Goal: Task Accomplishment & Management: Manage account settings

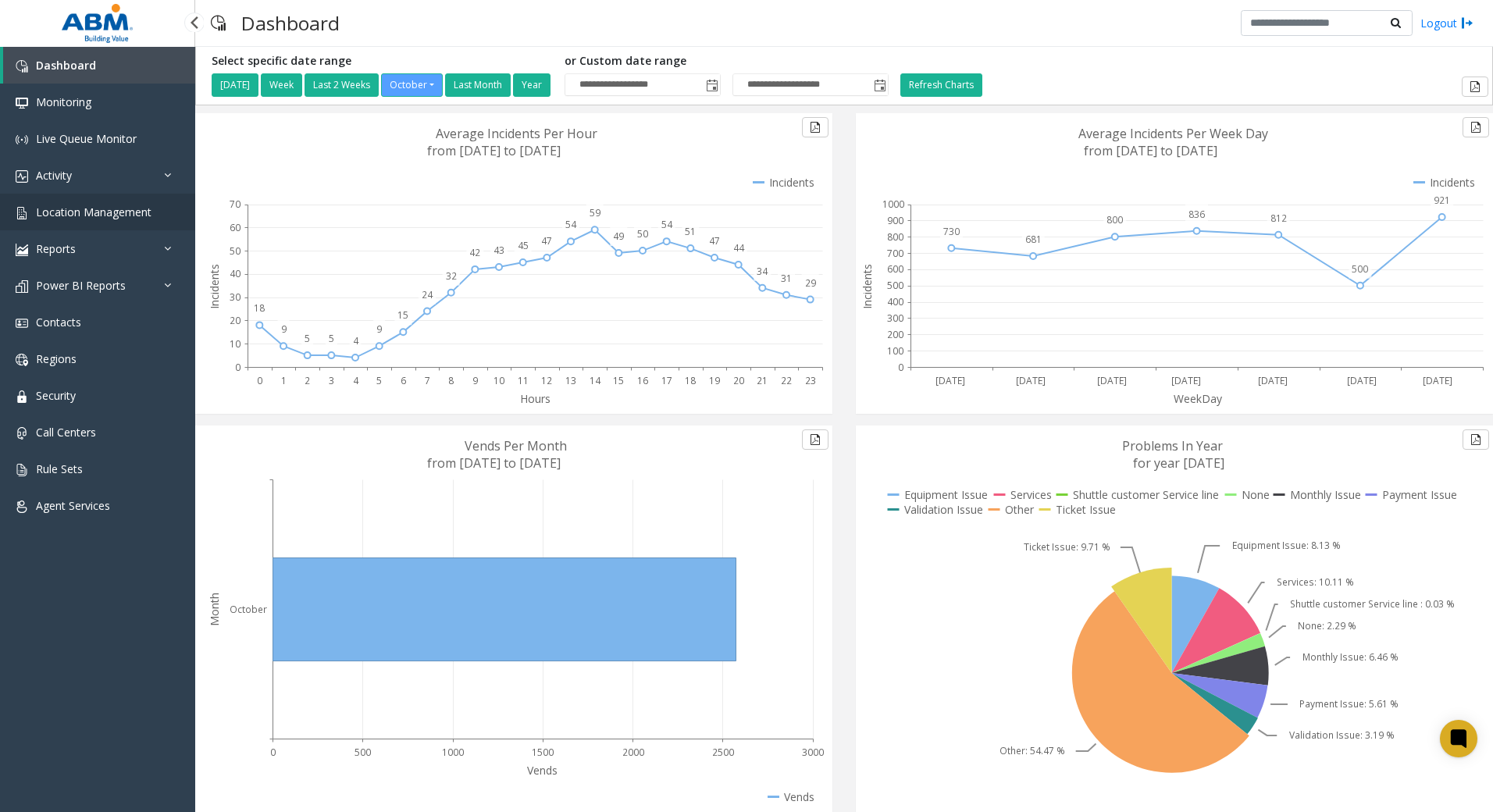
click at [93, 210] on span "Location Management" at bounding box center [94, 212] width 116 height 15
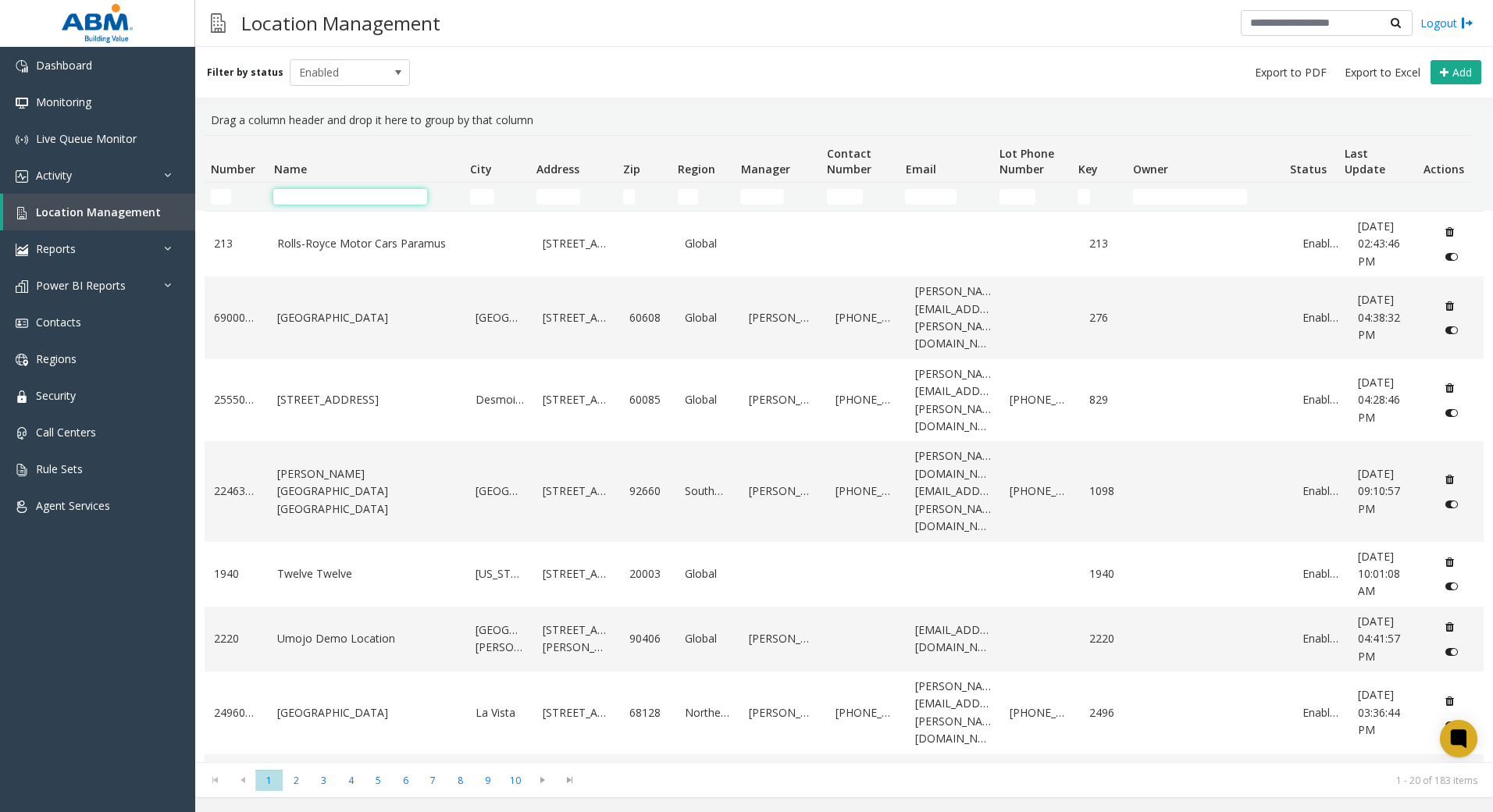
click at [346, 196] on input "Name Filter" at bounding box center [350, 196] width 154 height 16
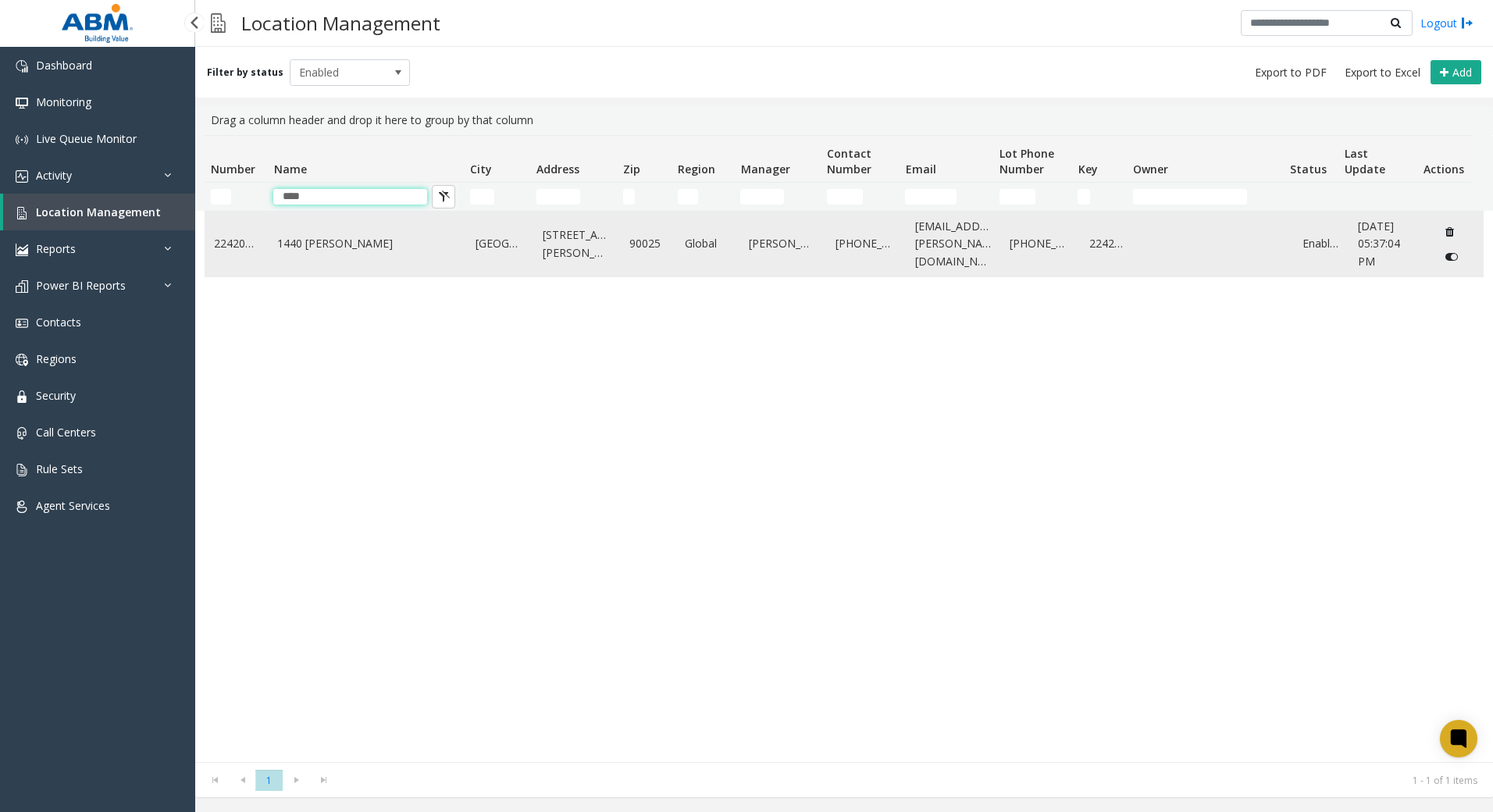
type input "****"
click at [232, 250] on link "22420004" at bounding box center [236, 243] width 44 height 17
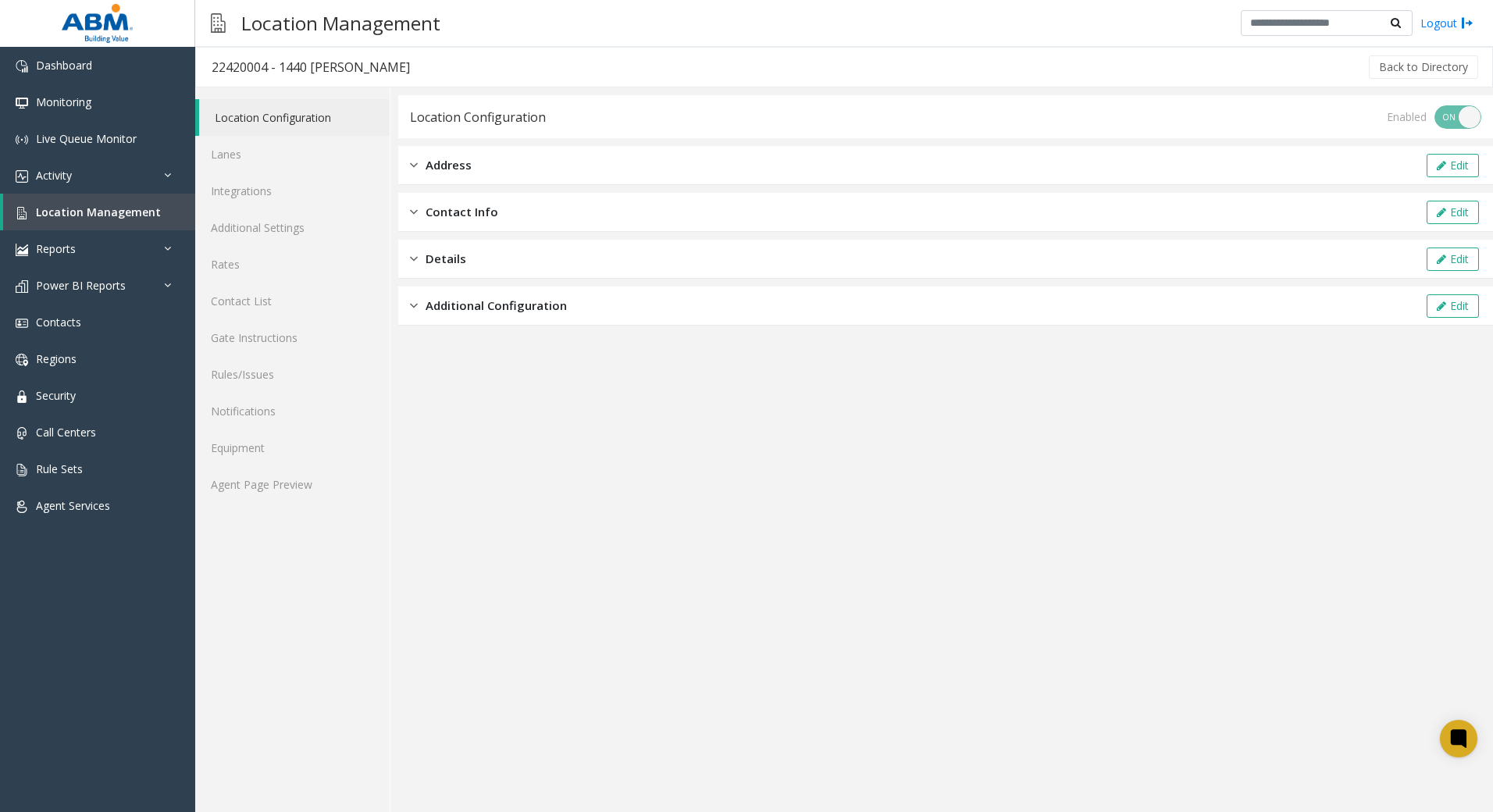
click at [274, 122] on link "Location Configuration" at bounding box center [294, 117] width 191 height 37
click at [123, 211] on span "Location Management" at bounding box center [98, 212] width 125 height 15
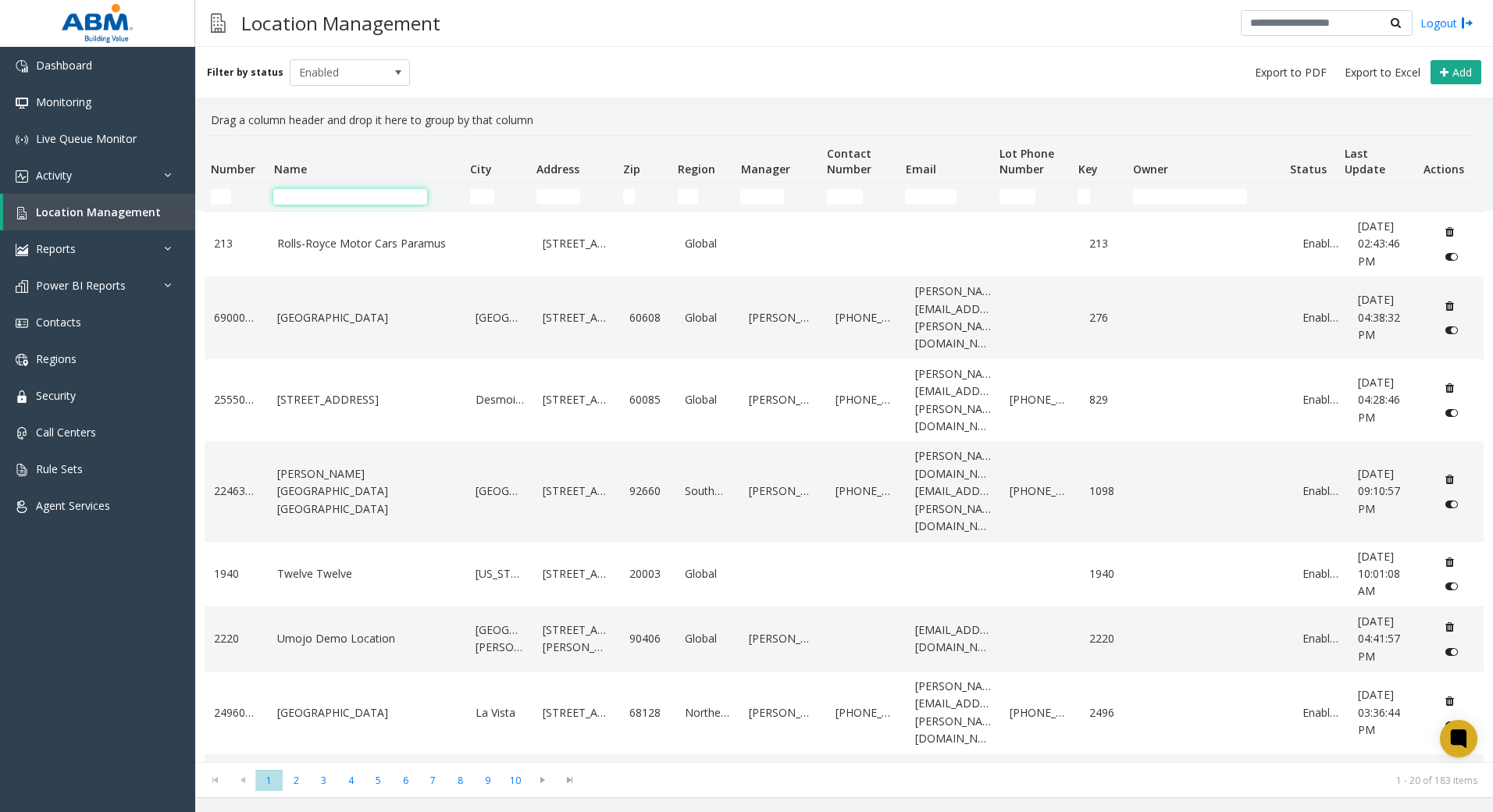
click at [374, 199] on input "Name Filter" at bounding box center [350, 196] width 154 height 16
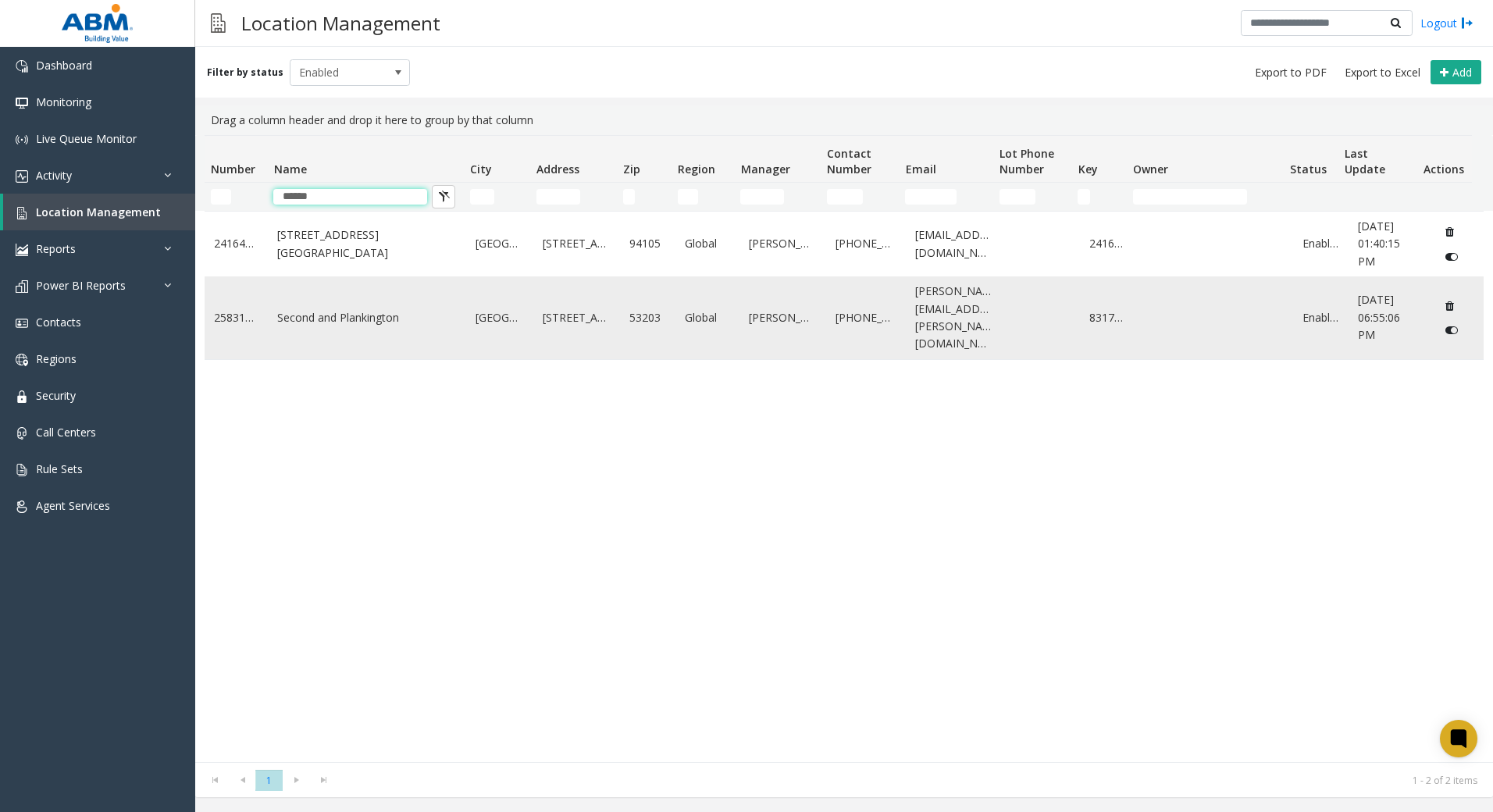
type input "******"
click at [404, 320] on td "Second and Plankington" at bounding box center [367, 317] width 198 height 83
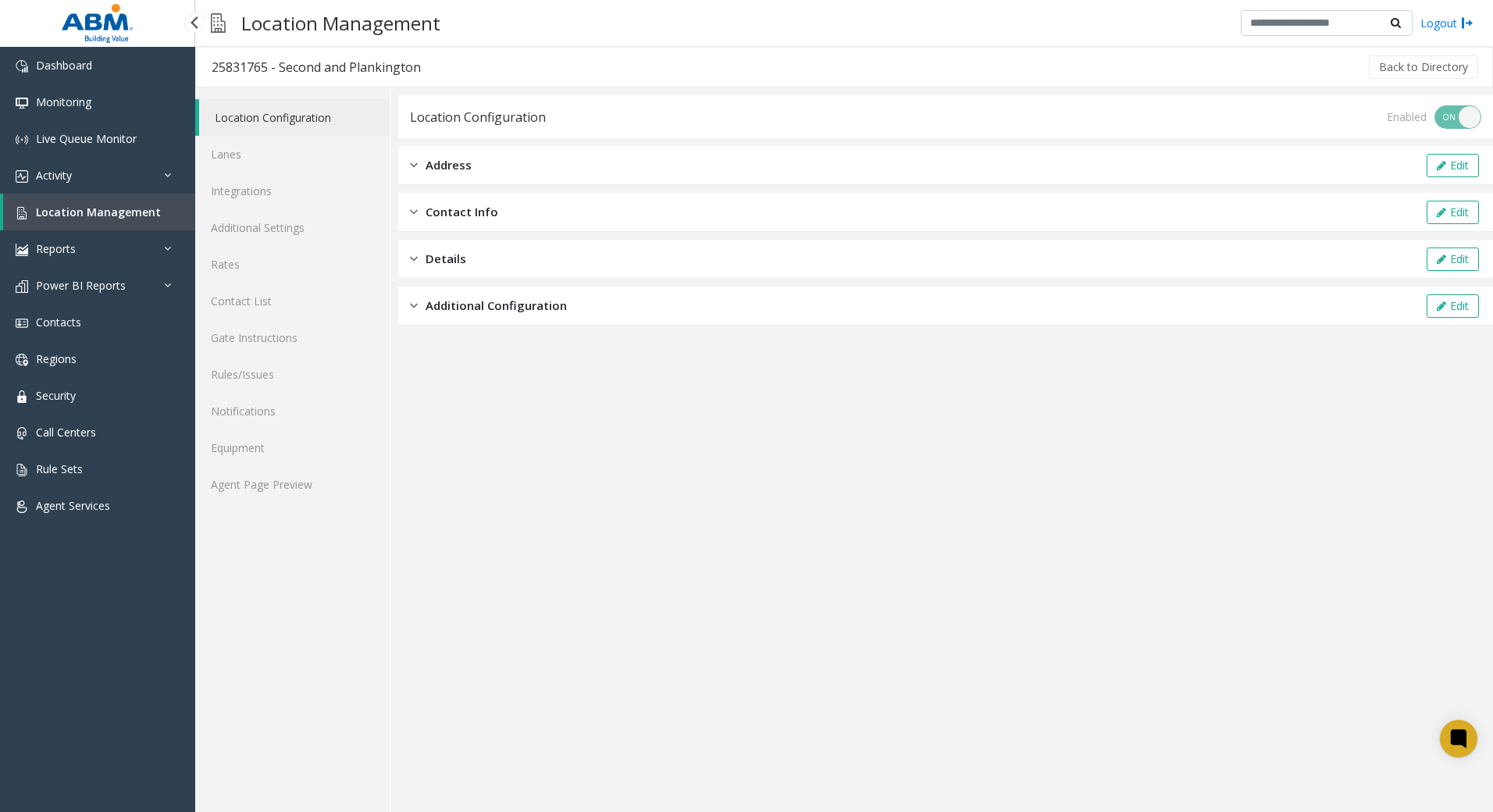
click at [142, 213] on span "Location Management" at bounding box center [98, 212] width 125 height 15
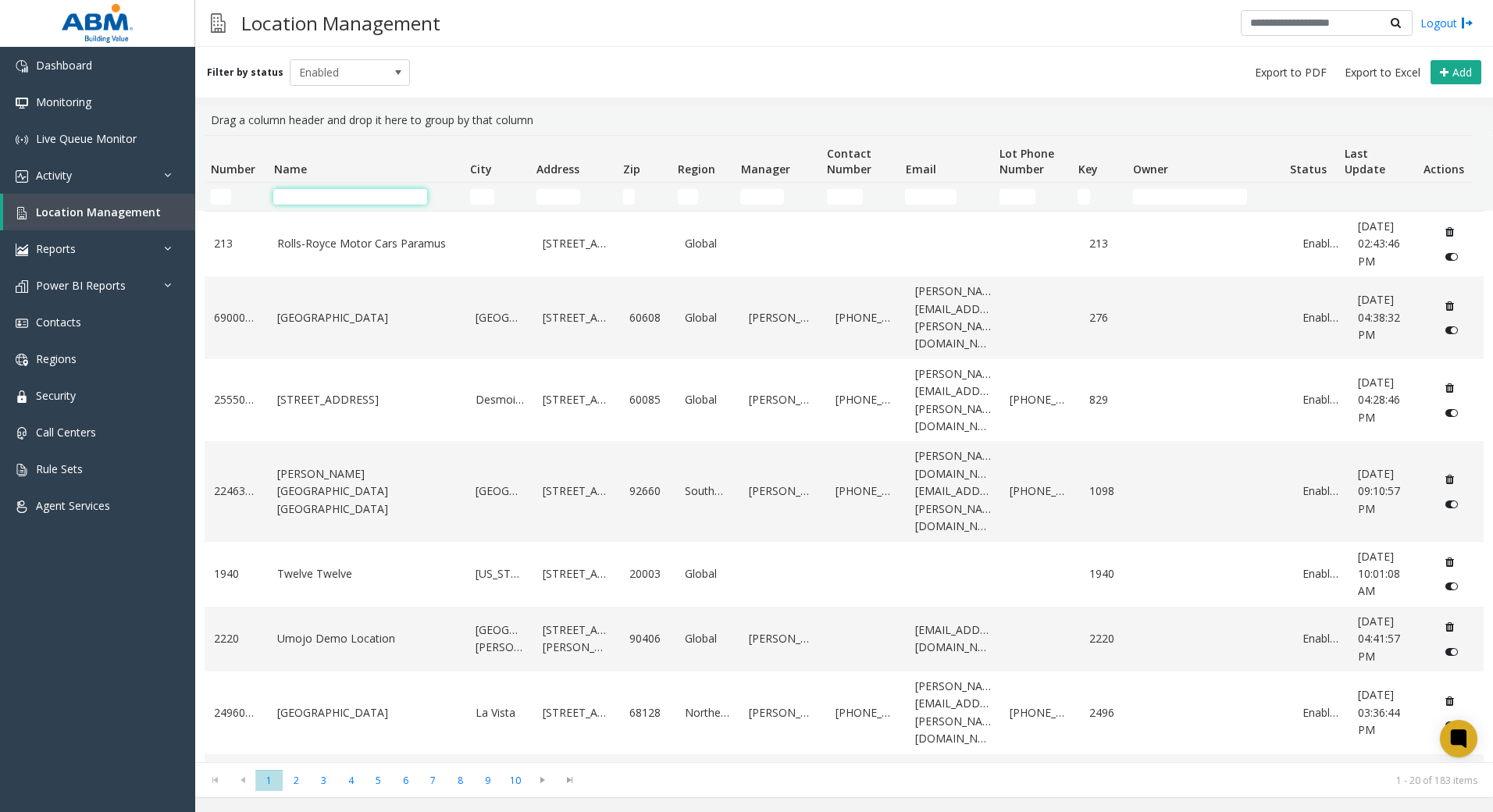
click at [295, 194] on input "Name Filter" at bounding box center [350, 196] width 154 height 16
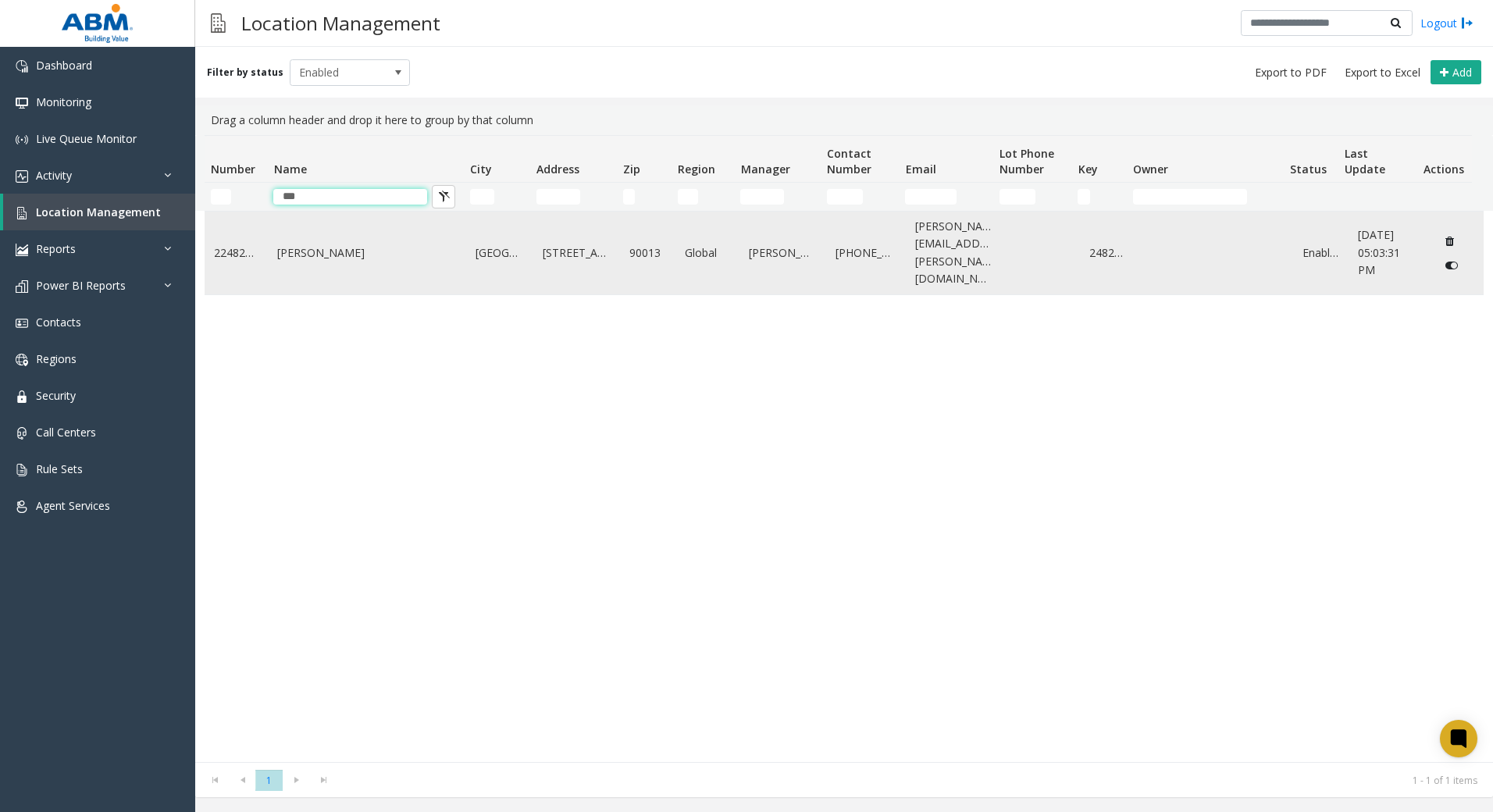
type input "***"
click at [355, 253] on td "[PERSON_NAME]" at bounding box center [367, 252] width 198 height 83
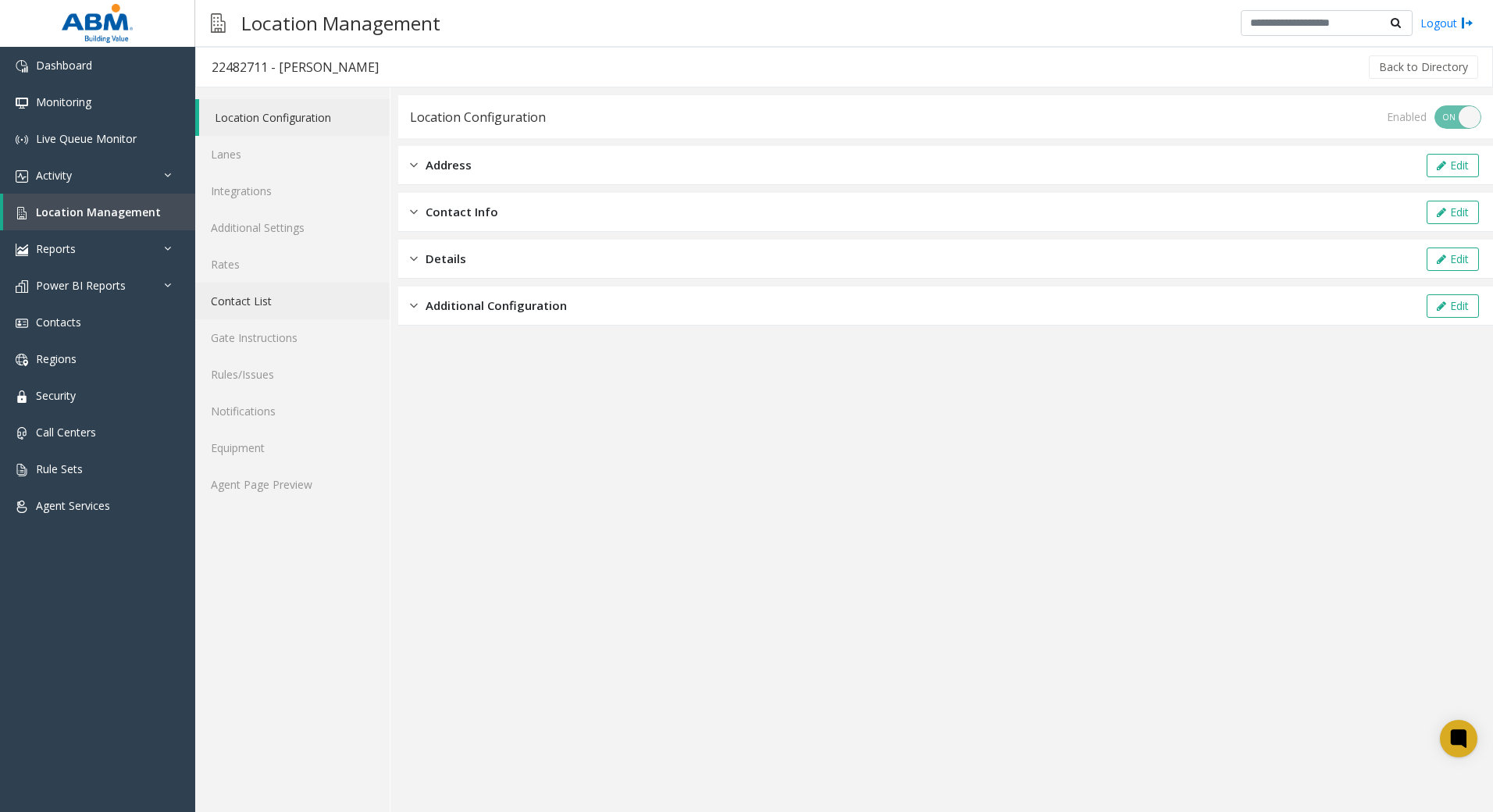
click at [300, 305] on link "Contact List" at bounding box center [293, 301] width 195 height 37
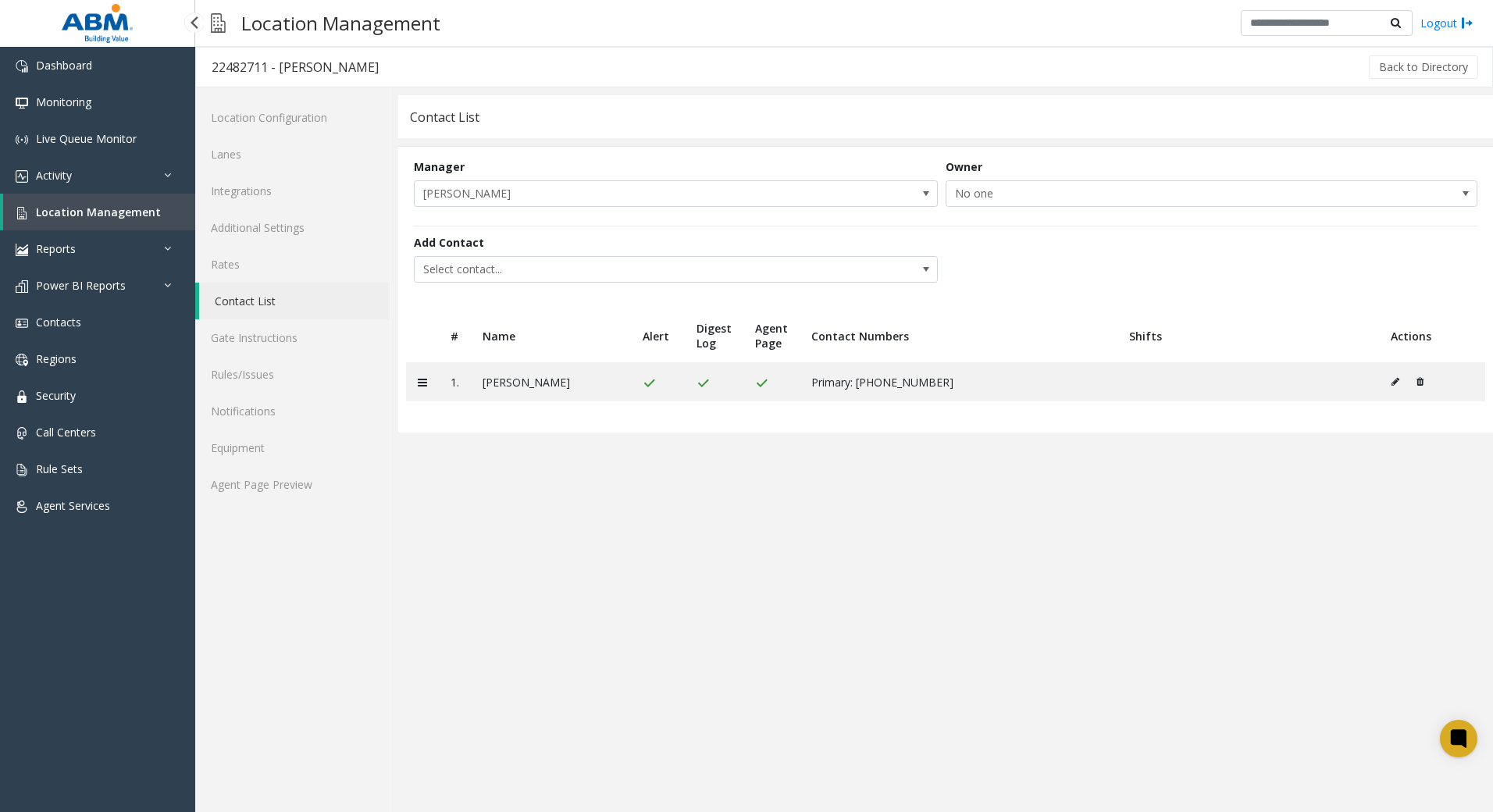
click at [107, 220] on link "Location Management" at bounding box center [99, 212] width 192 height 37
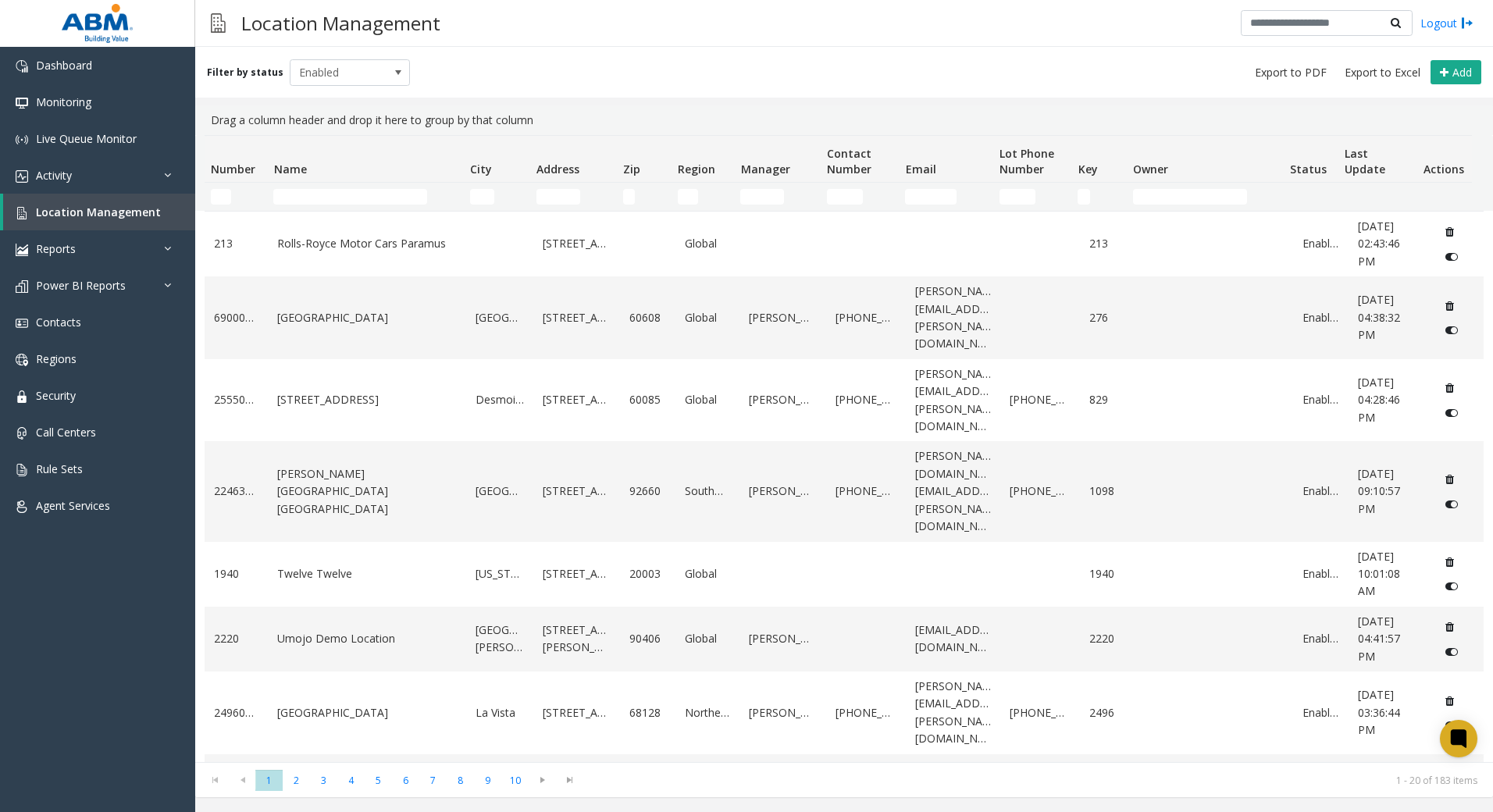
click at [411, 186] on td "Name Filter" at bounding box center [365, 197] width 196 height 29
click at [355, 187] on td "Name Filter" at bounding box center [365, 197] width 196 height 29
click at [370, 198] on input "Name Filter" at bounding box center [350, 196] width 154 height 16
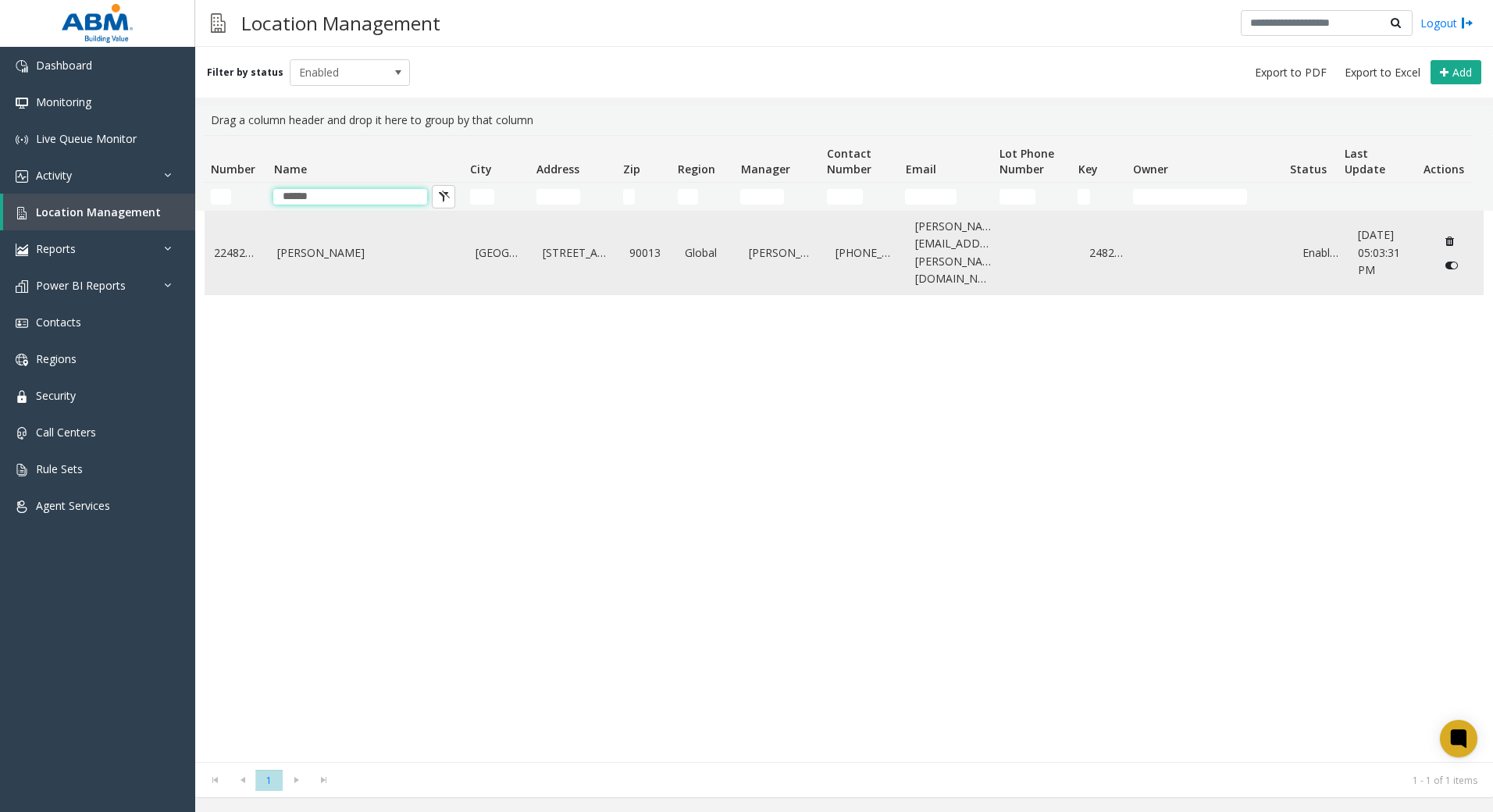
type input "******"
click at [416, 257] on td "[PERSON_NAME]" at bounding box center [367, 252] width 198 height 83
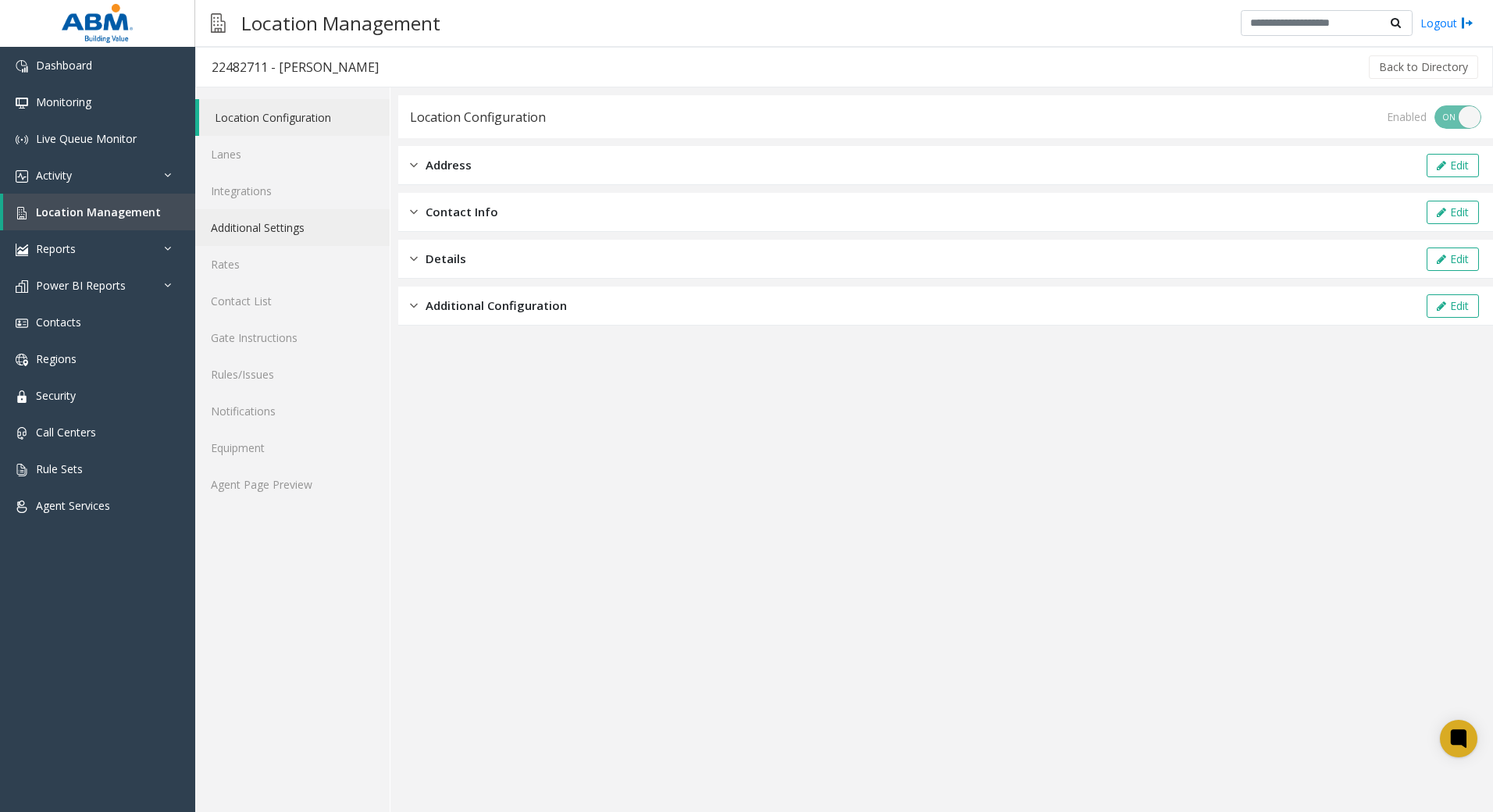
click at [311, 240] on link "Additional Settings" at bounding box center [293, 227] width 195 height 37
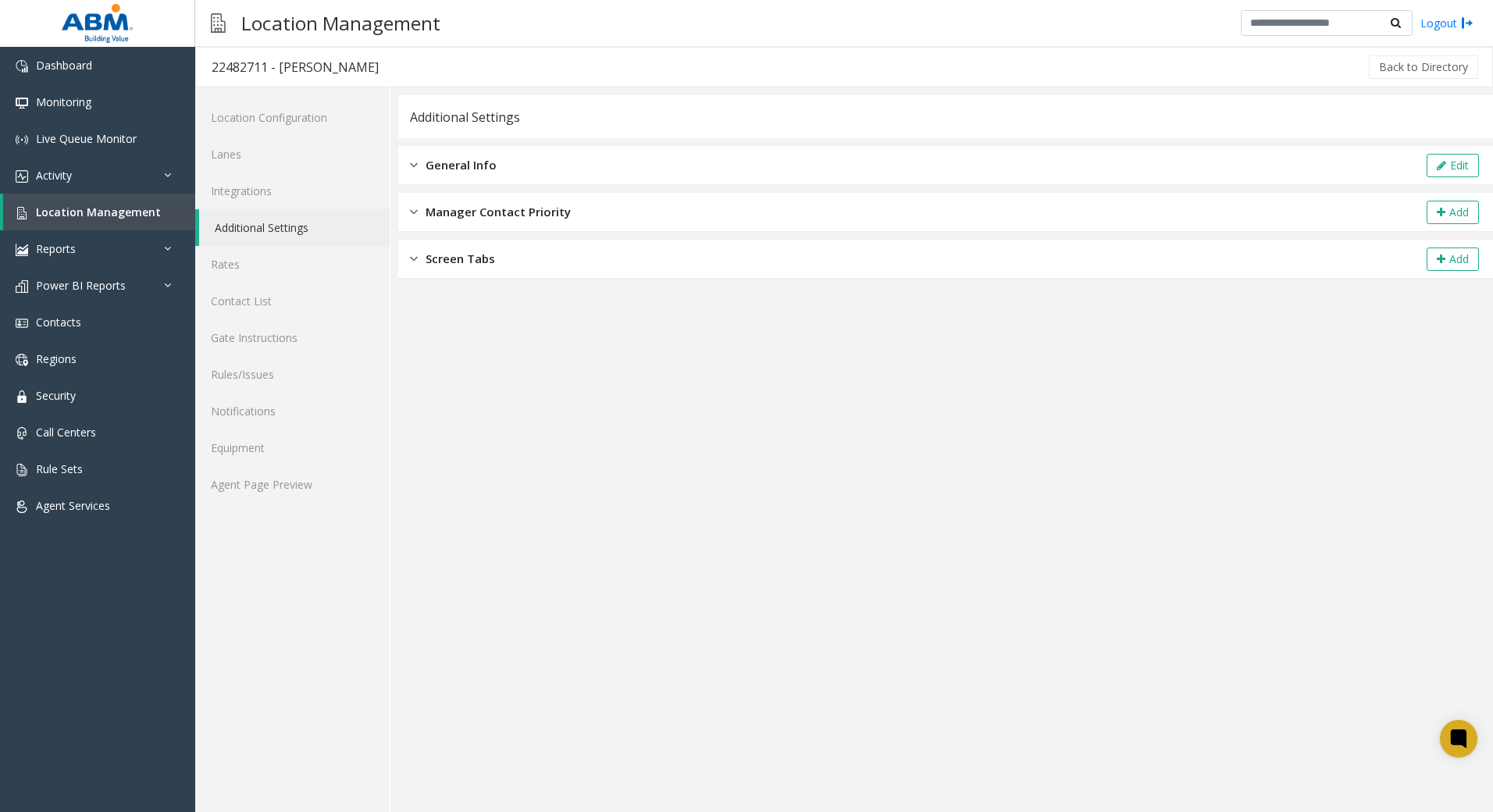
click at [436, 178] on div "General Info Edit" at bounding box center [946, 165] width 1095 height 39
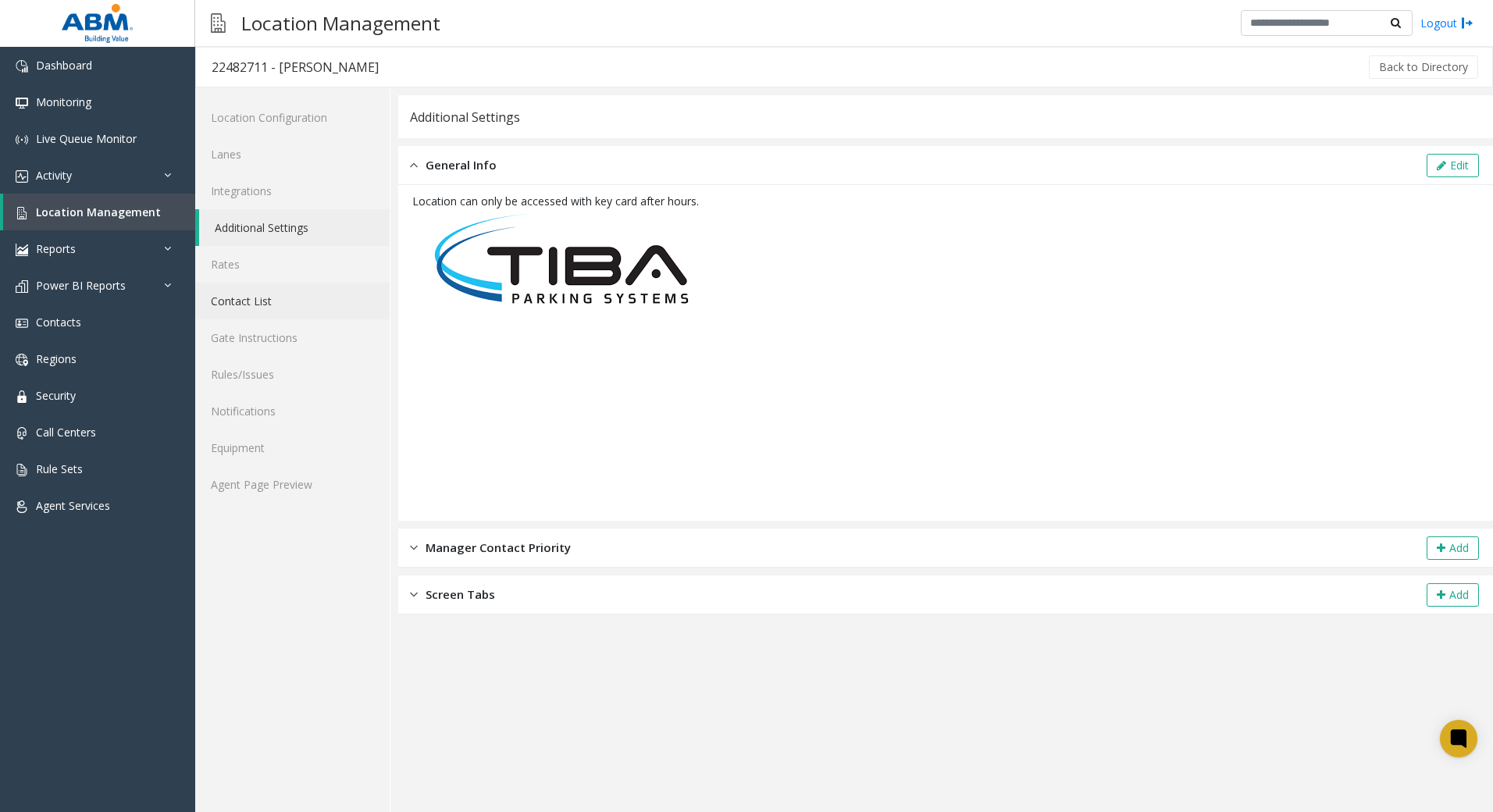
click at [279, 303] on link "Contact List" at bounding box center [293, 301] width 195 height 37
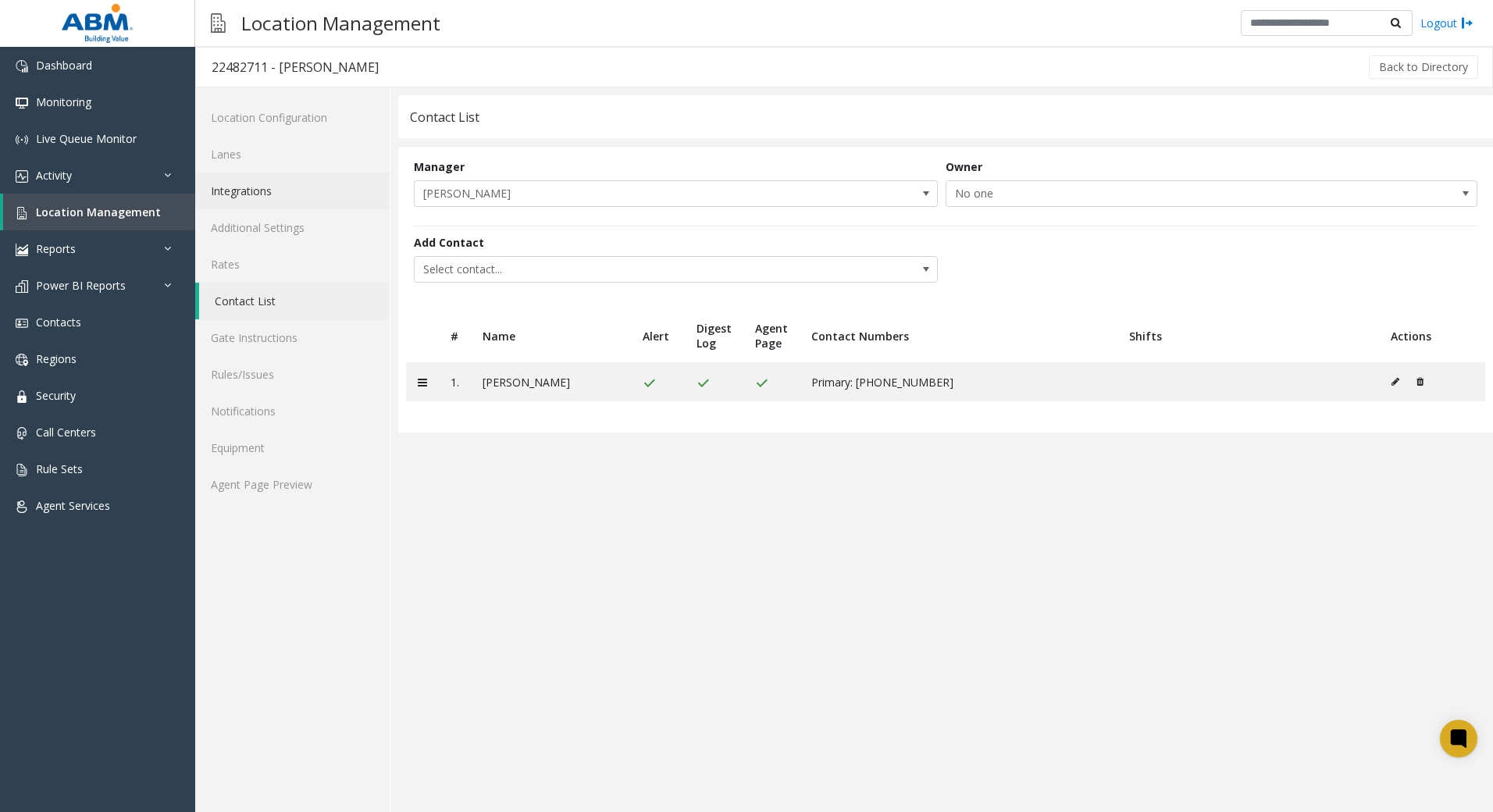
click at [222, 188] on link "Integrations" at bounding box center [293, 191] width 195 height 37
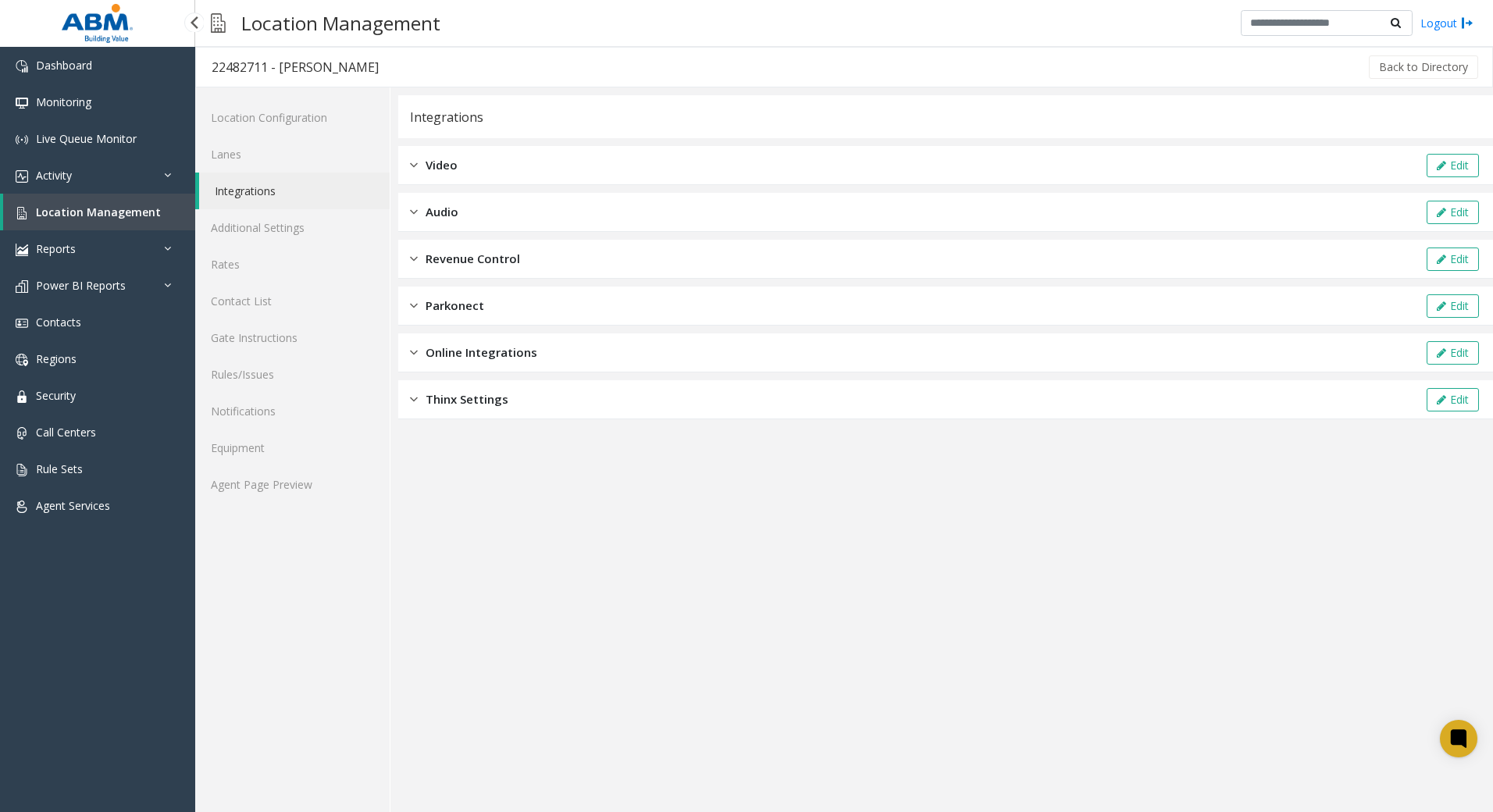
click at [115, 216] on span "Location Management" at bounding box center [98, 212] width 125 height 15
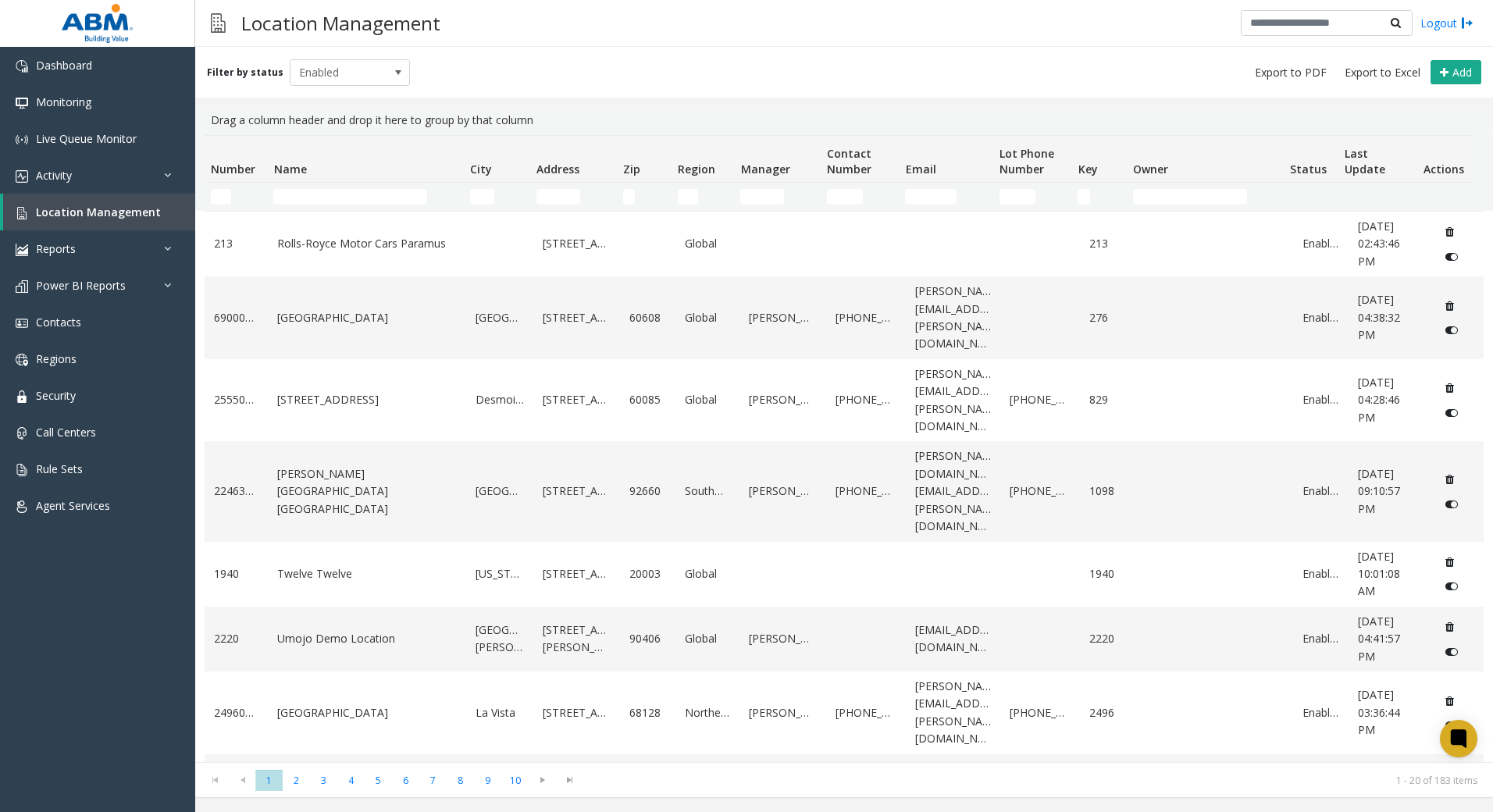
click at [302, 176] on th "Name" at bounding box center [365, 159] width 196 height 47
click at [376, 196] on input "Name Filter" at bounding box center [350, 196] width 154 height 16
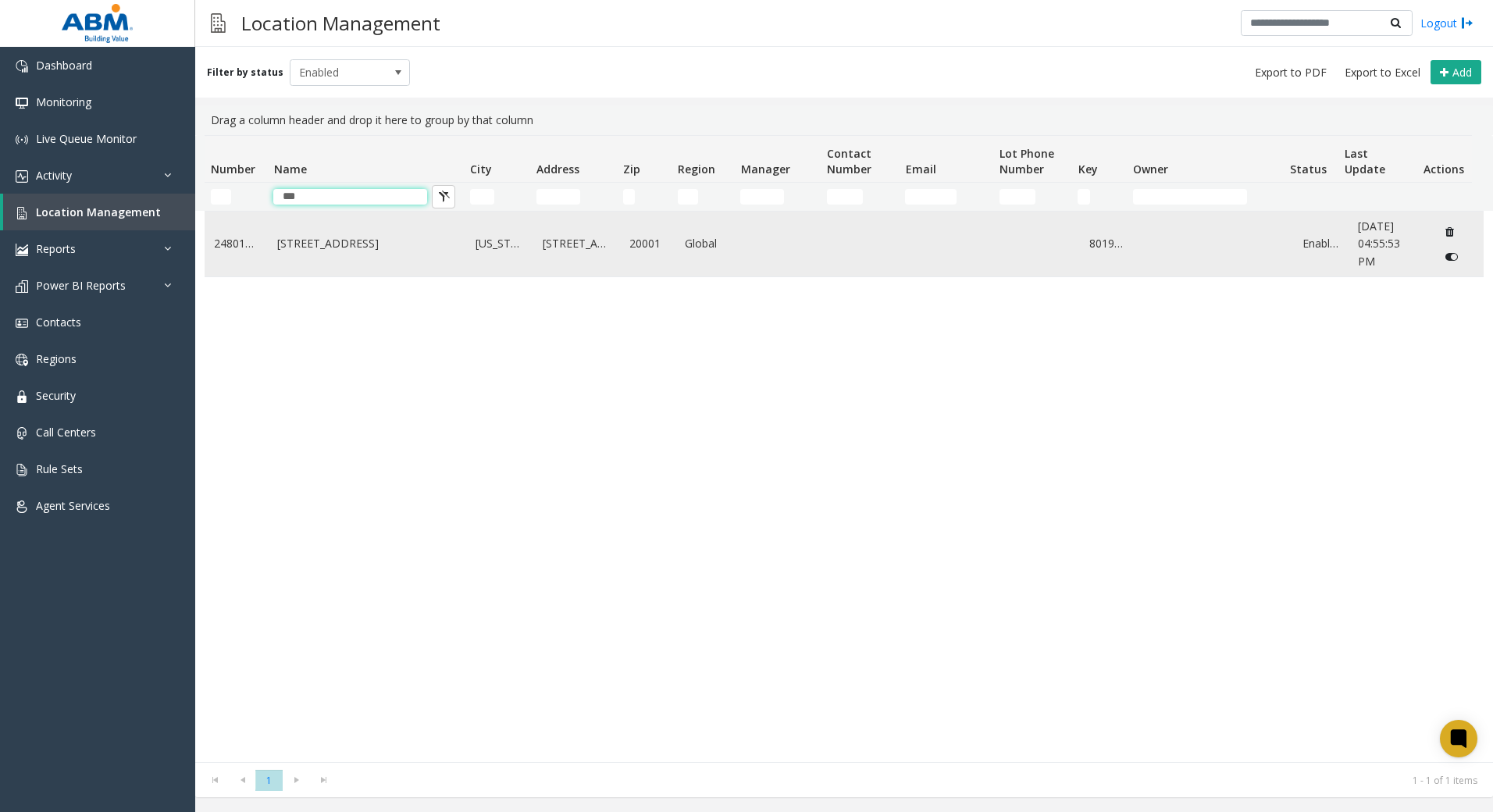
type input "***"
click at [352, 262] on td "[STREET_ADDRESS]" at bounding box center [367, 243] width 198 height 65
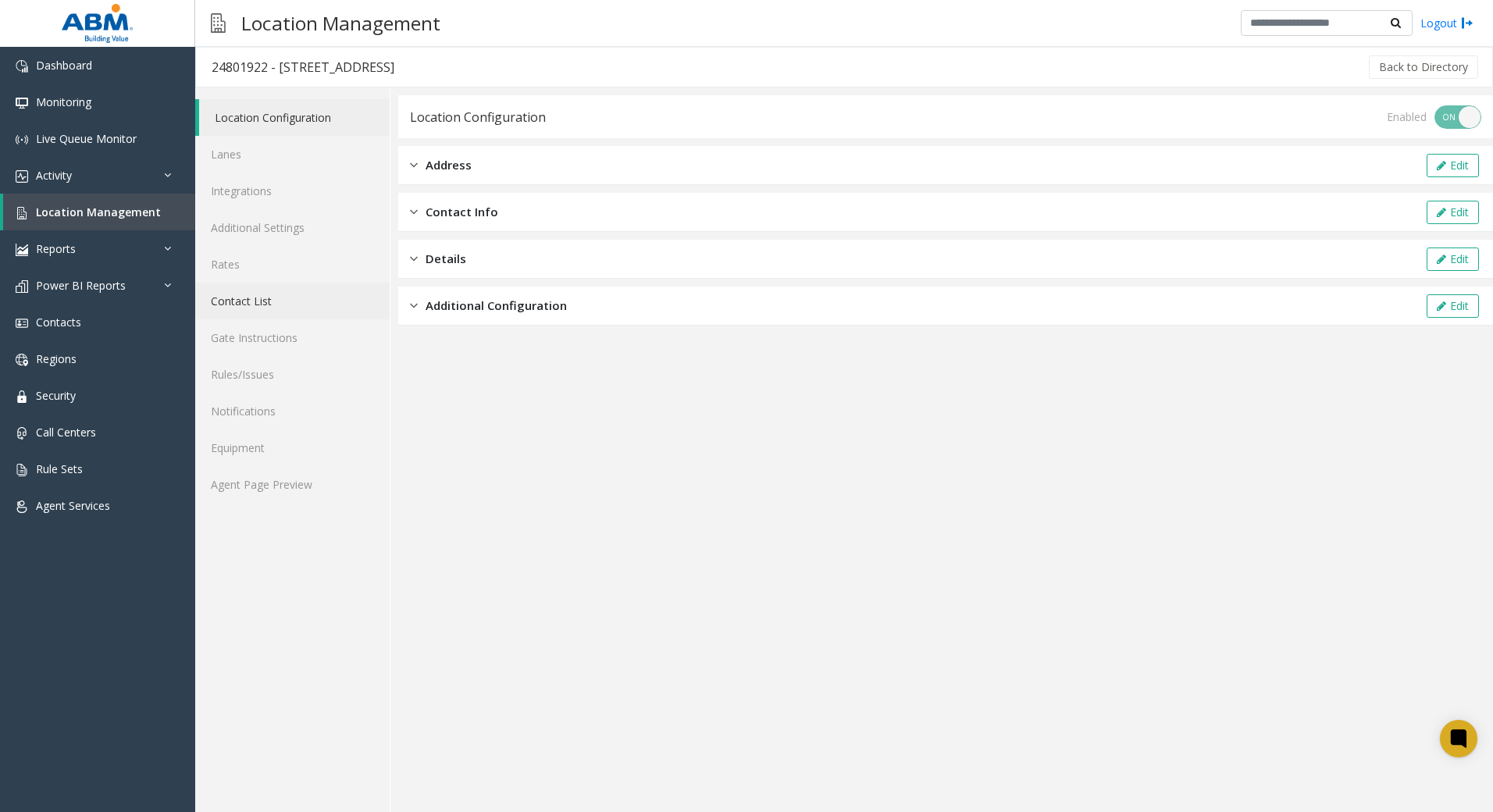
click at [242, 299] on link "Contact List" at bounding box center [293, 301] width 195 height 37
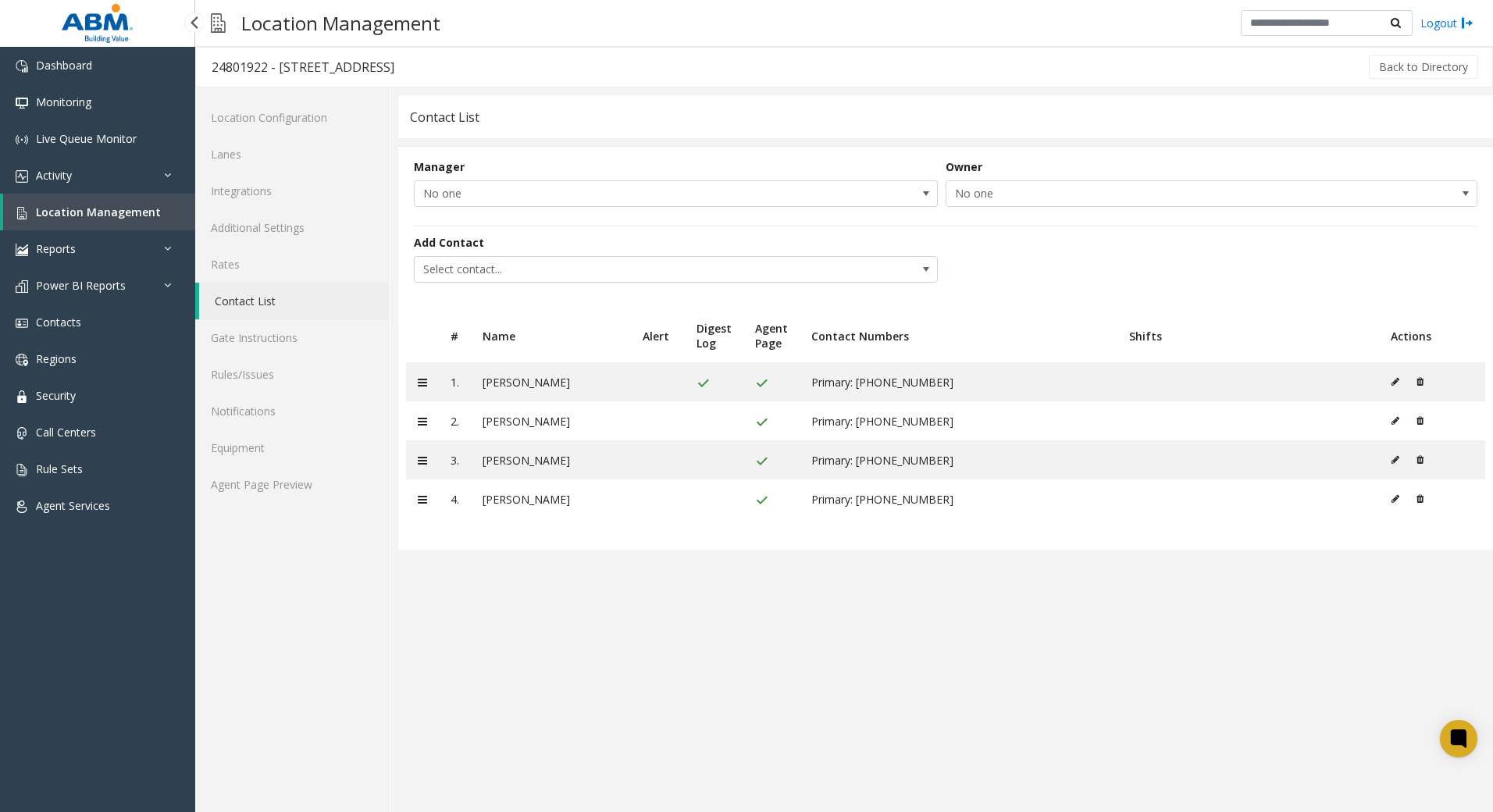
click at [123, 220] on link "Location Management" at bounding box center [99, 212] width 192 height 37
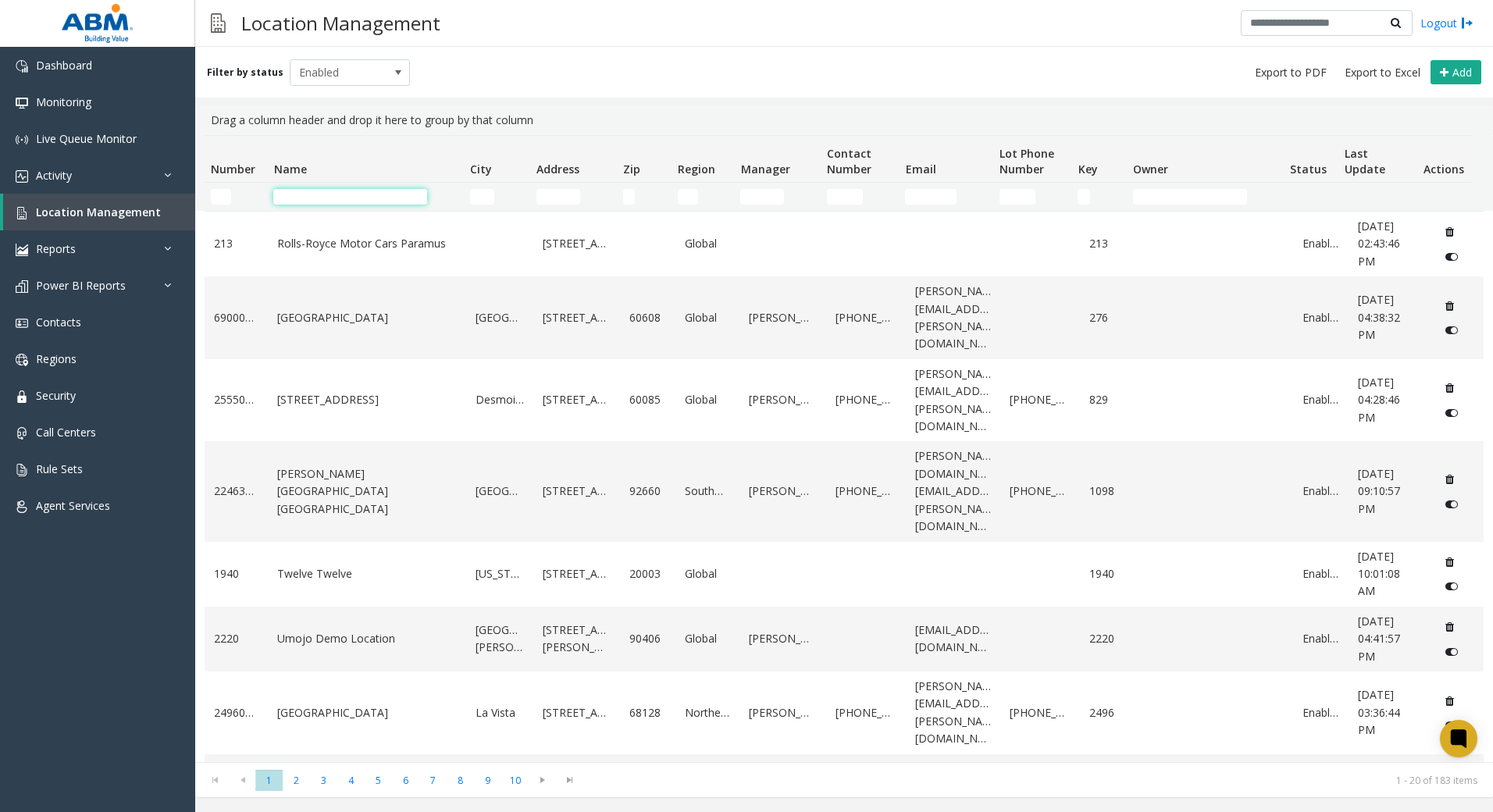
click at [361, 189] on input "Name Filter" at bounding box center [350, 196] width 154 height 16
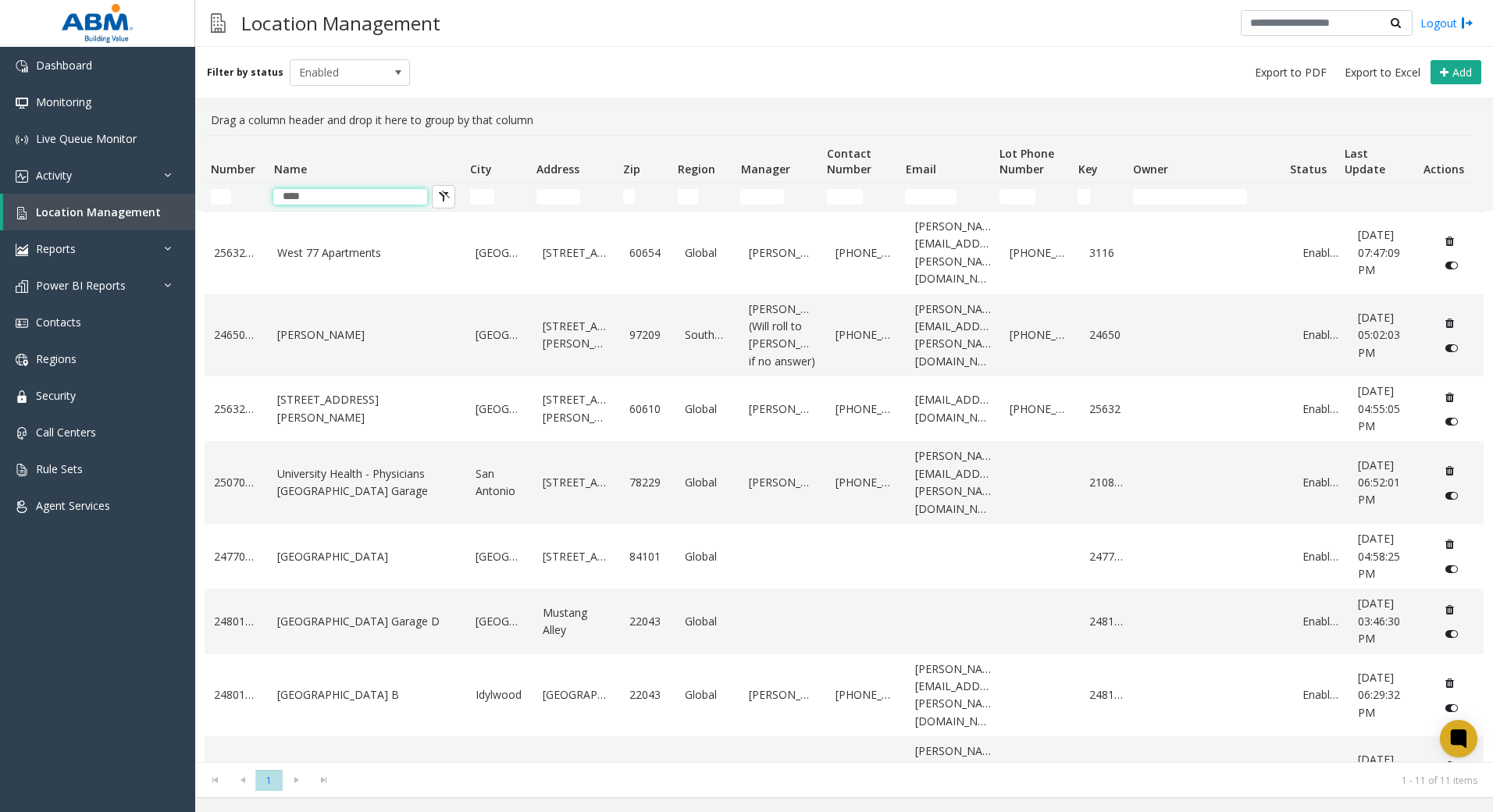
click at [389, 169] on th "Name" at bounding box center [365, 159] width 196 height 47
click at [402, 162] on th "Name" at bounding box center [365, 159] width 196 height 47
type input "****"
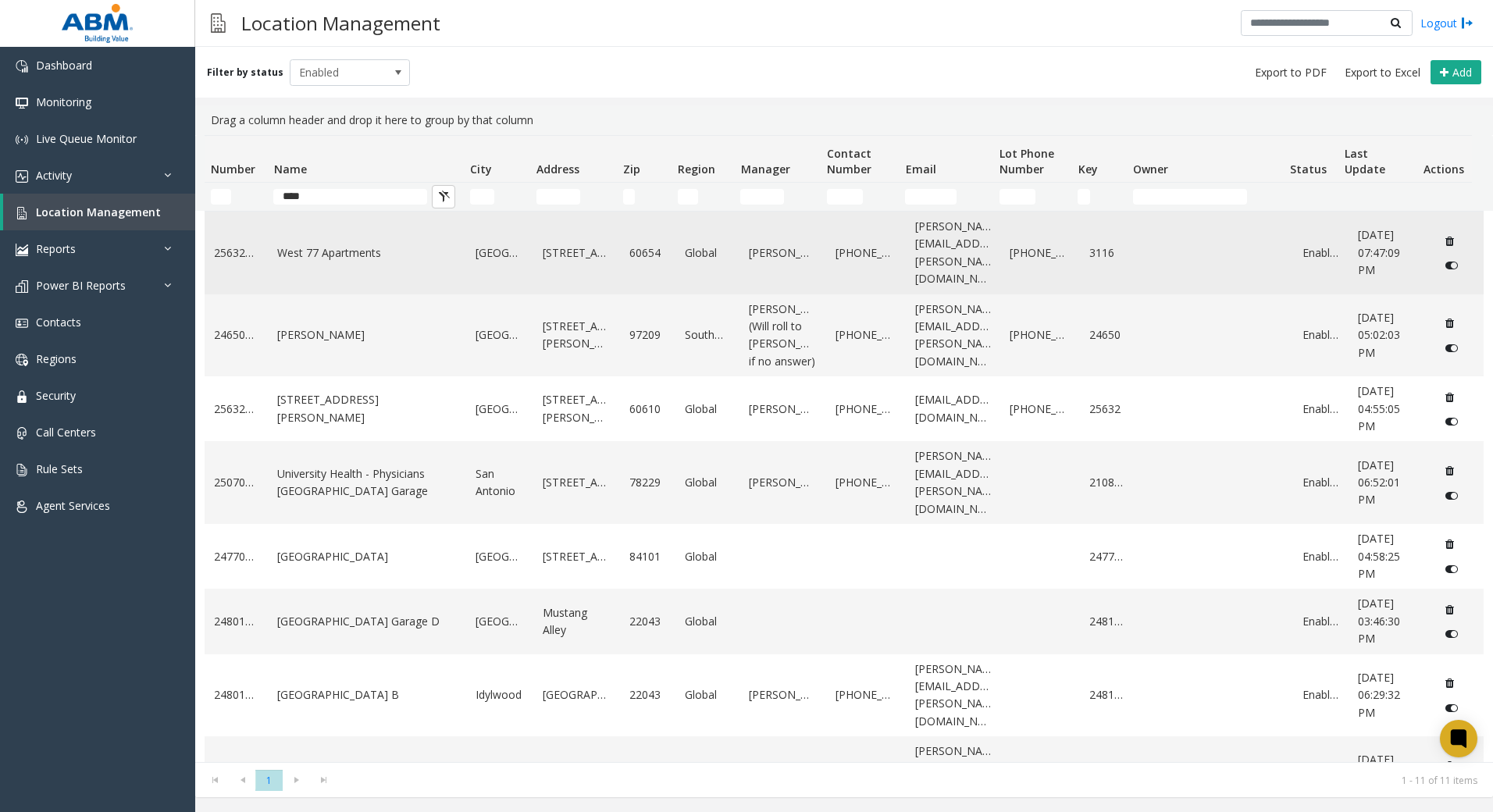
click at [251, 252] on link "25632007" at bounding box center [236, 252] width 44 height 17
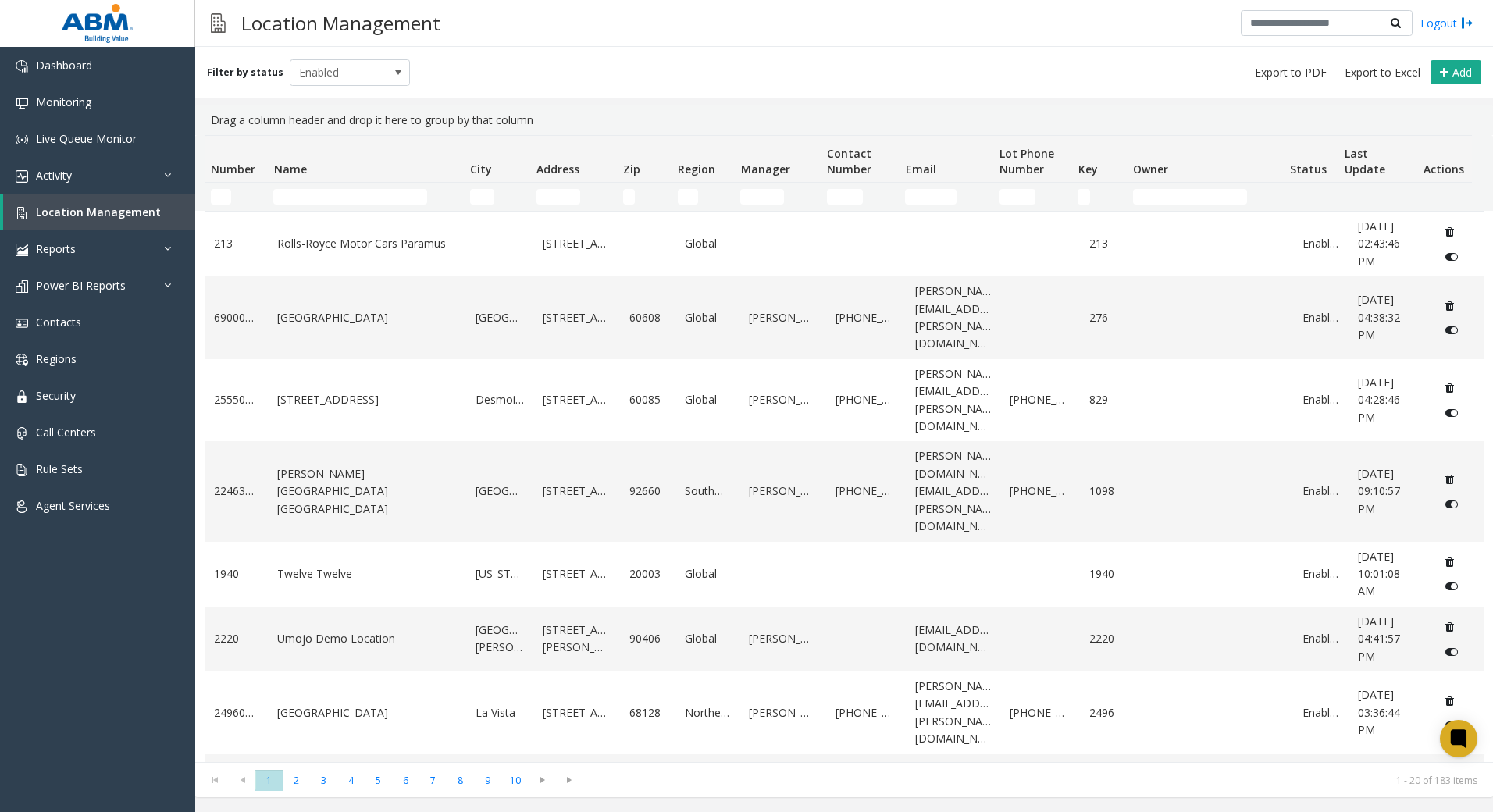
click at [357, 204] on input "Name Filter" at bounding box center [350, 196] width 154 height 16
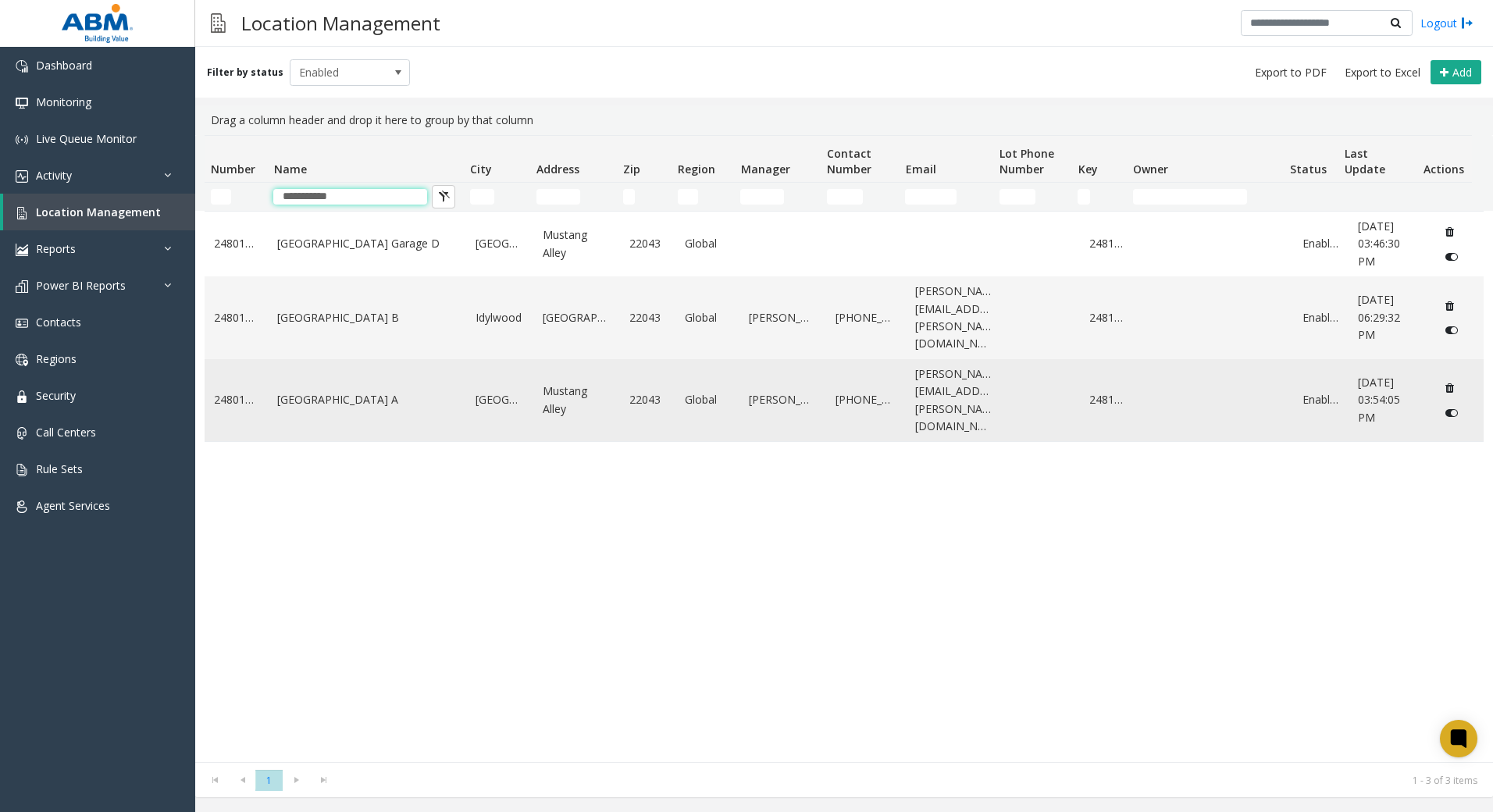
type input "**********"
click at [355, 390] on td "[GEOGRAPHIC_DATA] A" at bounding box center [367, 400] width 198 height 83
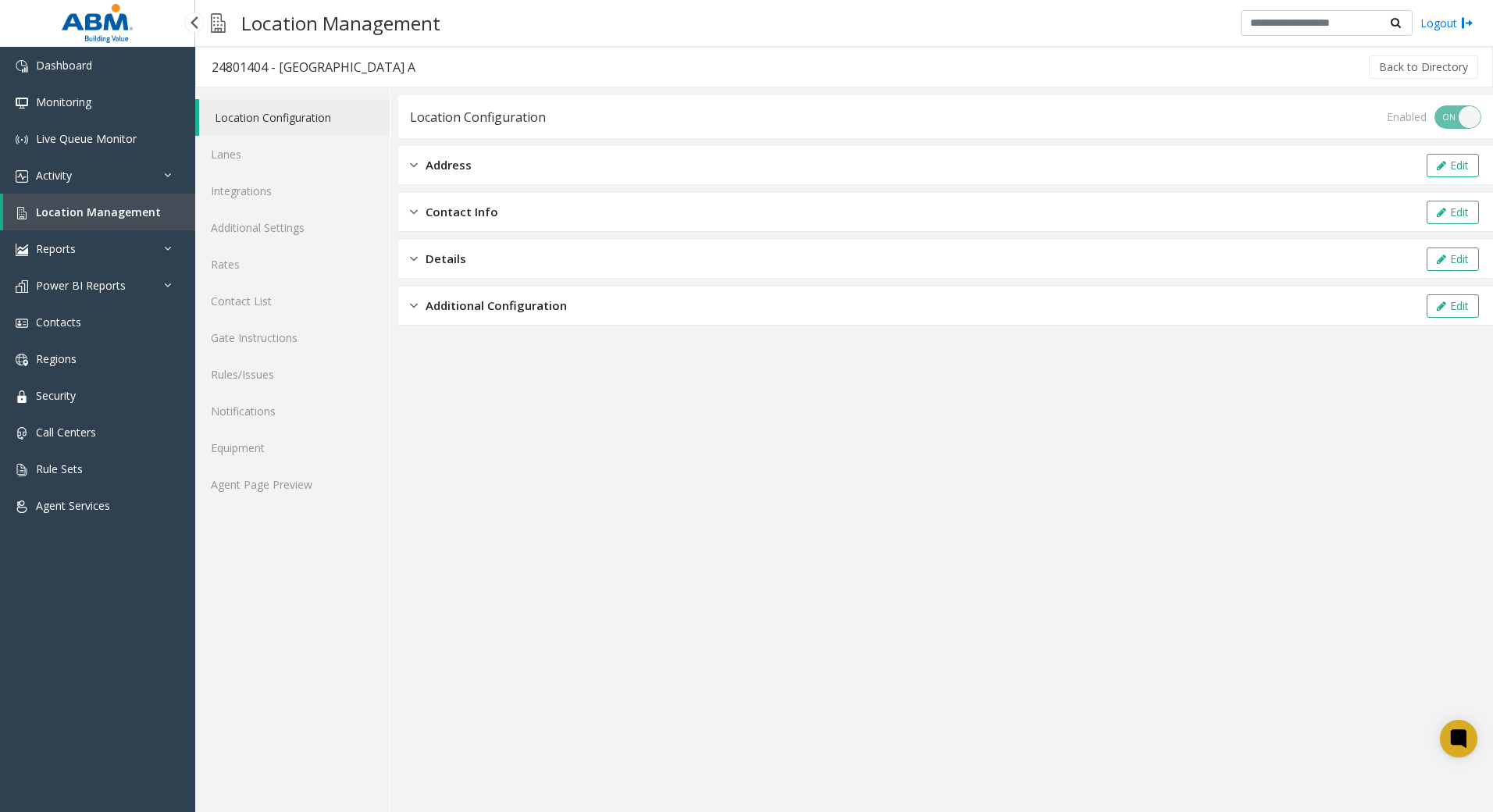
click at [78, 218] on span "Location Management" at bounding box center [98, 212] width 125 height 15
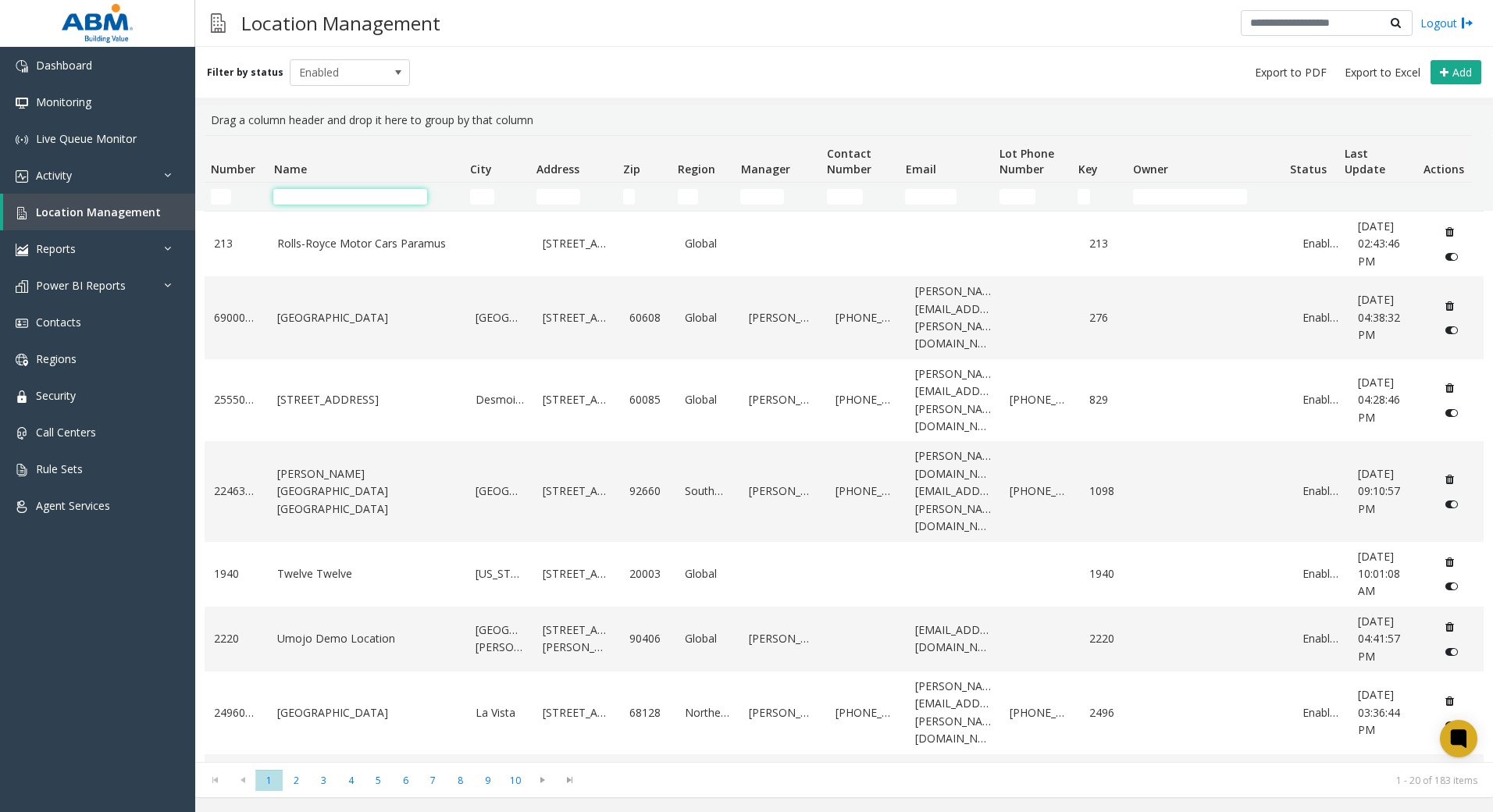
click at [341, 201] on input "Name Filter" at bounding box center [350, 196] width 154 height 16
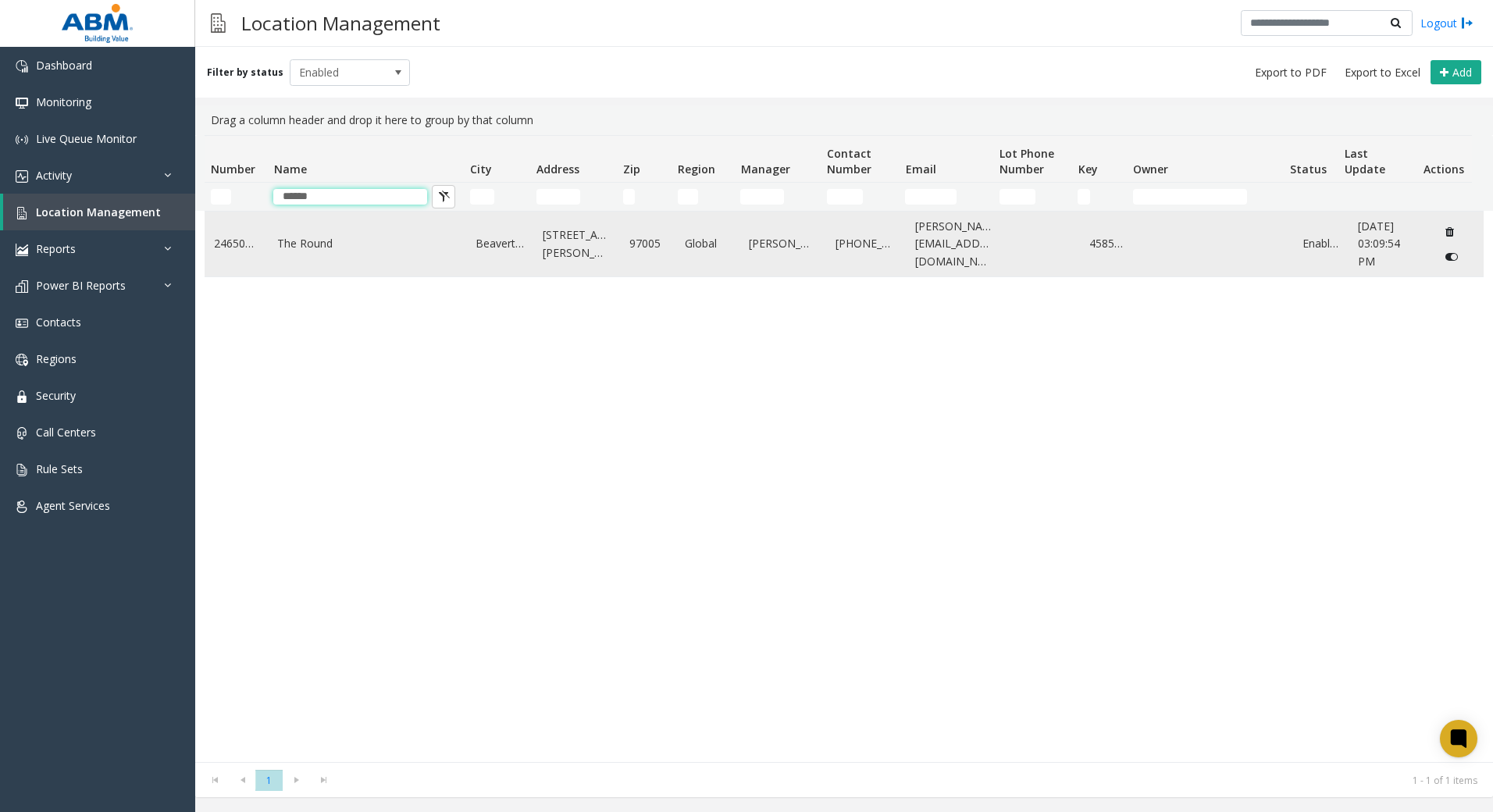
type input "******"
click at [255, 265] on td "24650017" at bounding box center [236, 243] width 63 height 65
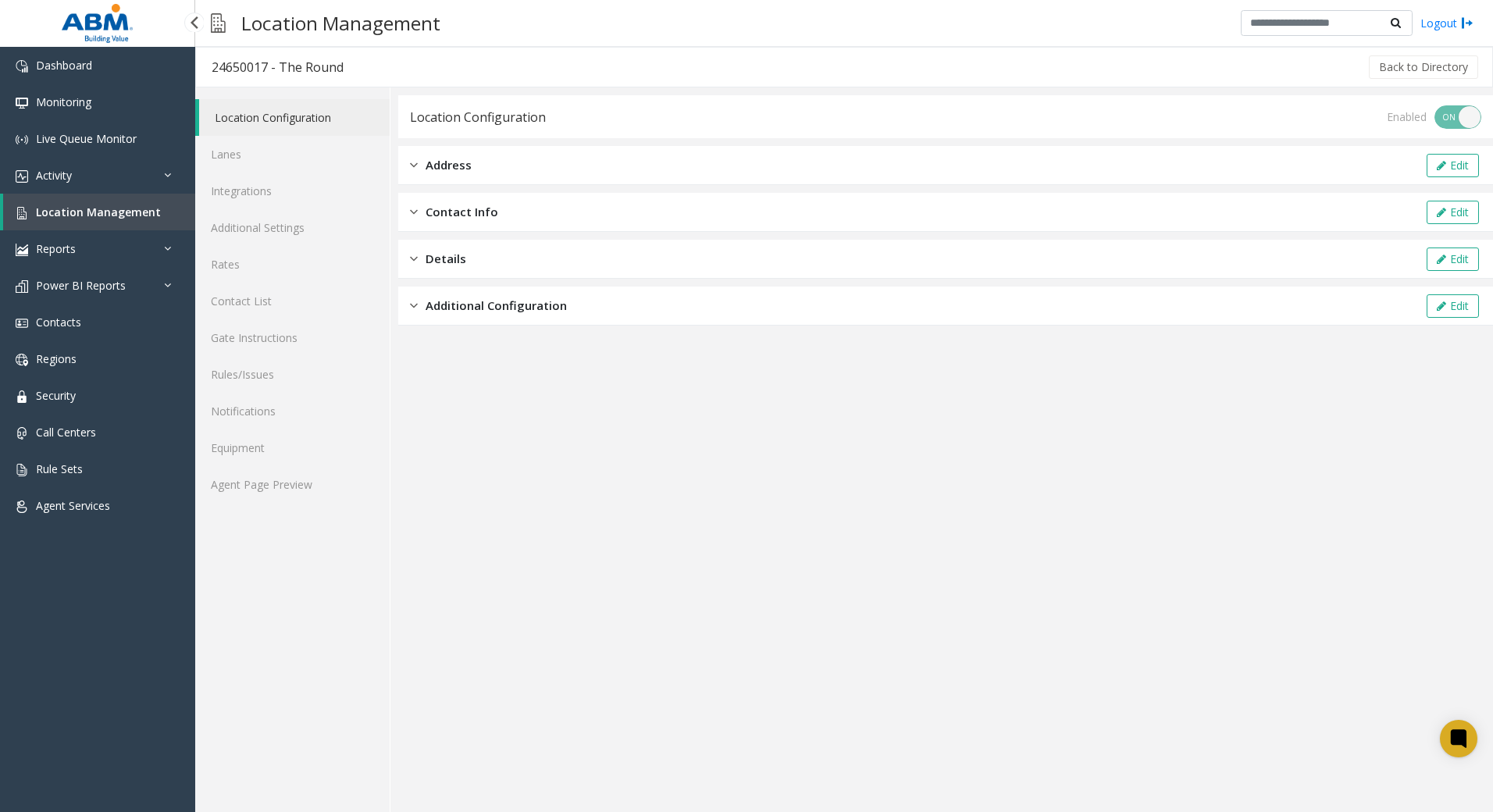
click at [60, 206] on span "Location Management" at bounding box center [98, 212] width 125 height 15
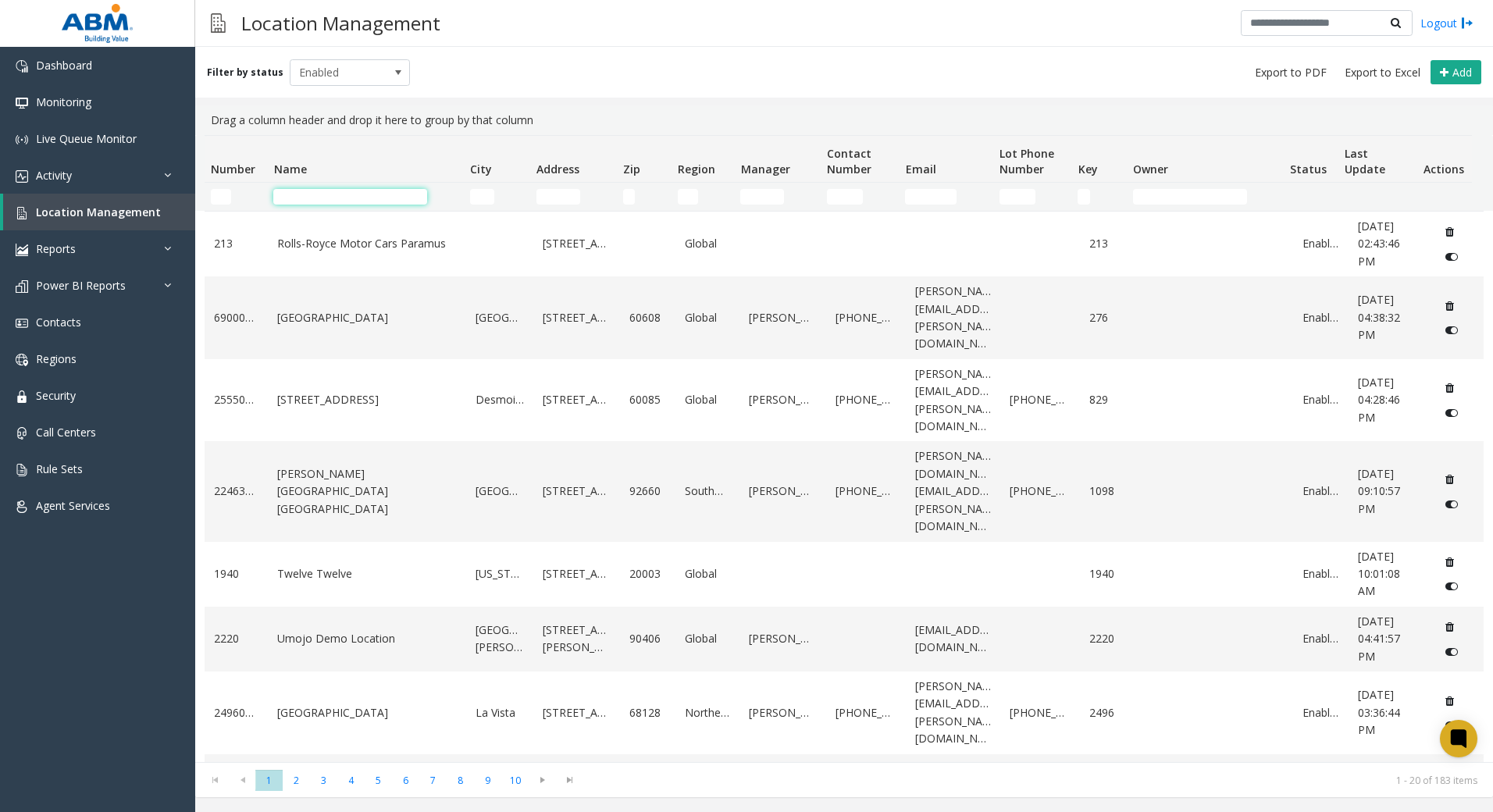
click at [357, 195] on input "Name Filter" at bounding box center [350, 196] width 154 height 16
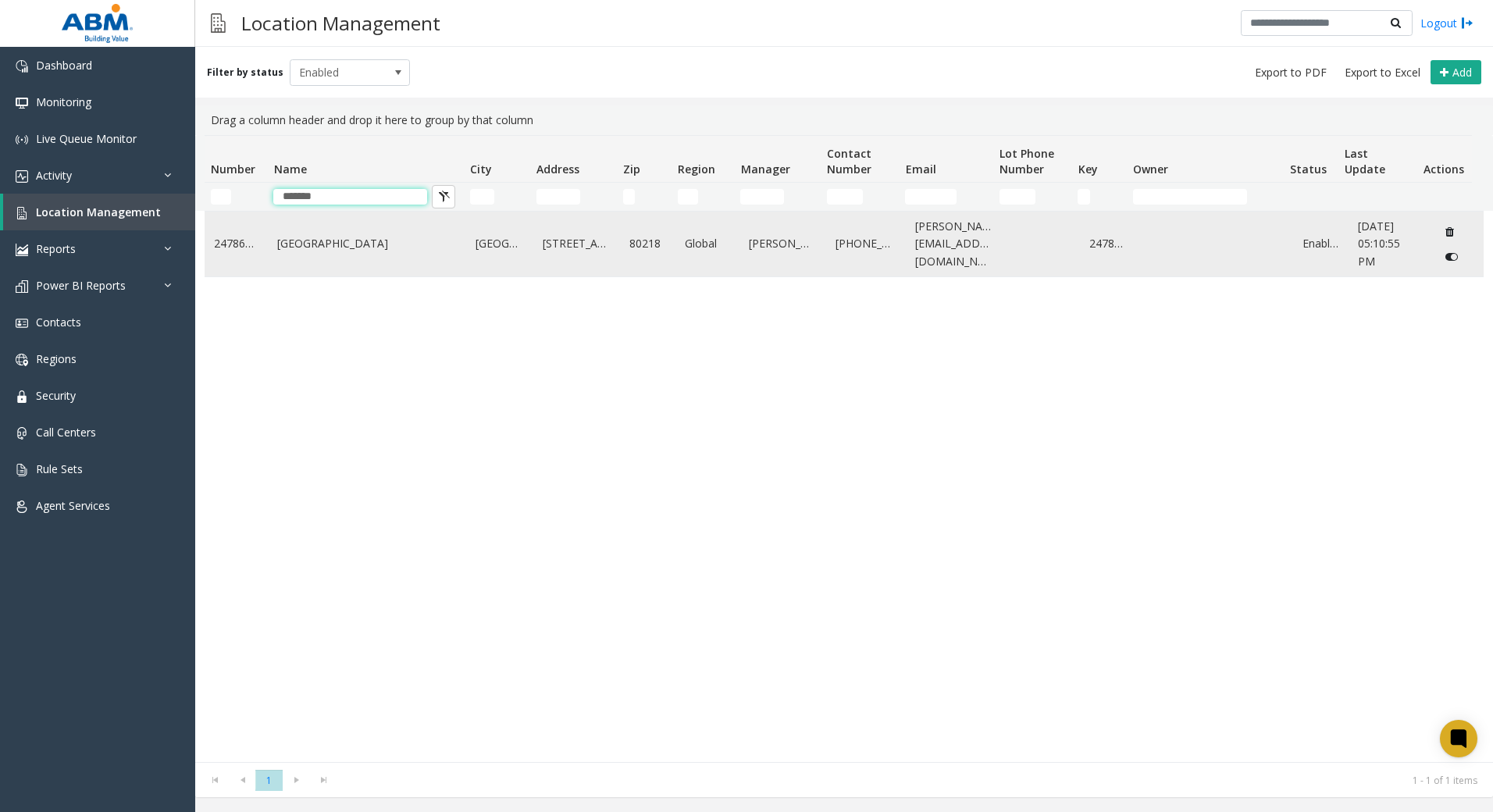
type input "******"
click at [341, 252] on td "[GEOGRAPHIC_DATA]" at bounding box center [367, 243] width 198 height 65
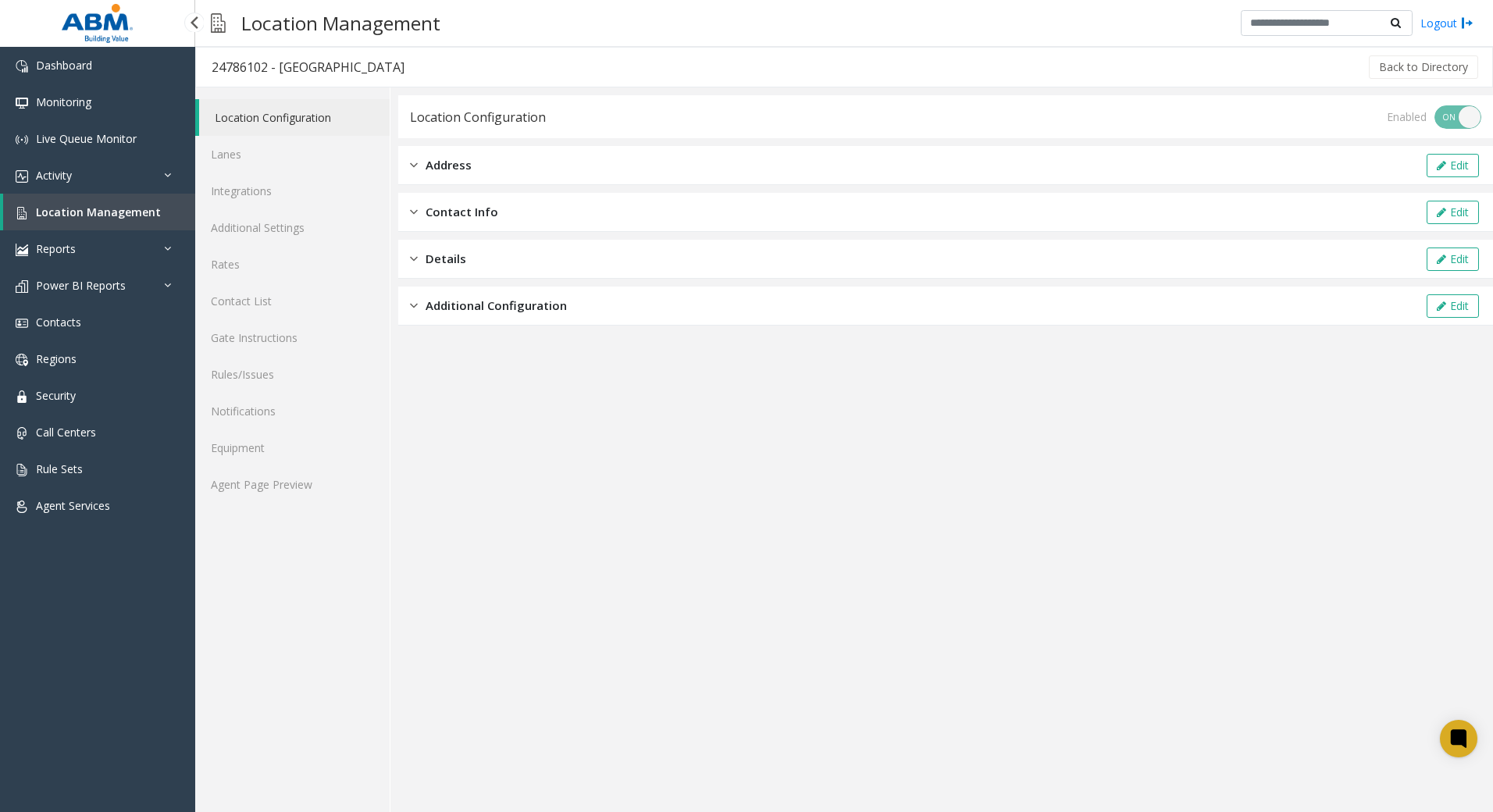
drag, startPoint x: 70, startPoint y: 216, endPoint x: 105, endPoint y: 207, distance: 36.1
click at [70, 216] on span "Location Management" at bounding box center [98, 212] width 125 height 15
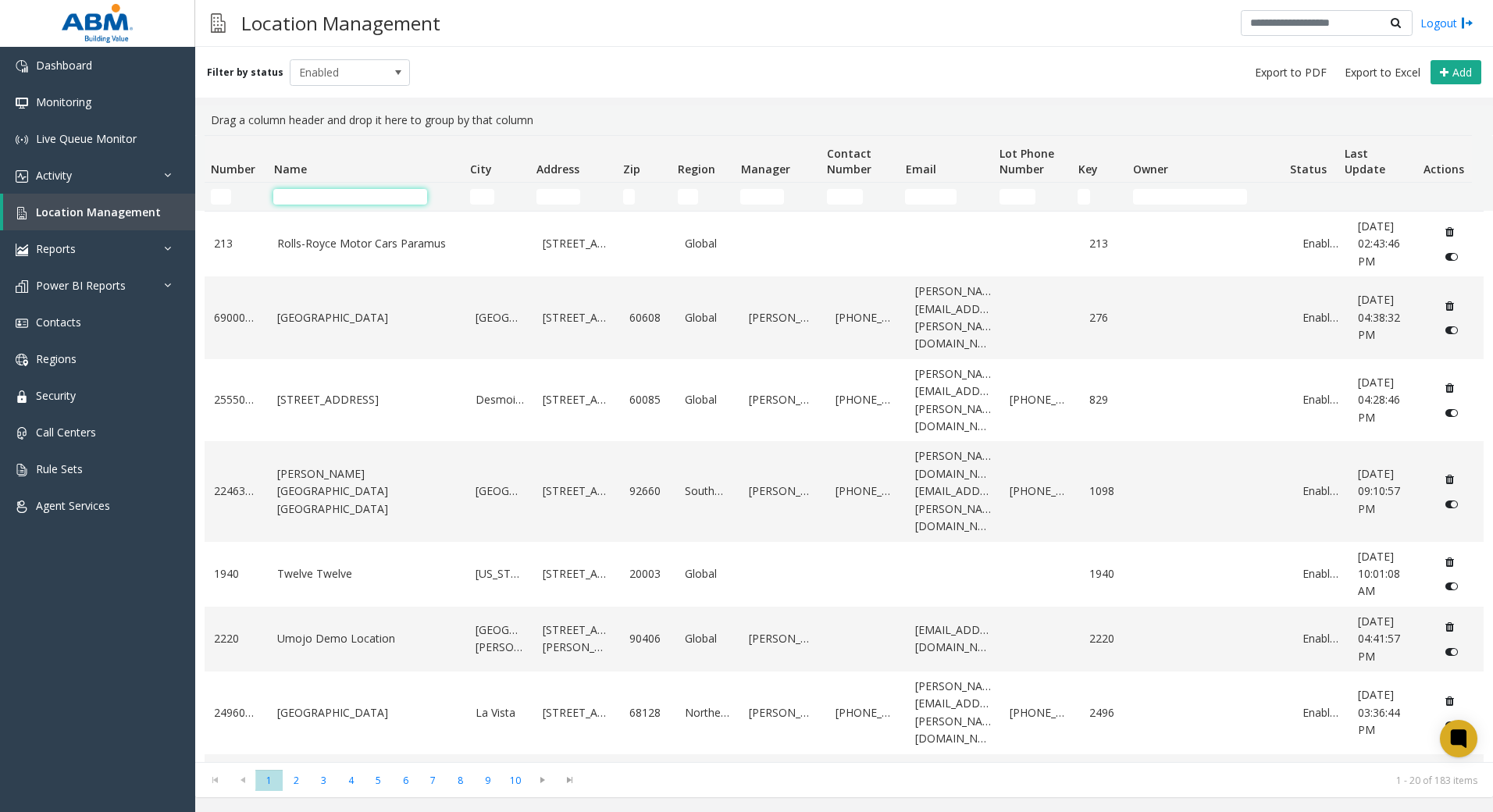
click at [331, 190] on input "Name Filter" at bounding box center [350, 196] width 154 height 16
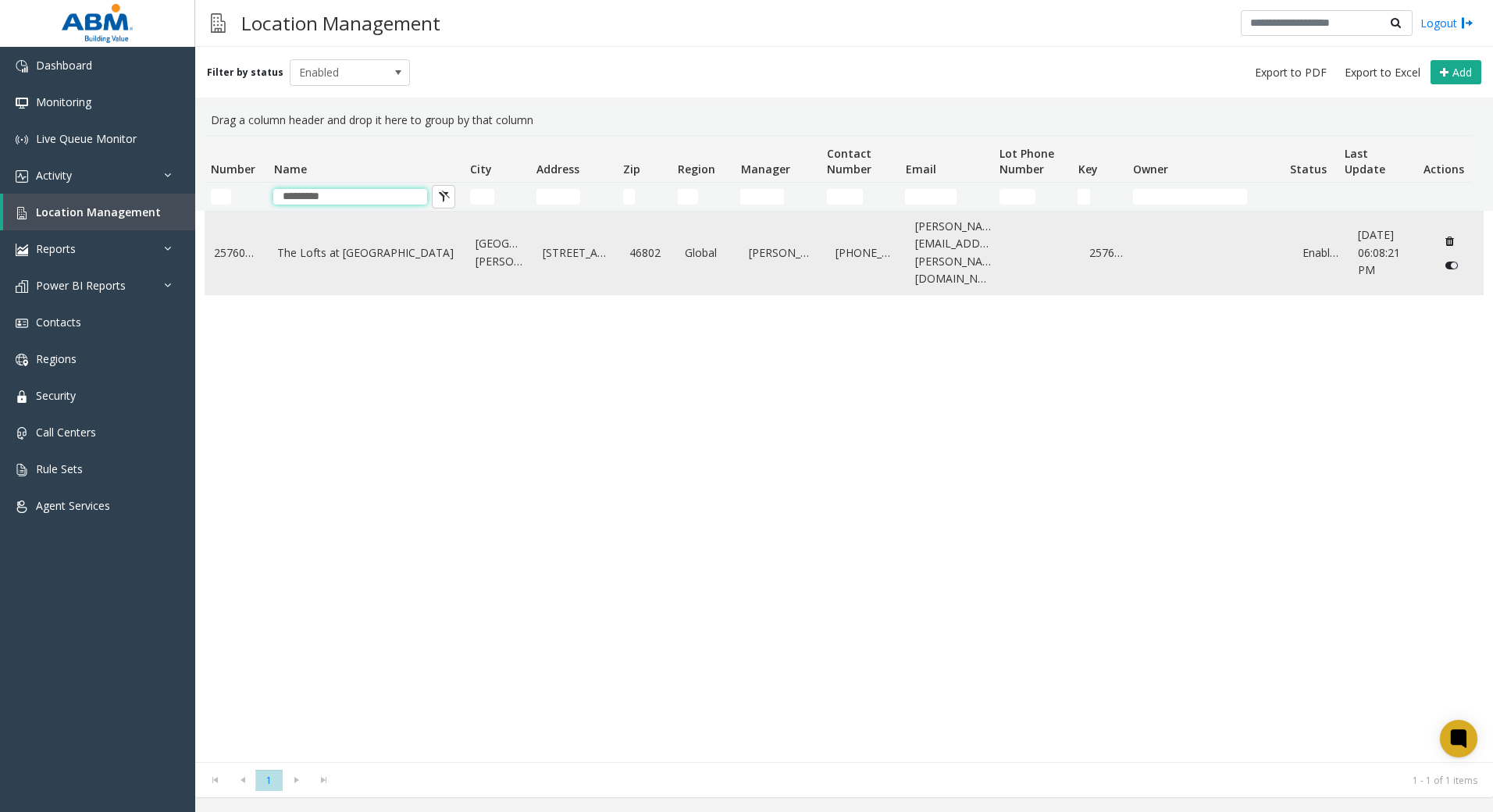
type input "*********"
click at [268, 246] on td "The Lofts at [GEOGRAPHIC_DATA]" at bounding box center [367, 252] width 198 height 83
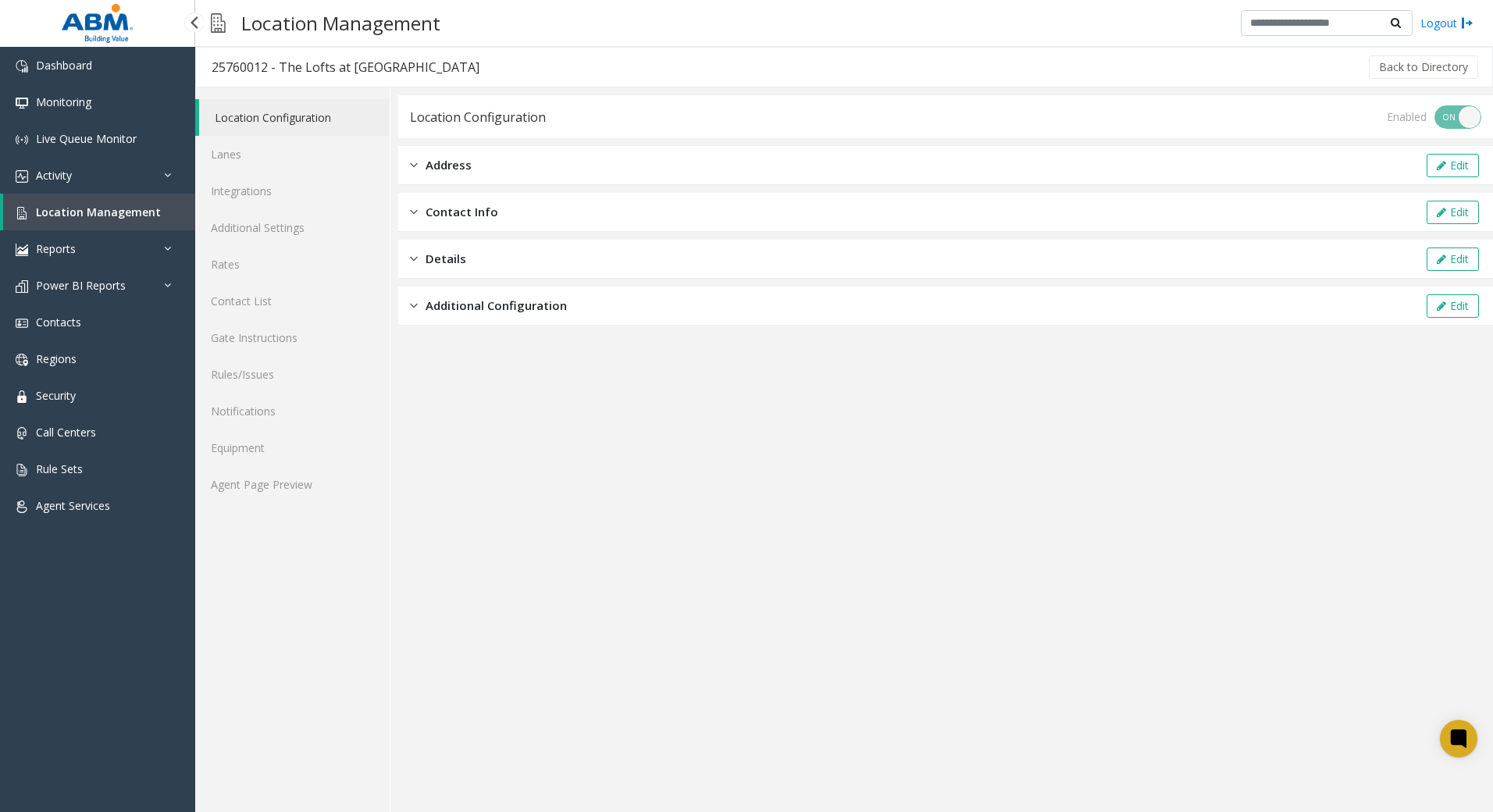
click at [144, 214] on span "Location Management" at bounding box center [98, 212] width 125 height 15
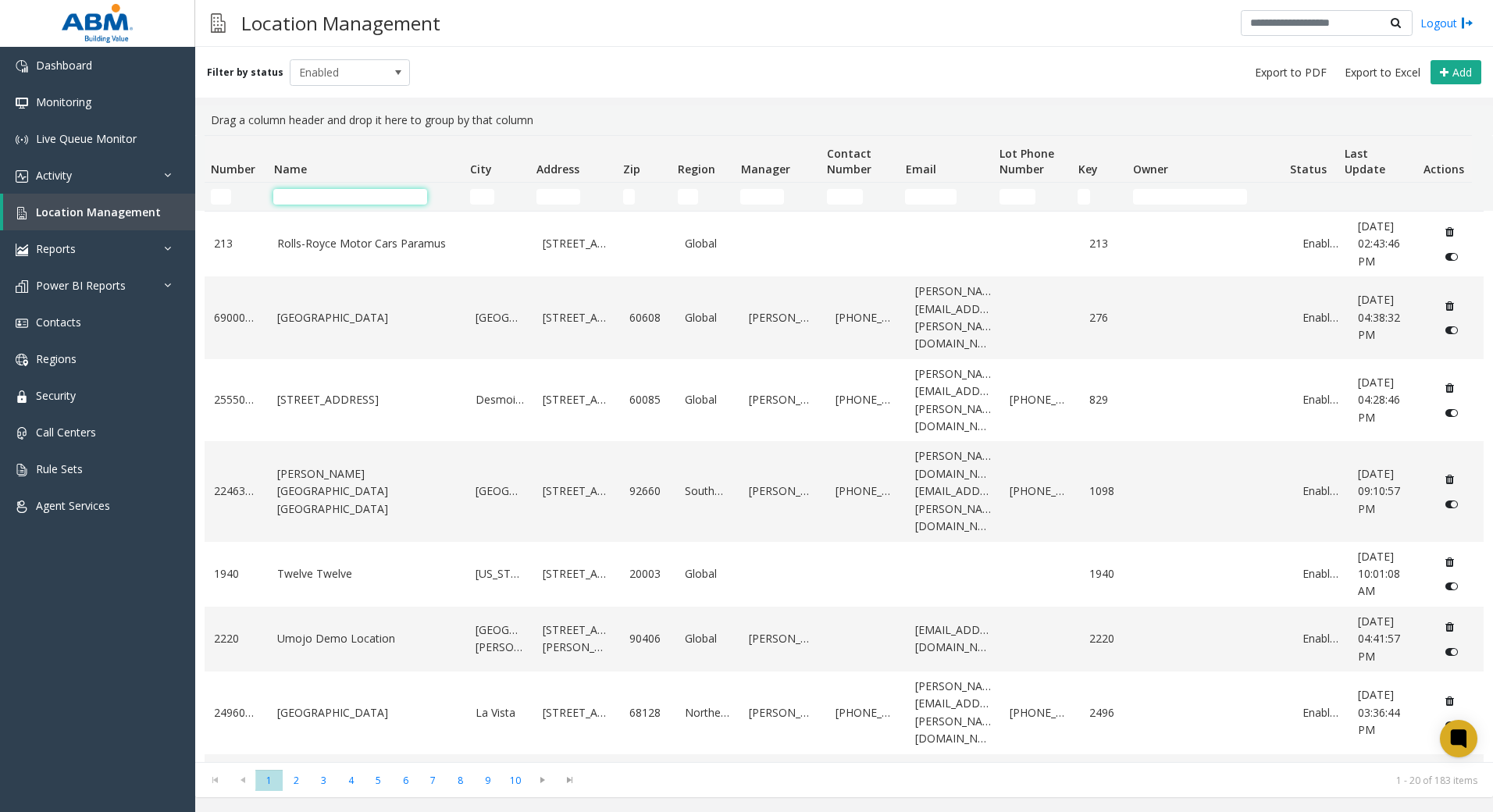
click at [349, 190] on input "Name Filter" at bounding box center [350, 196] width 154 height 16
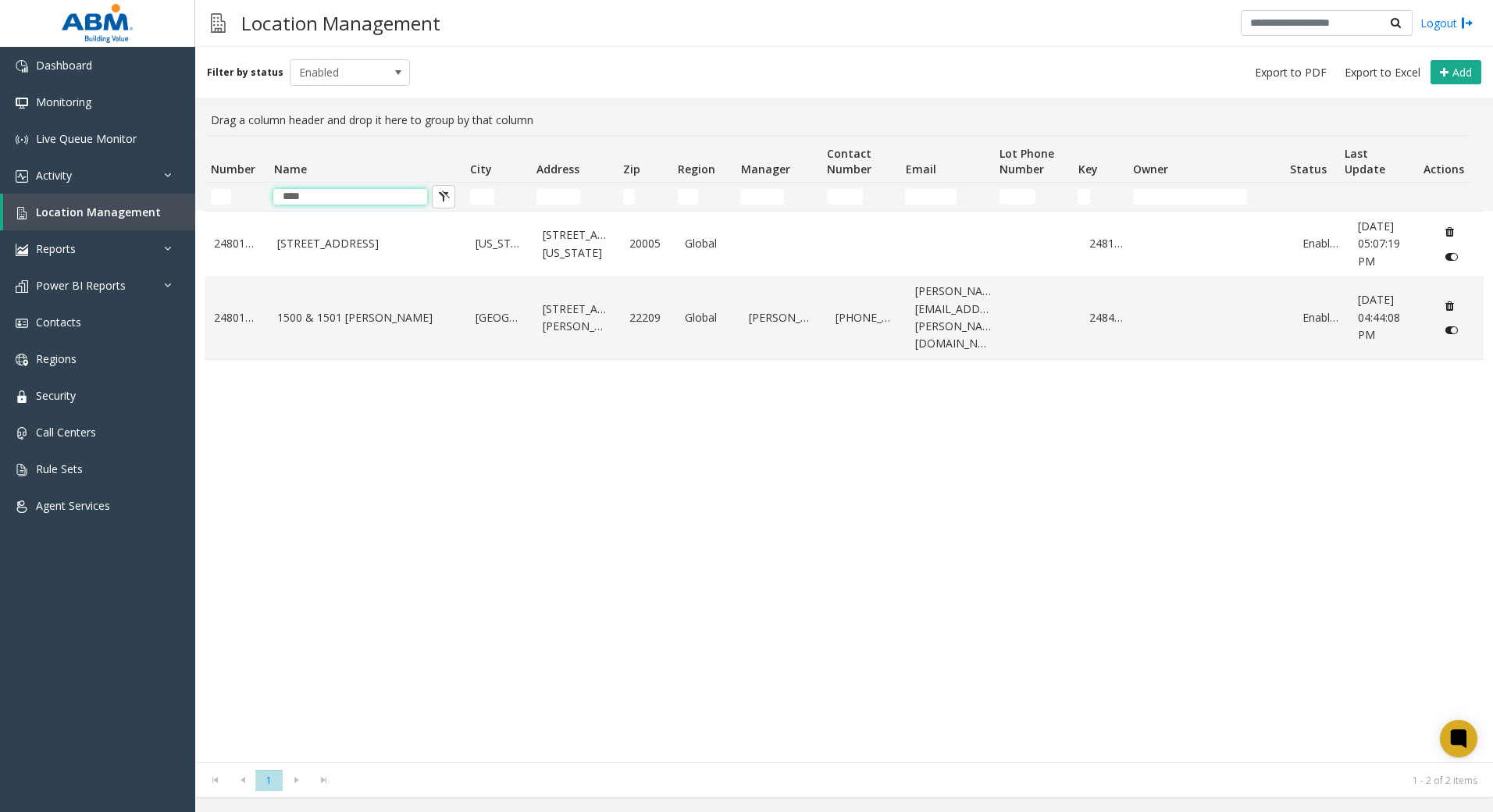
type input "****"
click at [367, 326] on link "1500 & 1501 [PERSON_NAME]" at bounding box center [367, 318] width 180 height 17
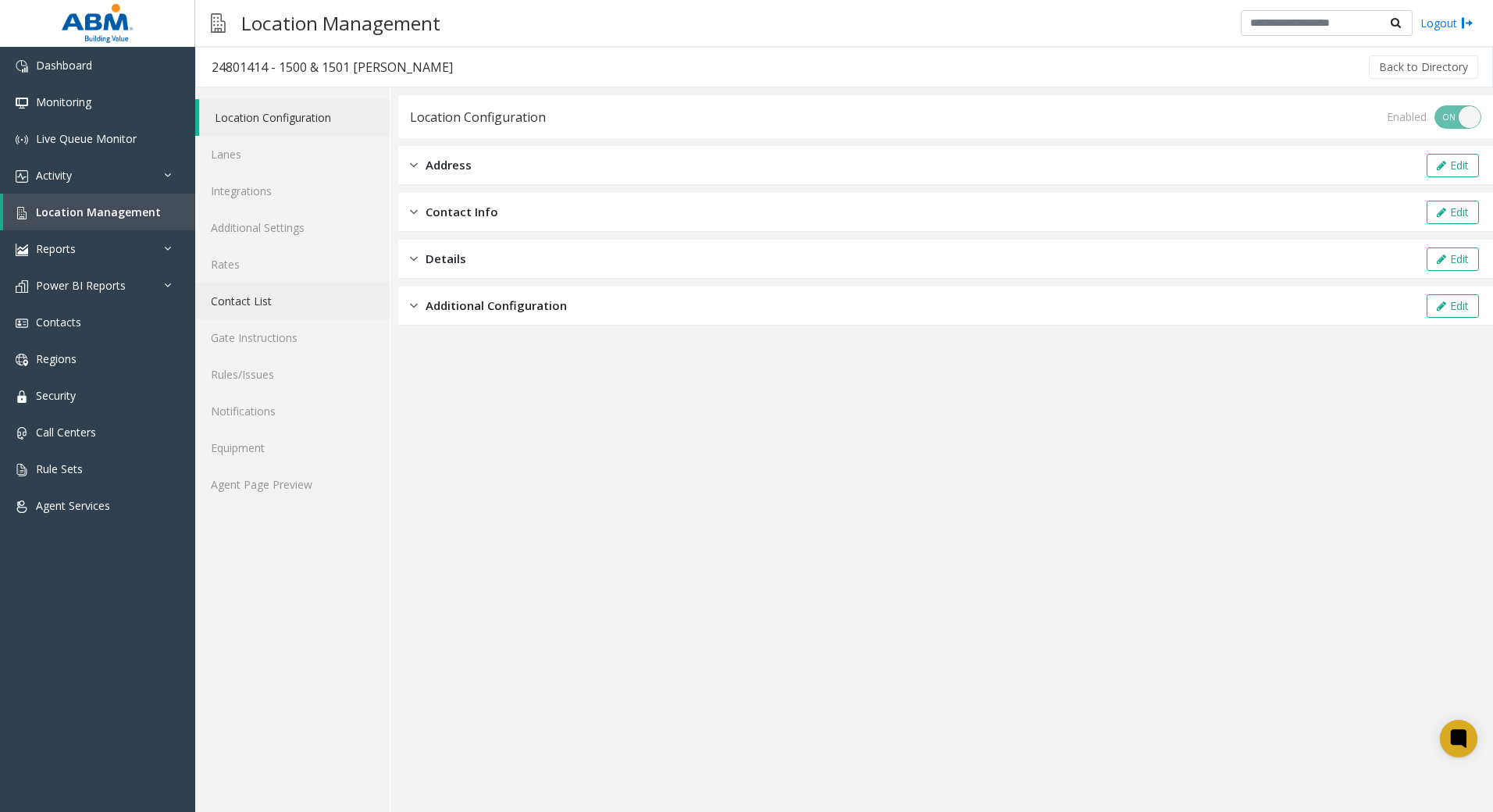
click at [284, 299] on link "Contact List" at bounding box center [293, 301] width 195 height 37
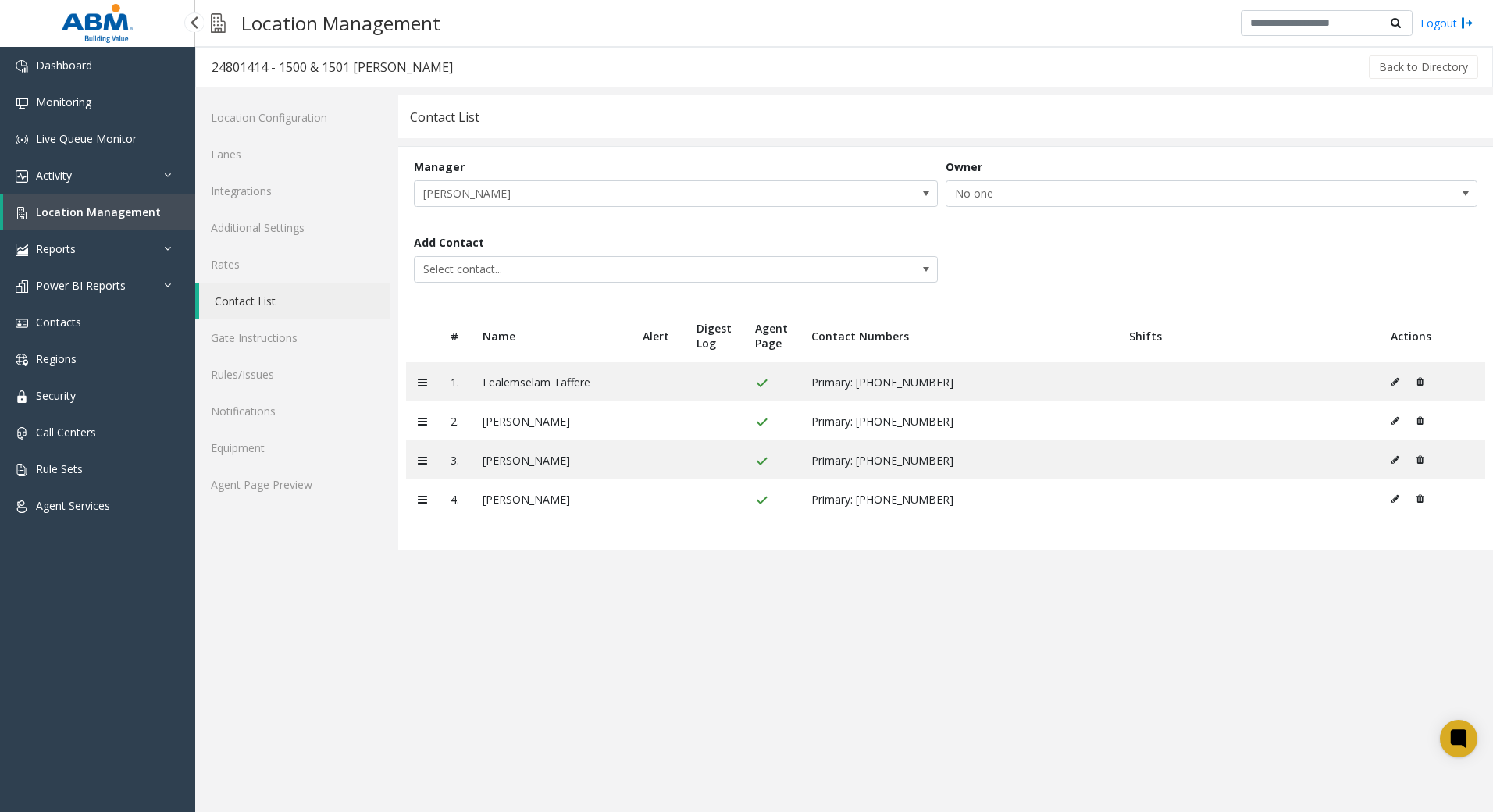
click at [104, 209] on span "Location Management" at bounding box center [98, 212] width 125 height 15
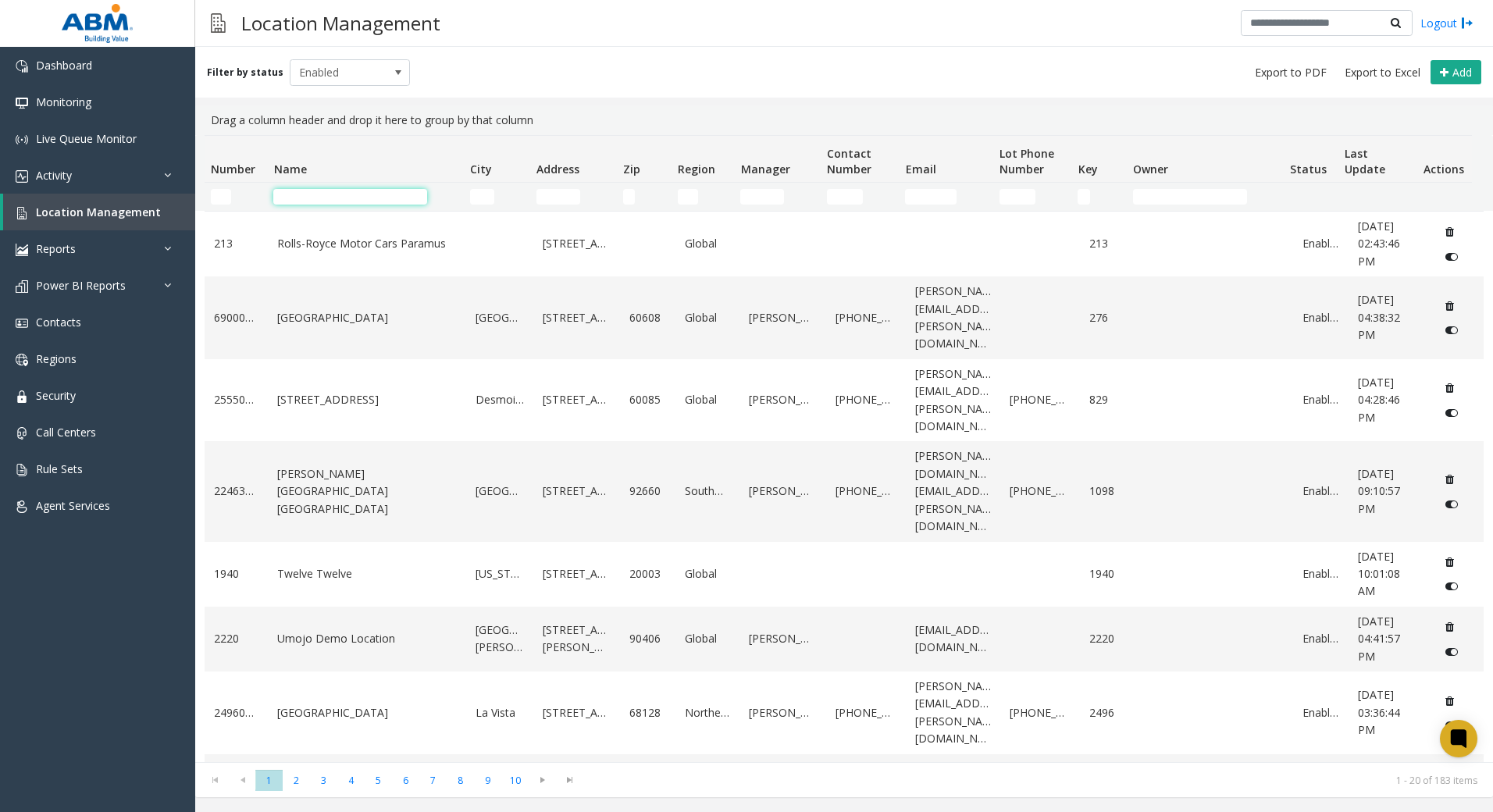
click at [373, 192] on input "Name Filter" at bounding box center [350, 196] width 154 height 16
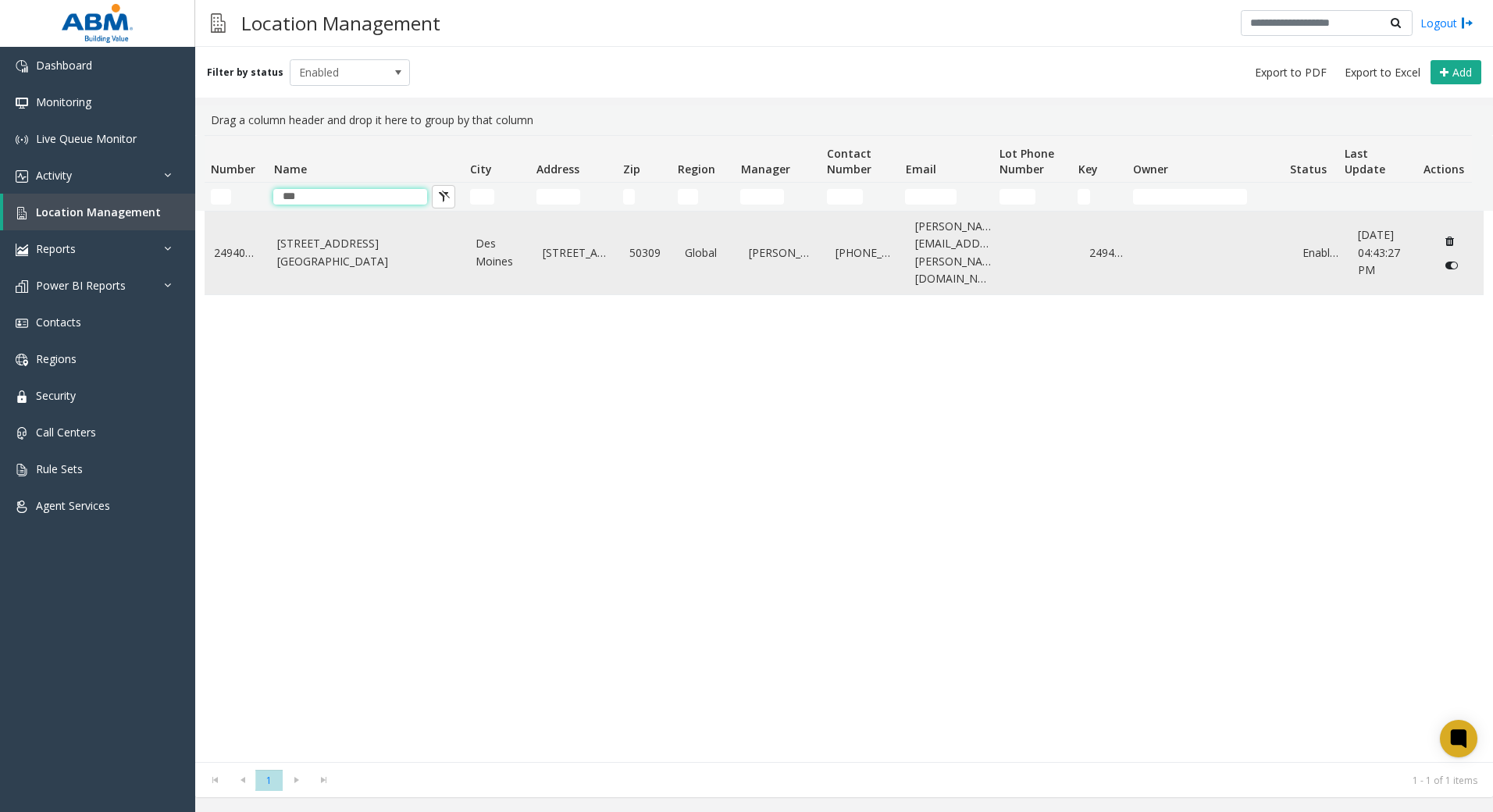
type input "***"
click at [389, 246] on link "[STREET_ADDRESS][GEOGRAPHIC_DATA]" at bounding box center [367, 252] width 180 height 35
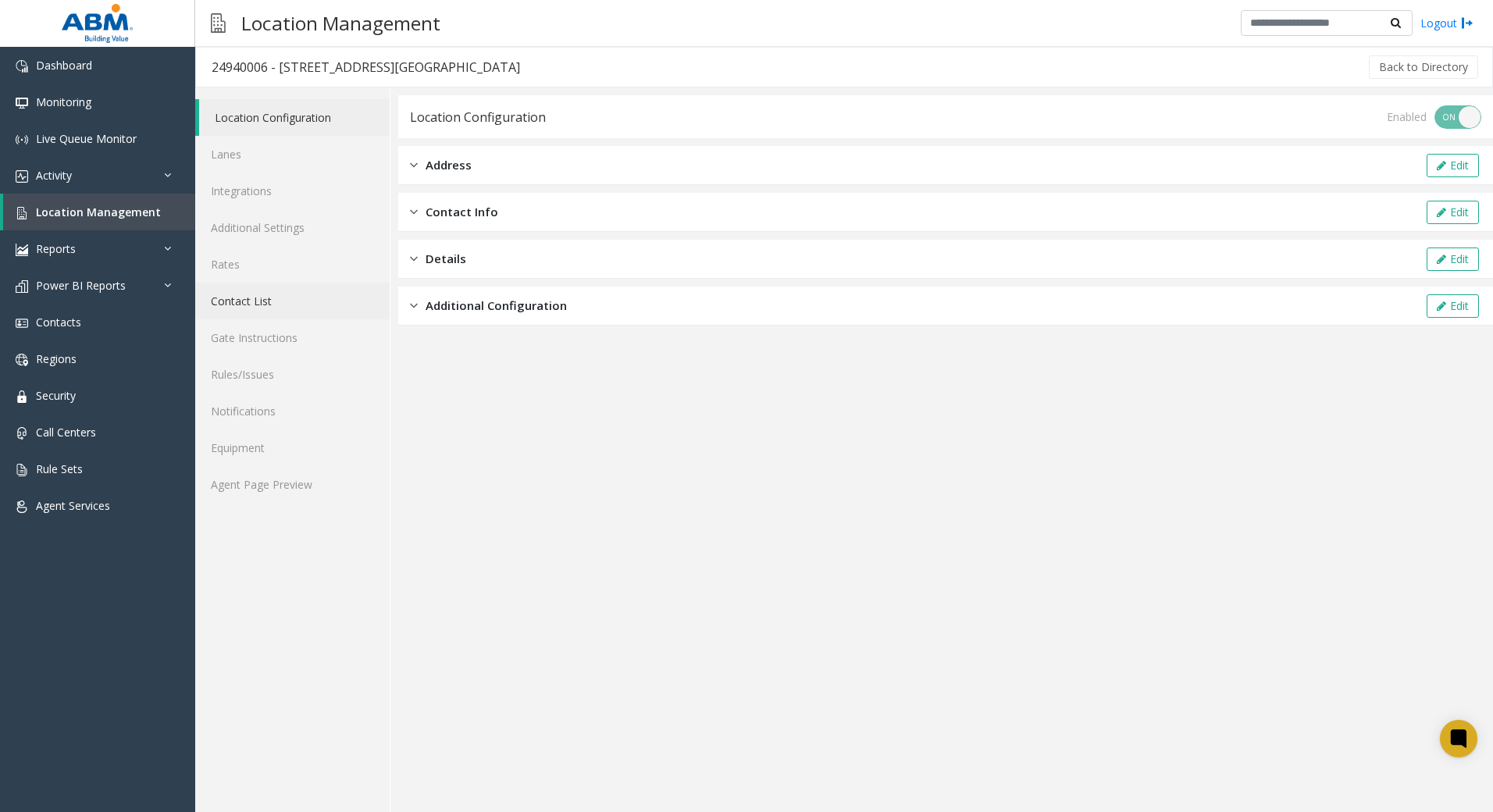
click at [228, 296] on link "Contact List" at bounding box center [293, 301] width 195 height 37
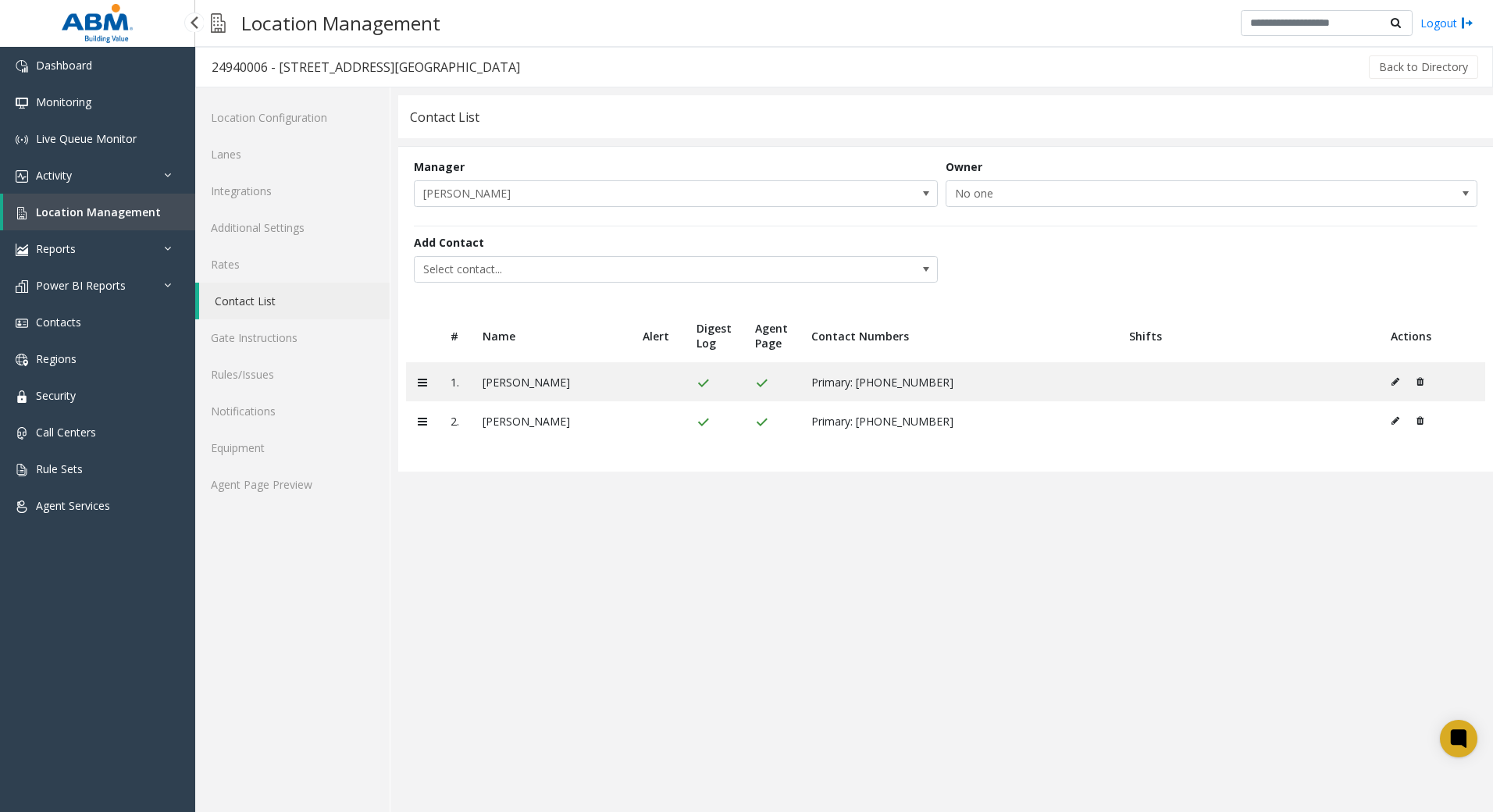
click at [111, 201] on link "Location Management" at bounding box center [99, 212] width 192 height 37
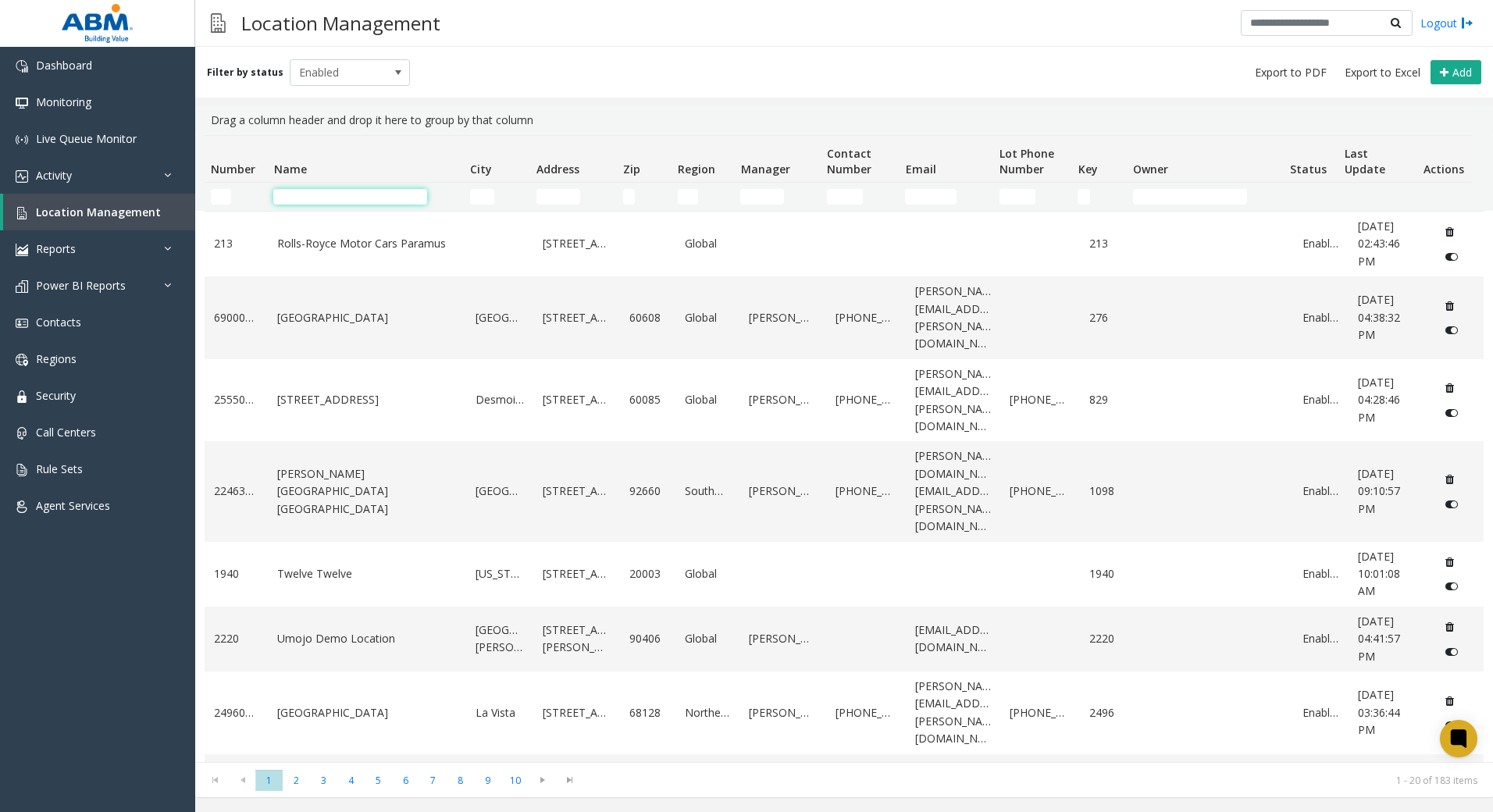
click at [354, 200] on input "Name Filter" at bounding box center [350, 196] width 154 height 16
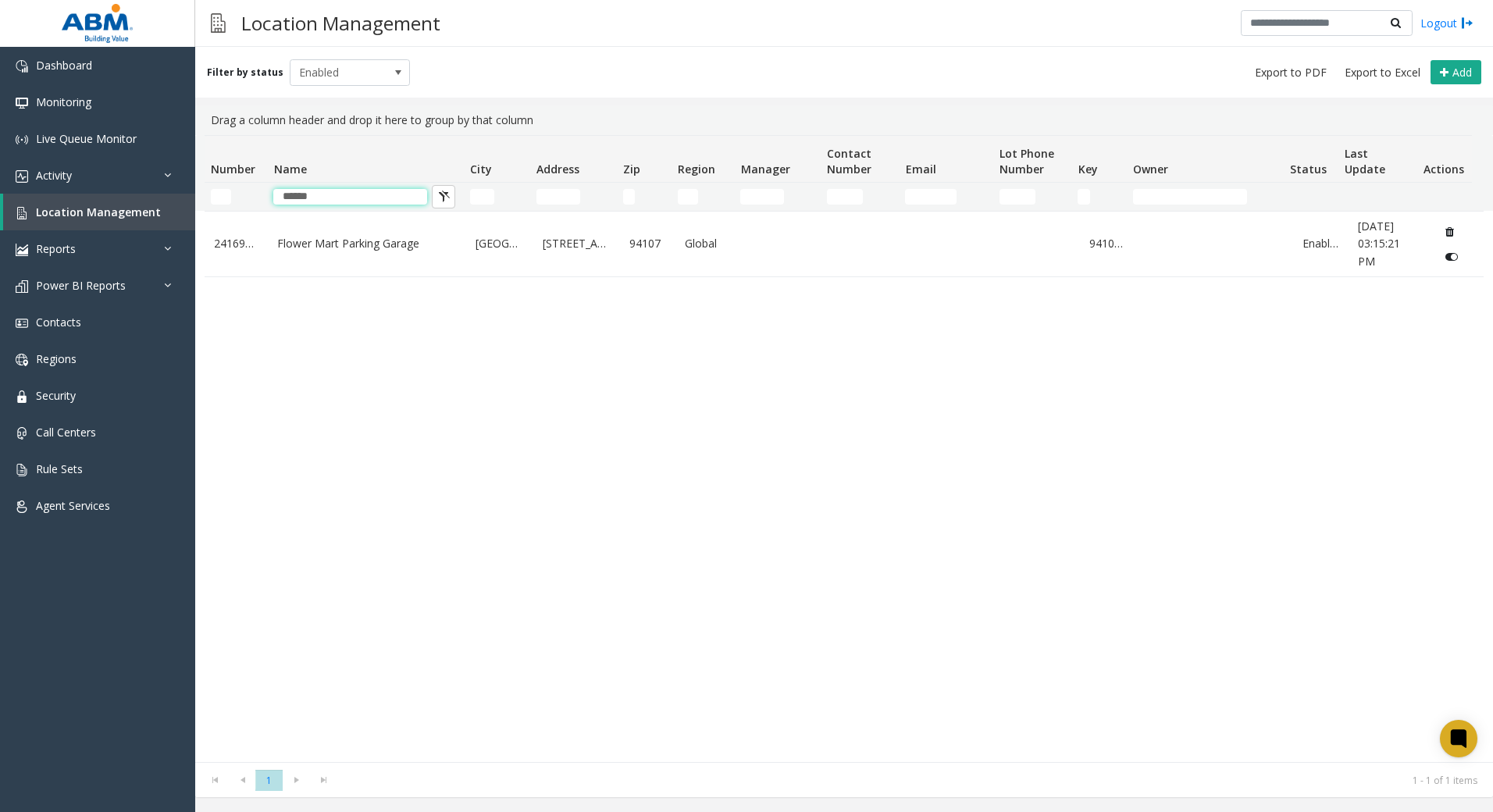
type input "******"
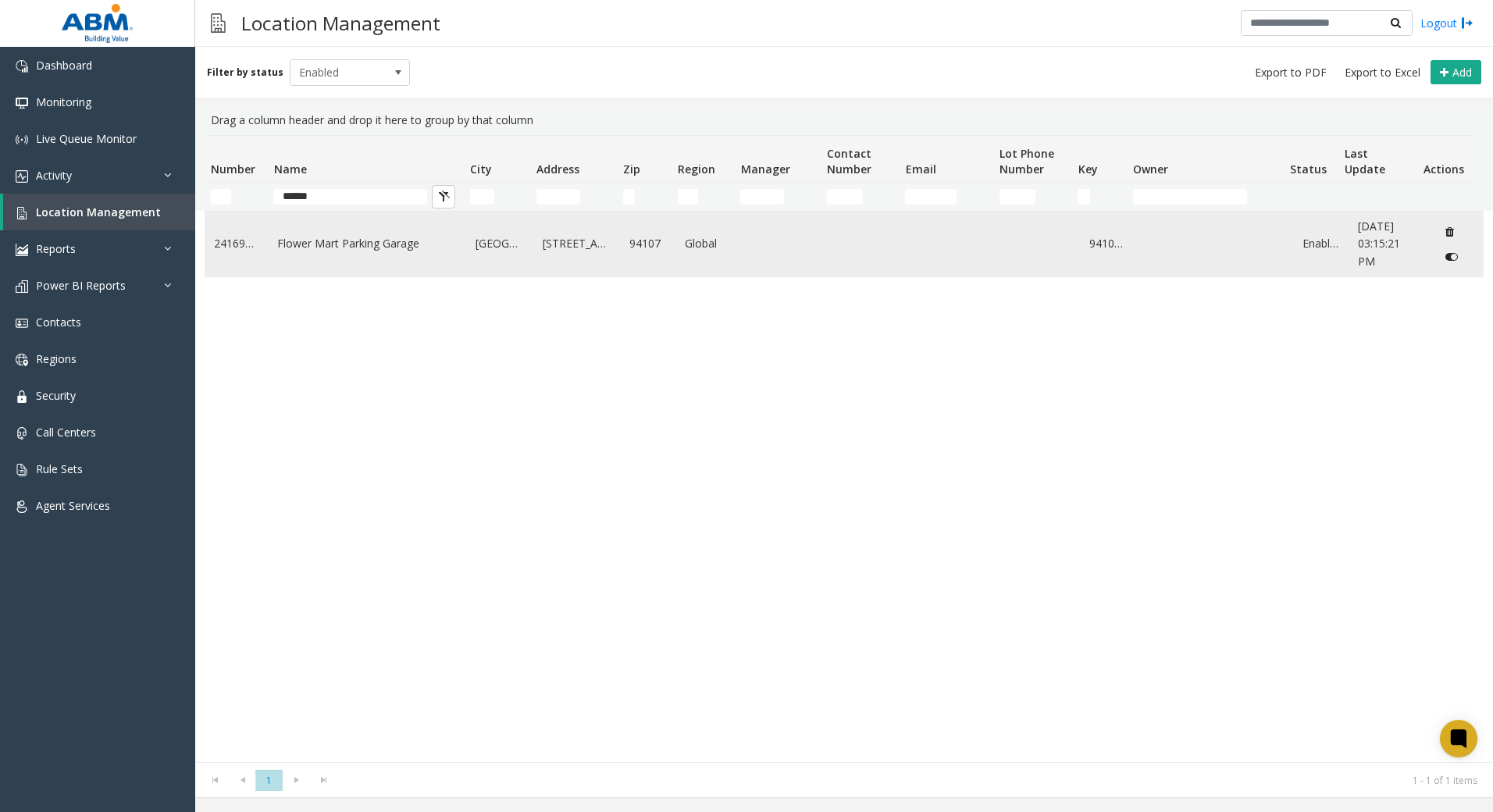
click at [311, 245] on link "Flower Mart Parking Garage" at bounding box center [367, 243] width 180 height 17
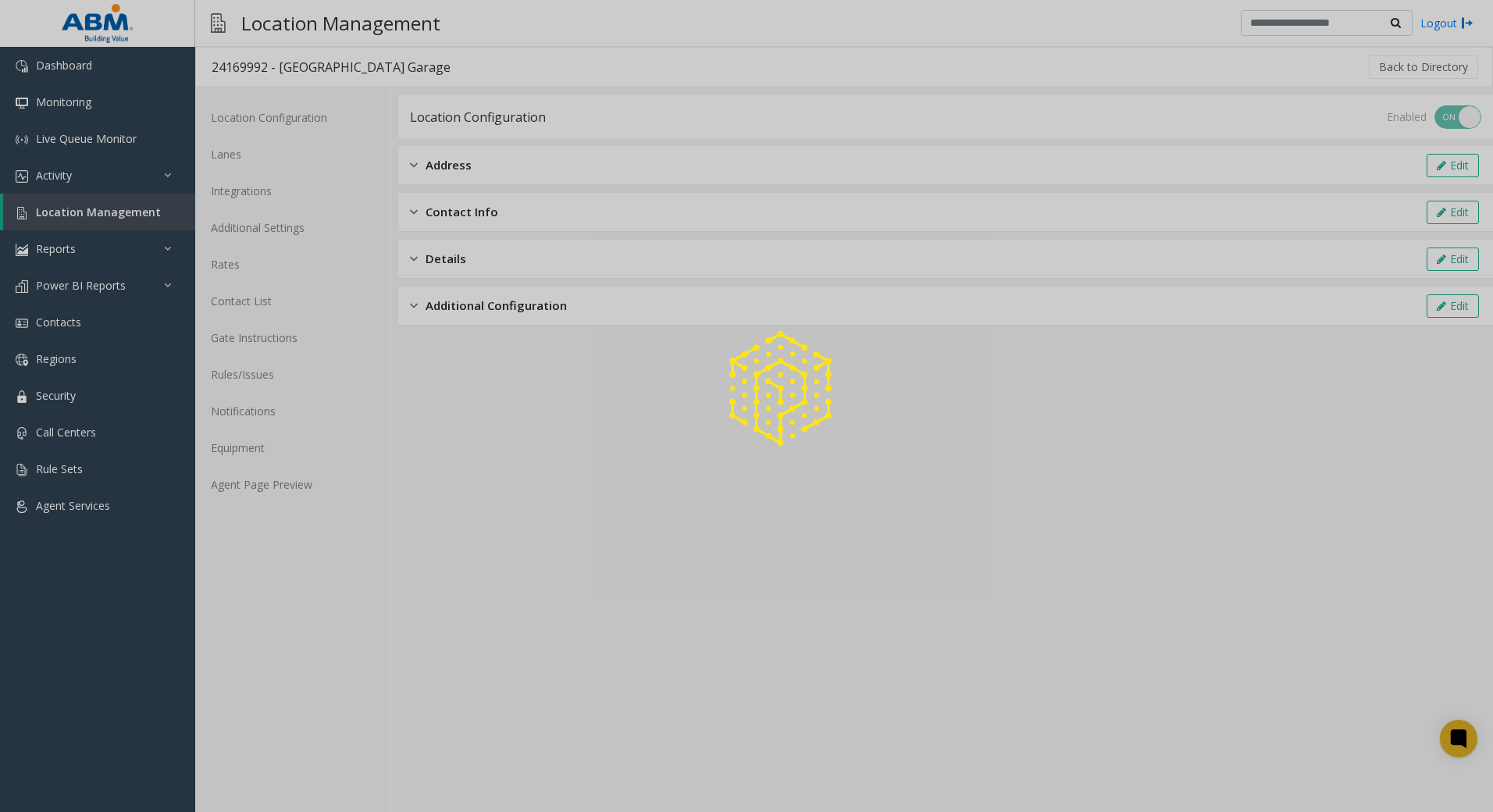
click at [311, 242] on div at bounding box center [746, 406] width 1493 height 812
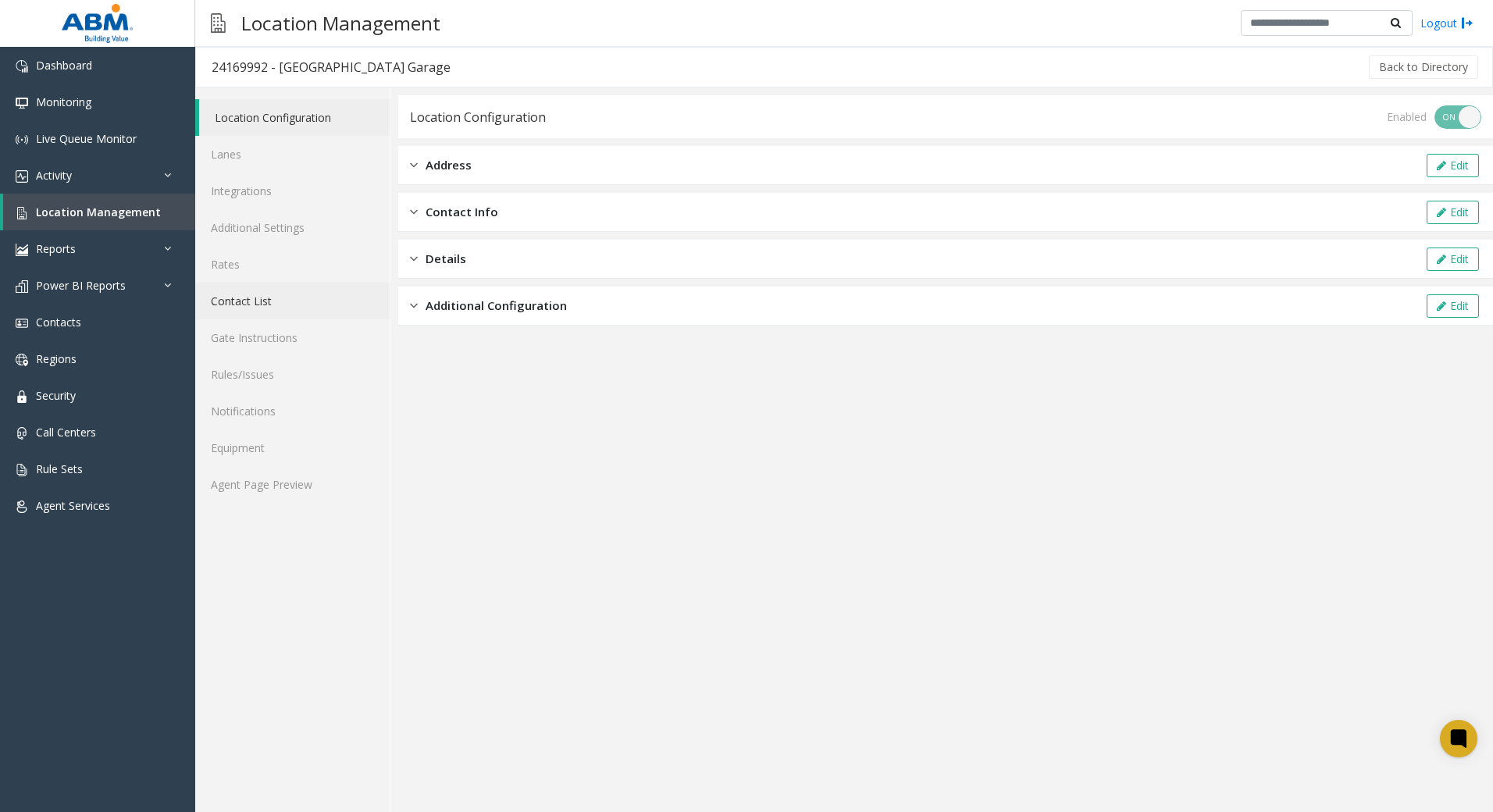
click at [247, 307] on link "Contact List" at bounding box center [293, 301] width 195 height 37
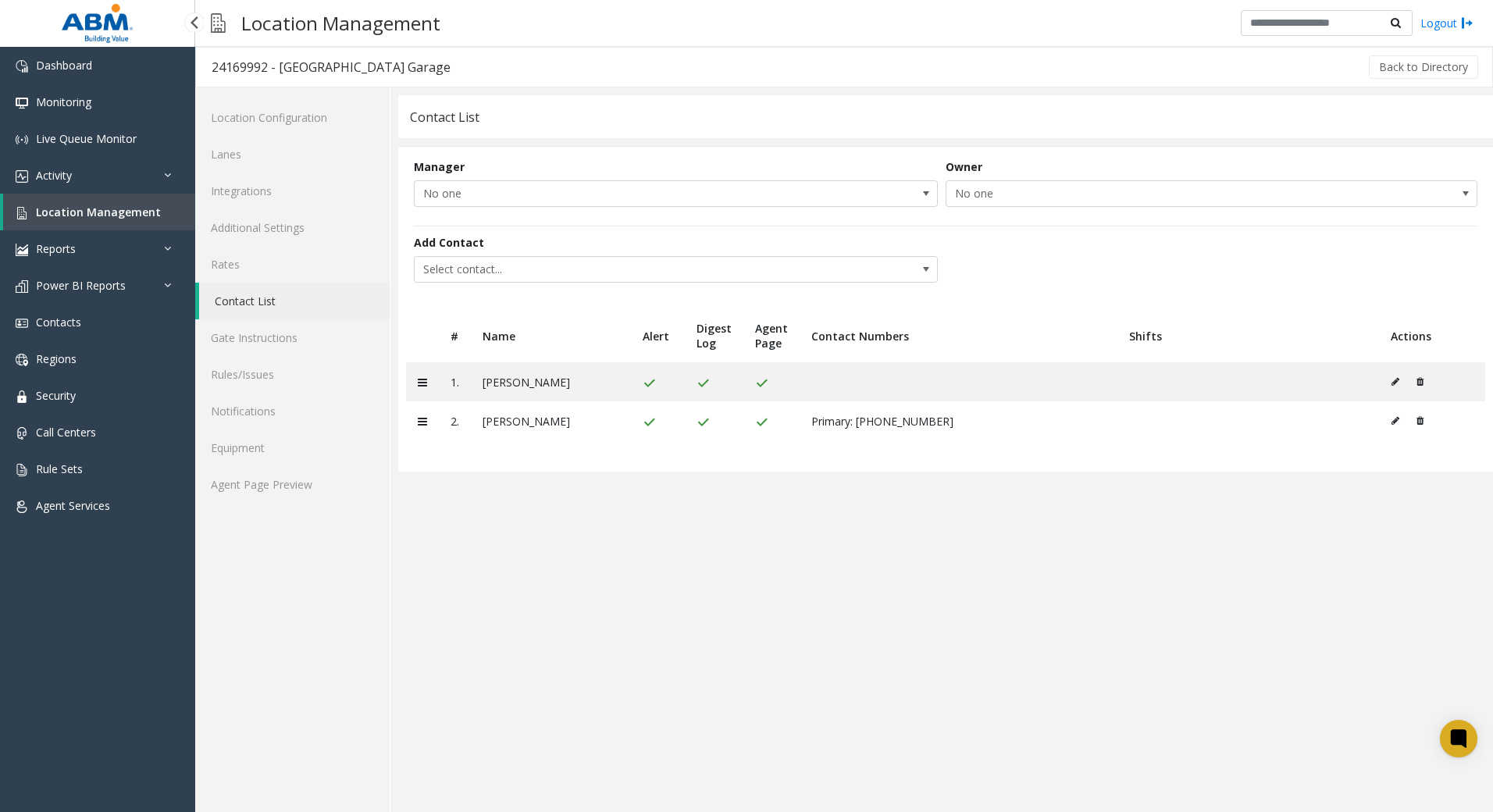
click at [76, 212] on span "Location Management" at bounding box center [98, 212] width 125 height 15
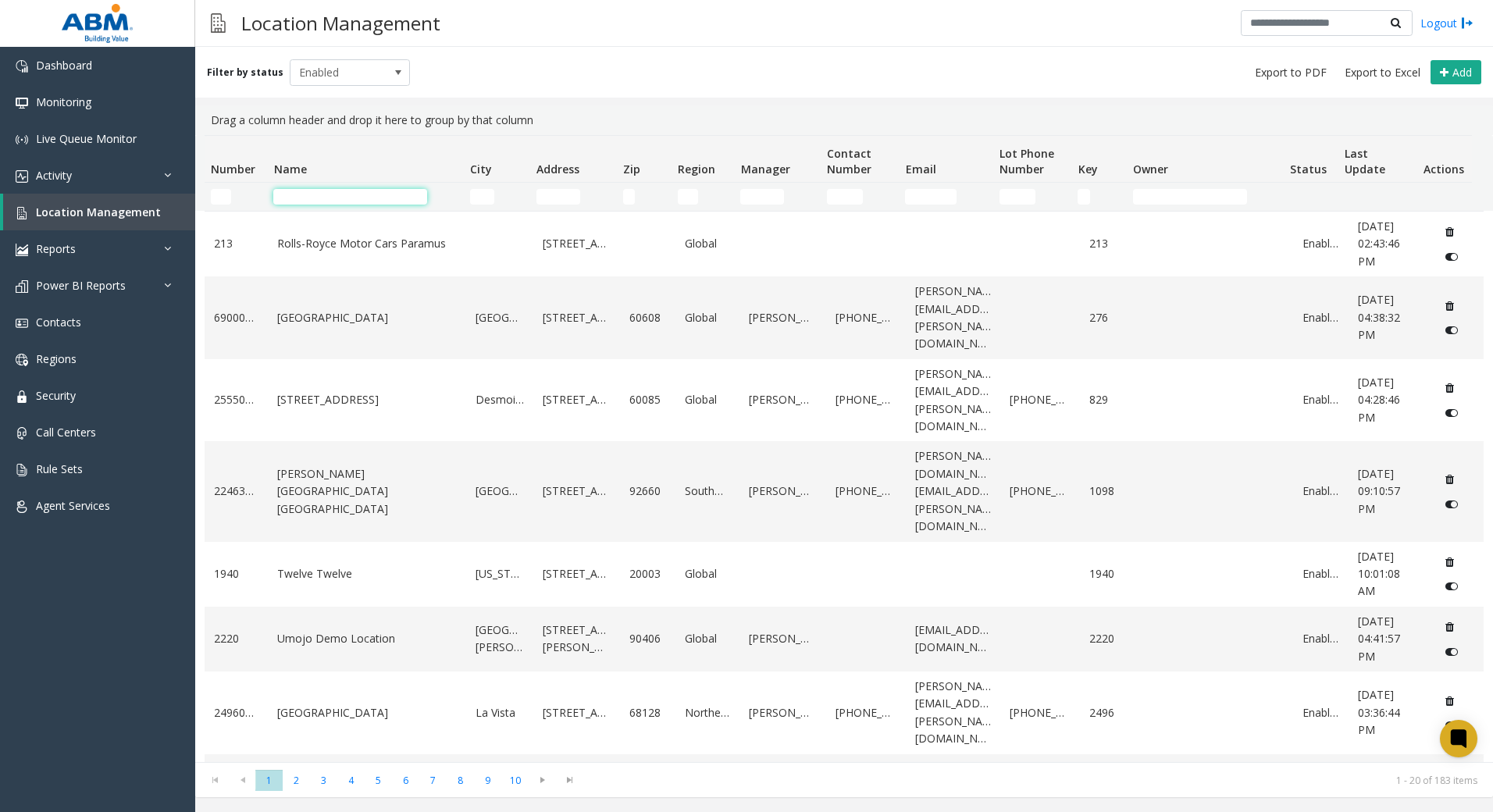
click at [335, 193] on input "Name Filter" at bounding box center [350, 196] width 154 height 16
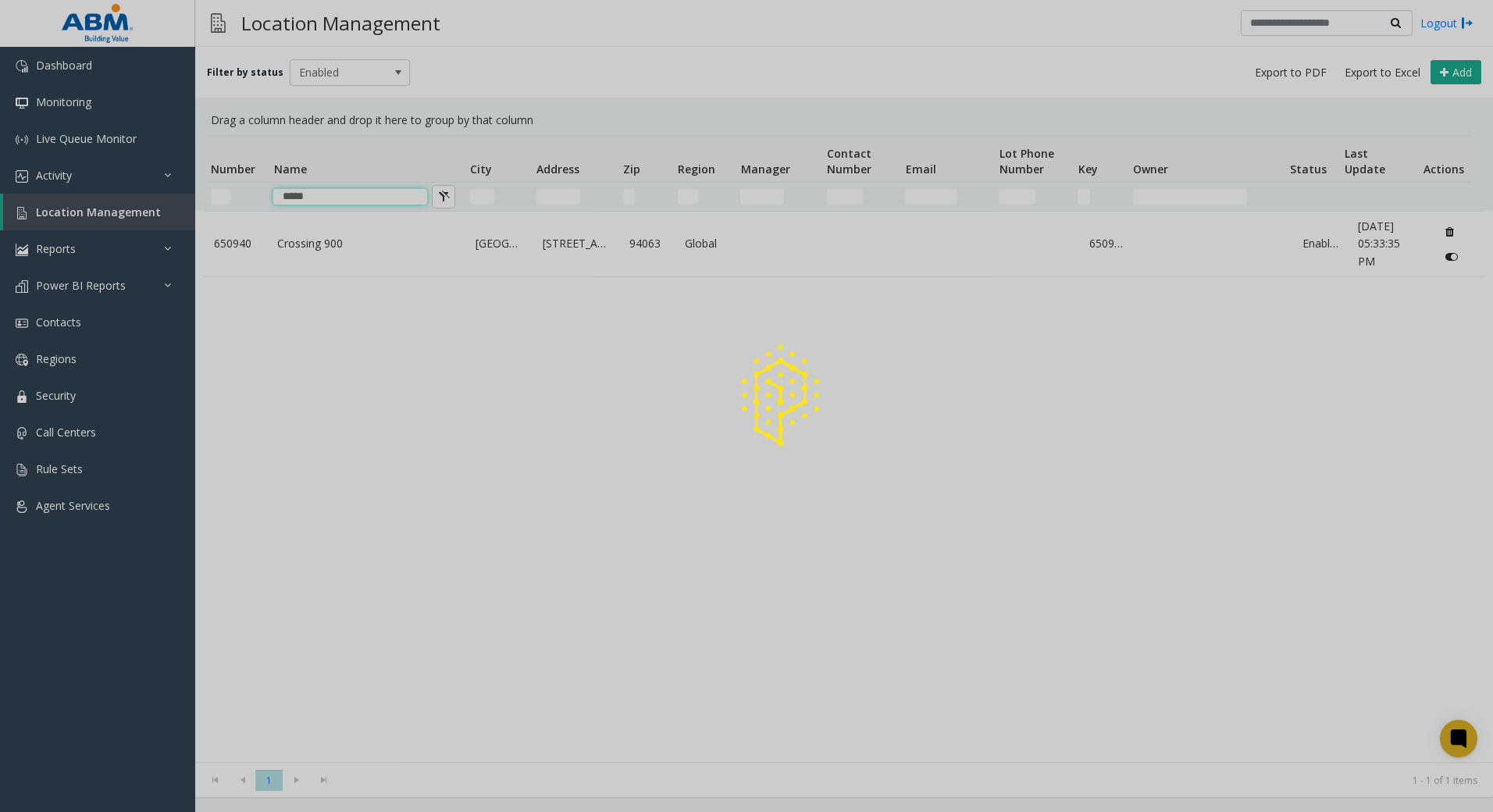
type input "*****"
click at [334, 258] on td "Crossing 900" at bounding box center [367, 243] width 198 height 65
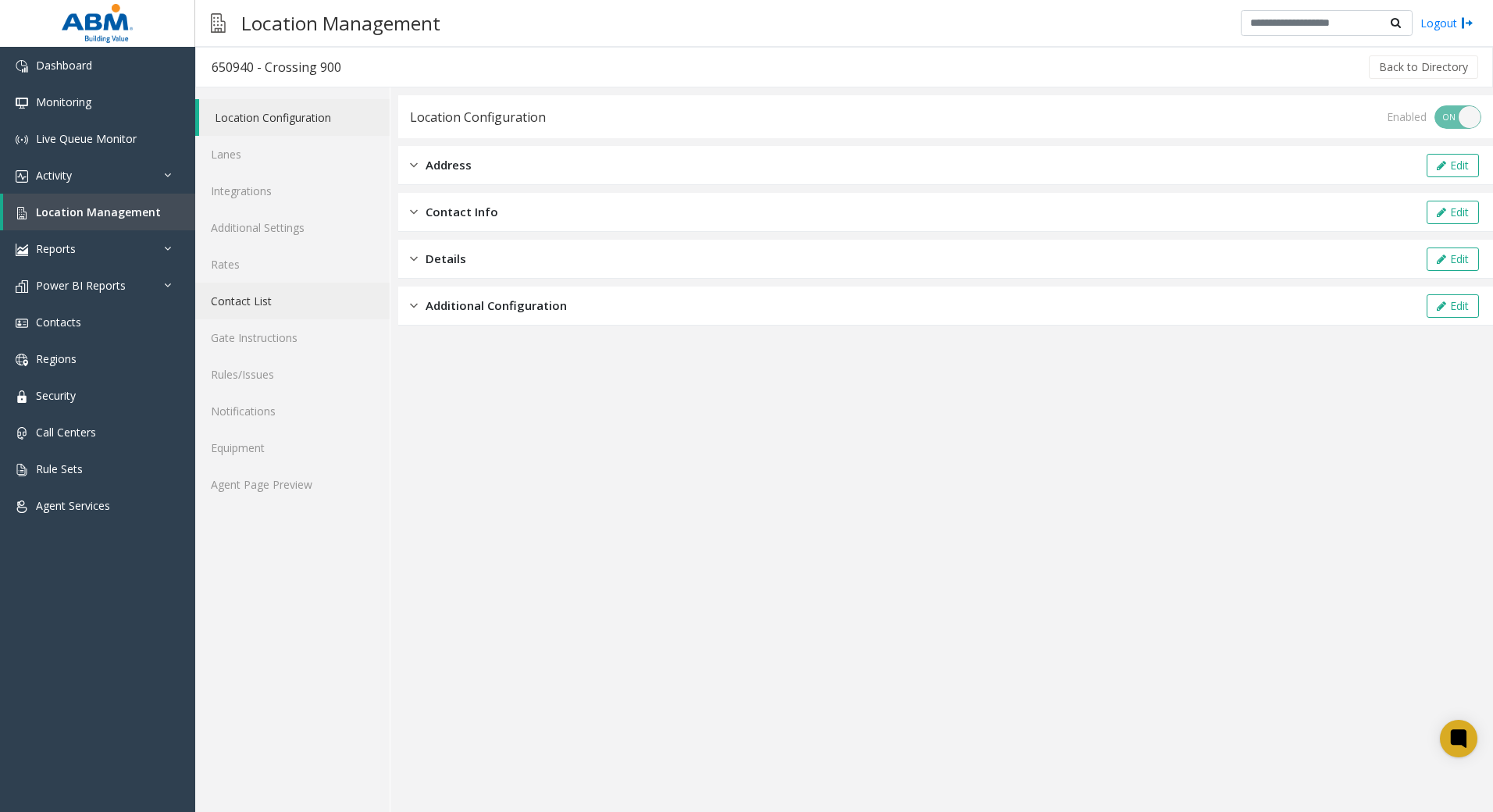
click at [274, 297] on link "Contact List" at bounding box center [293, 301] width 195 height 37
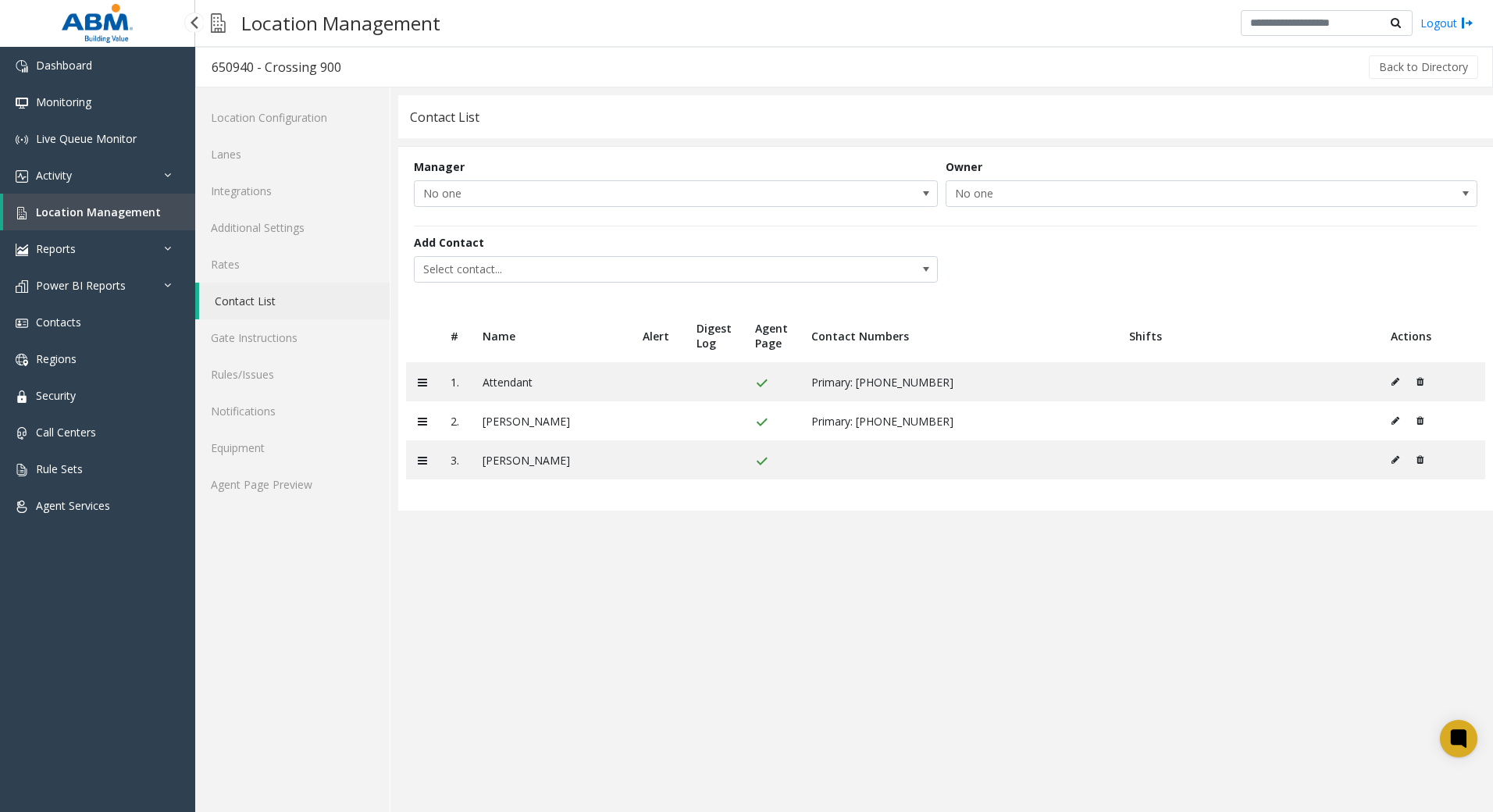
click at [60, 214] on span "Location Management" at bounding box center [98, 212] width 125 height 15
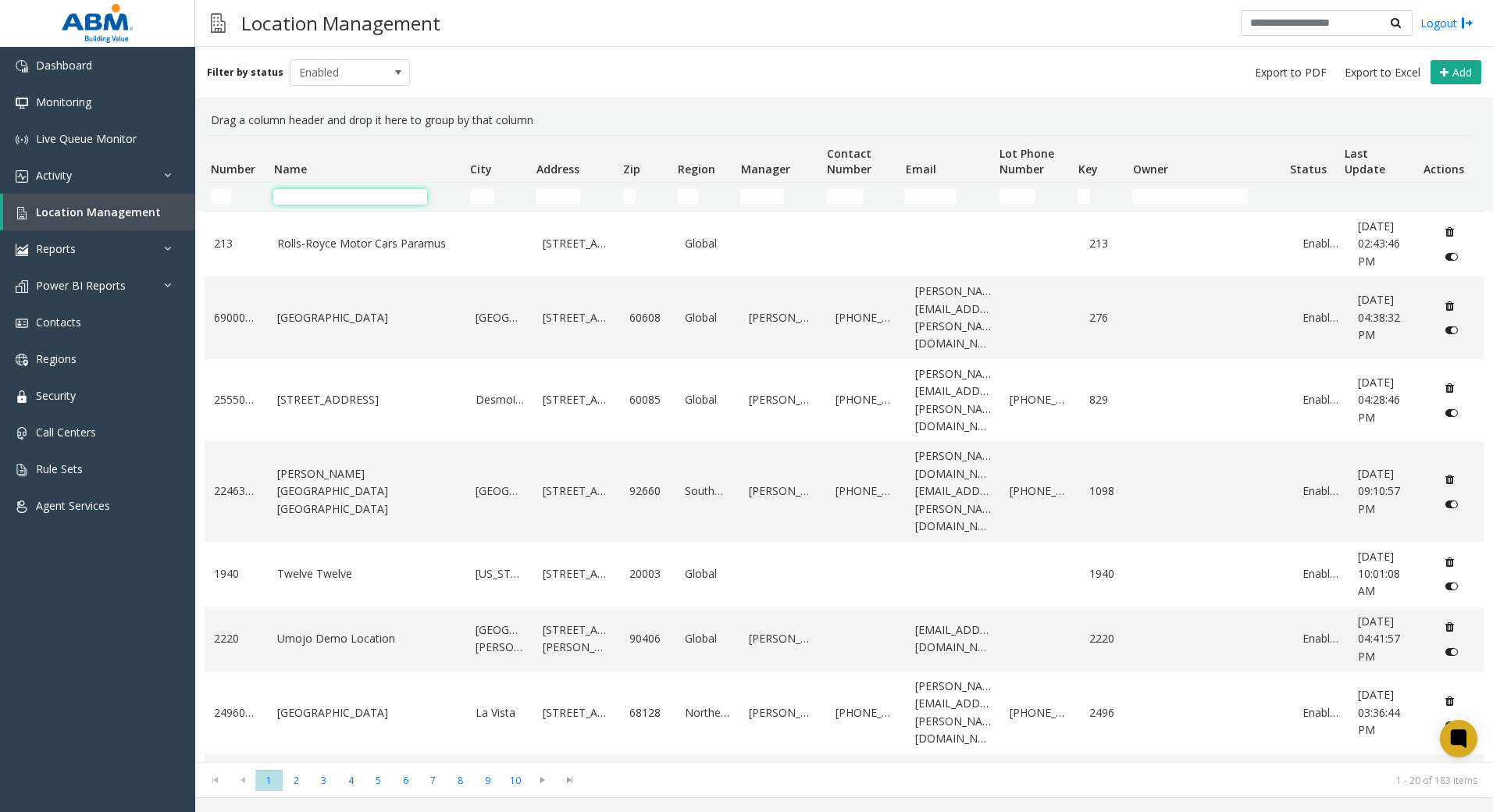
click at [362, 196] on input "Name Filter" at bounding box center [350, 196] width 154 height 16
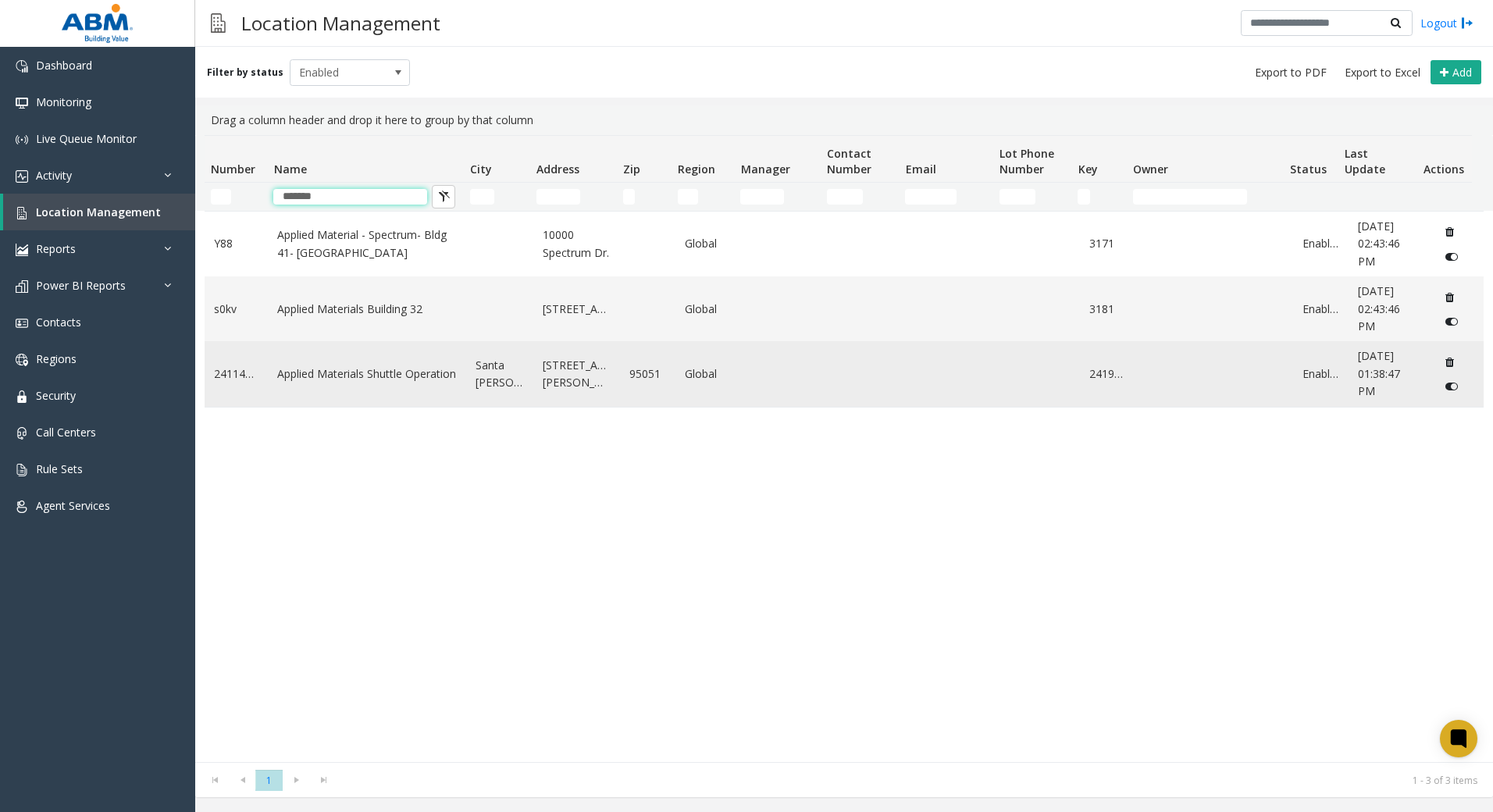
type input "*******"
click at [394, 380] on link "Applied Materials Shuttle Operation" at bounding box center [367, 374] width 180 height 17
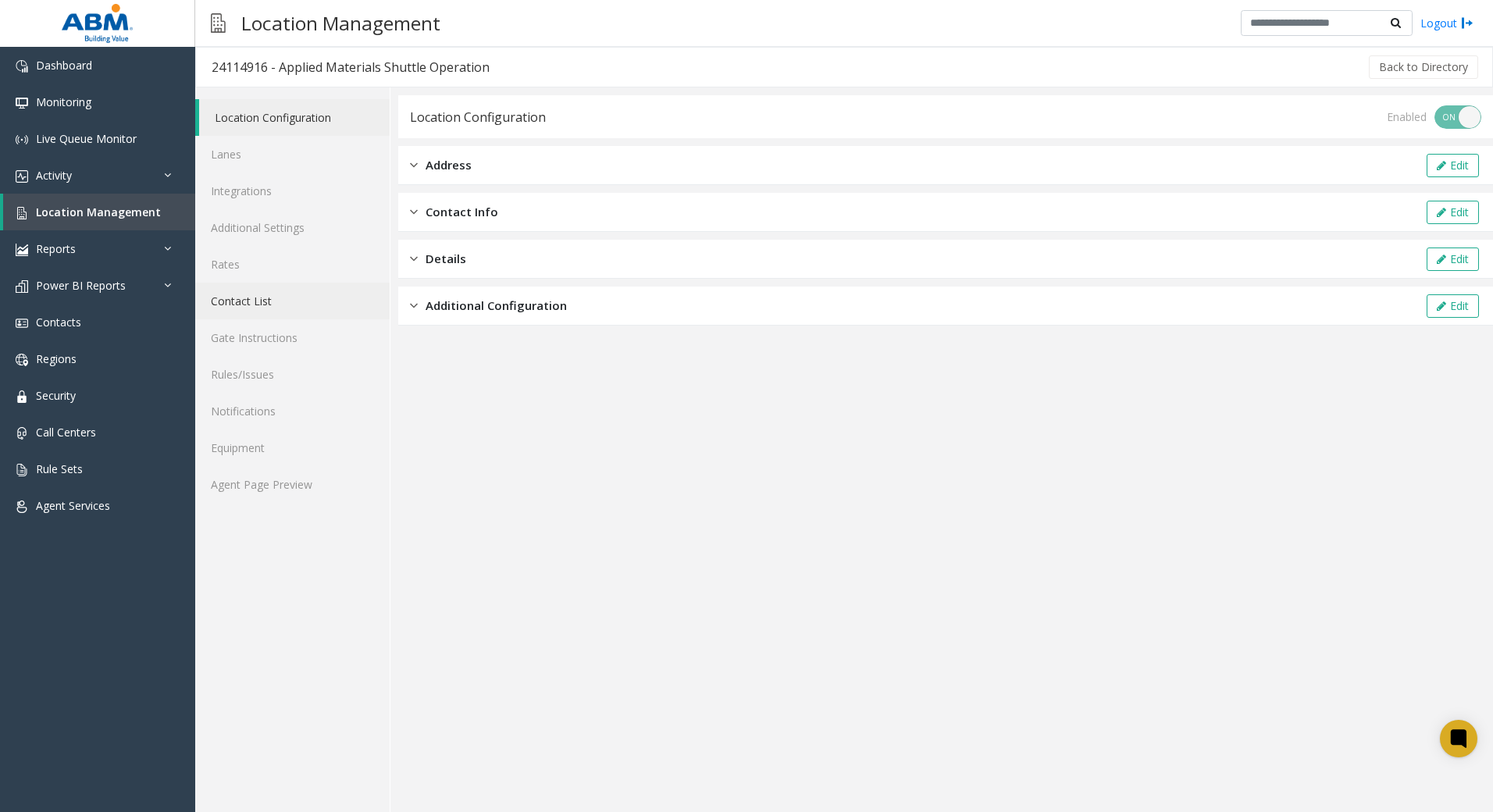
click at [254, 301] on link "Contact List" at bounding box center [293, 301] width 195 height 37
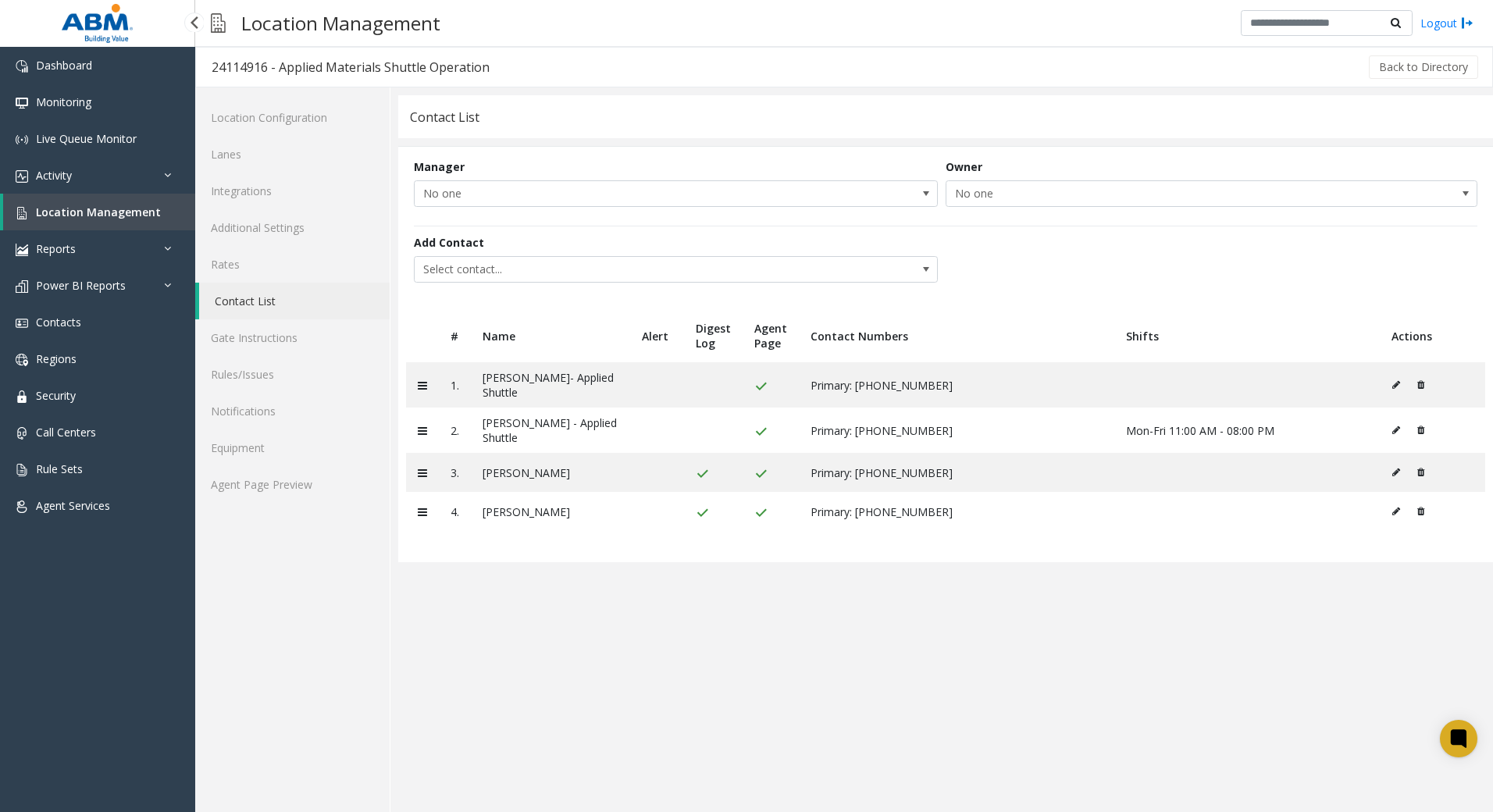
click at [123, 213] on span "Location Management" at bounding box center [98, 212] width 125 height 15
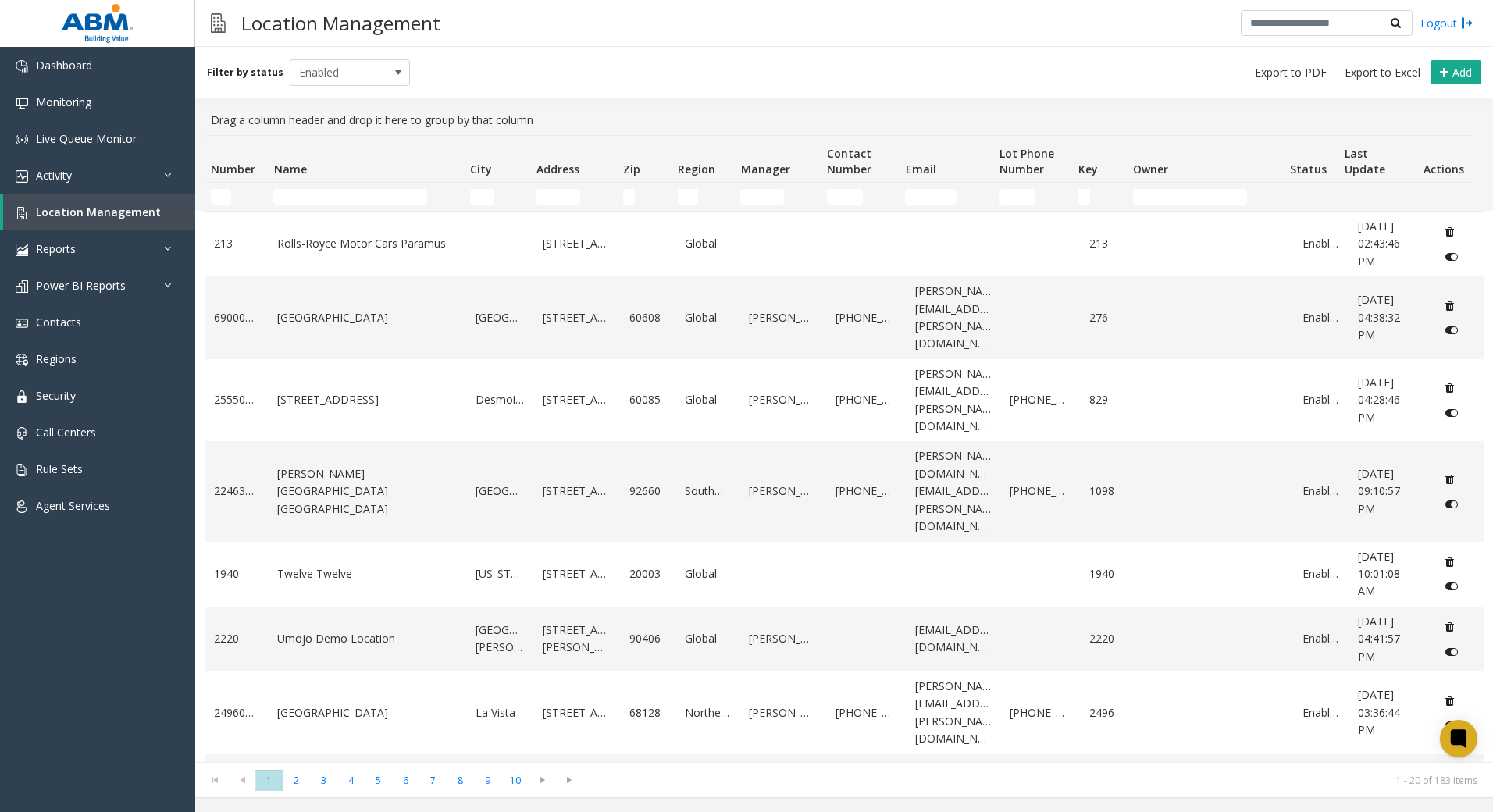
click at [296, 208] on td "Name Filter" at bounding box center [365, 197] width 196 height 29
click at [297, 206] on td "Name Filter" at bounding box center [365, 197] width 196 height 29
click at [296, 203] on input "Name Filter" at bounding box center [350, 196] width 154 height 16
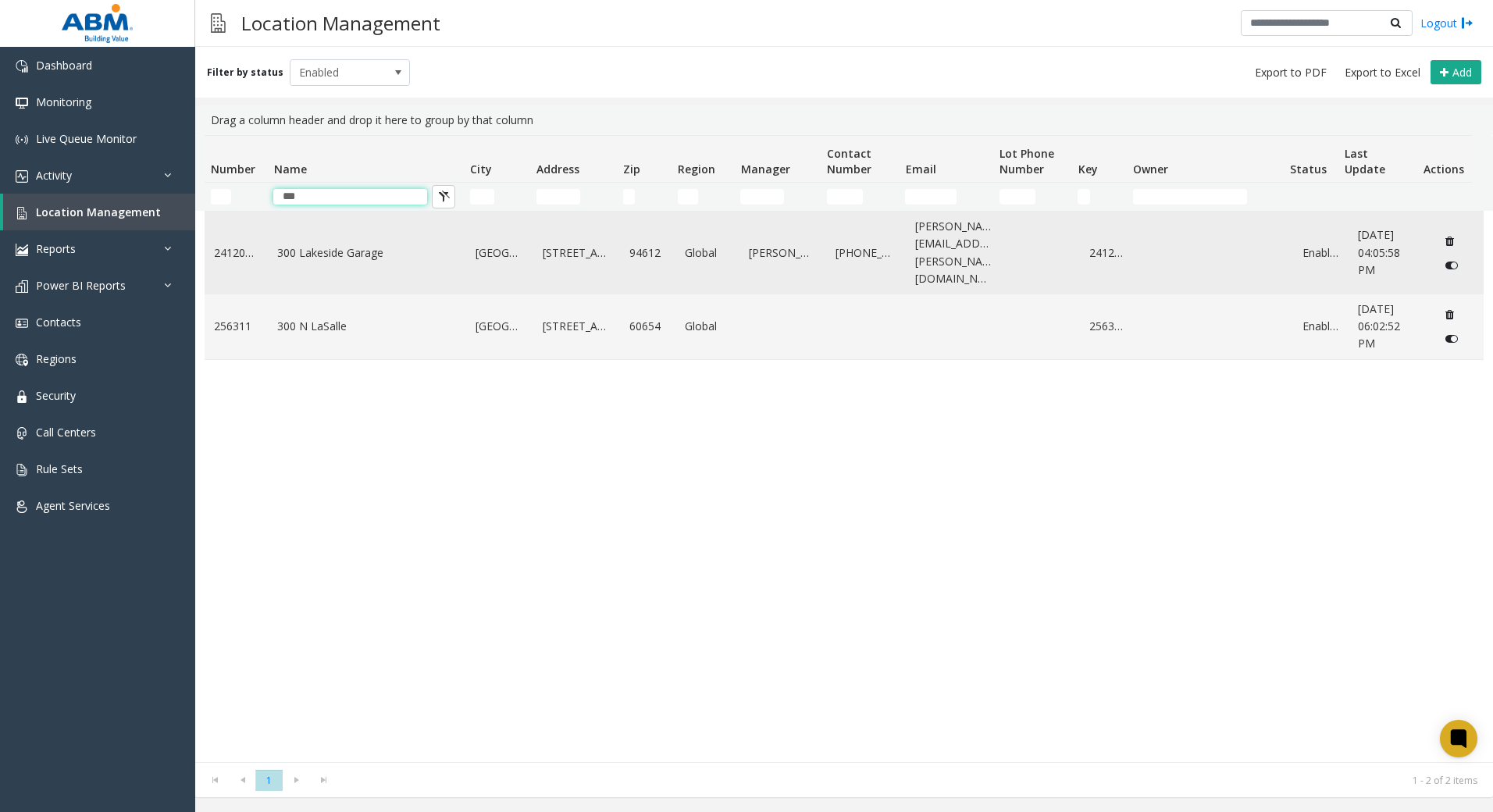
type input "***"
click at [322, 244] on link "300 Lakeside Garage" at bounding box center [367, 252] width 180 height 17
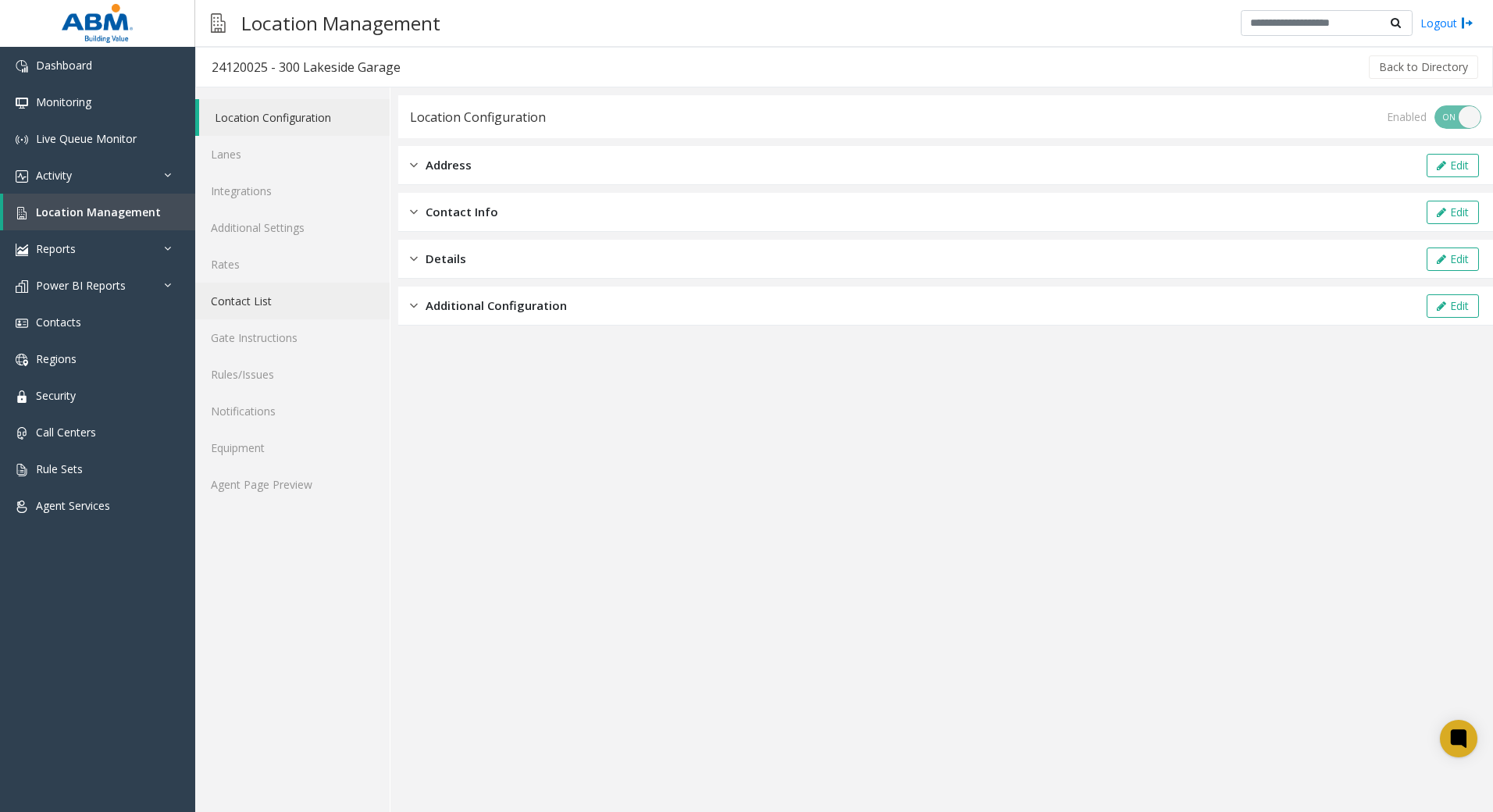
click at [242, 312] on link "Contact List" at bounding box center [293, 301] width 195 height 37
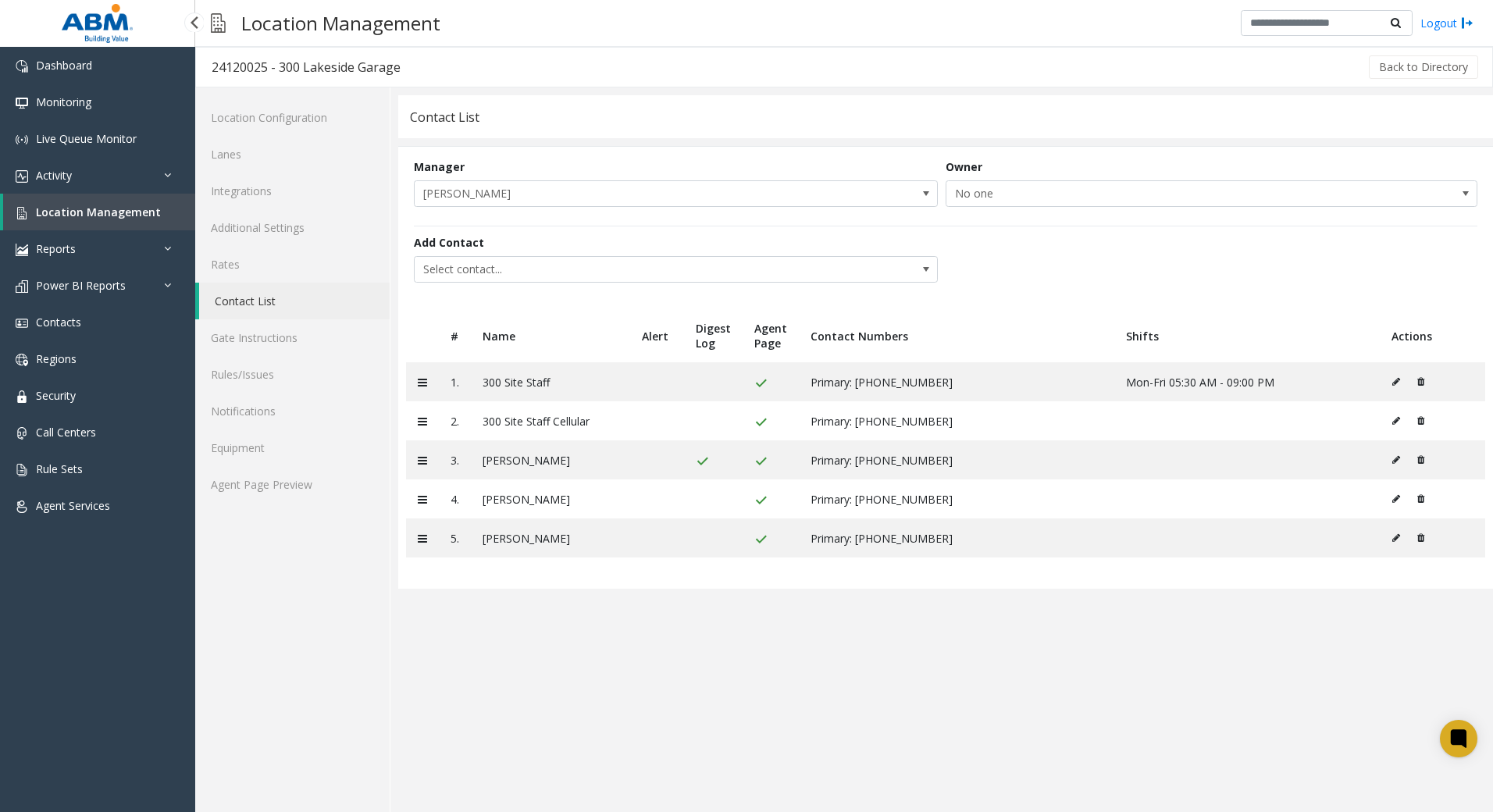
click at [129, 210] on span "Location Management" at bounding box center [98, 212] width 125 height 15
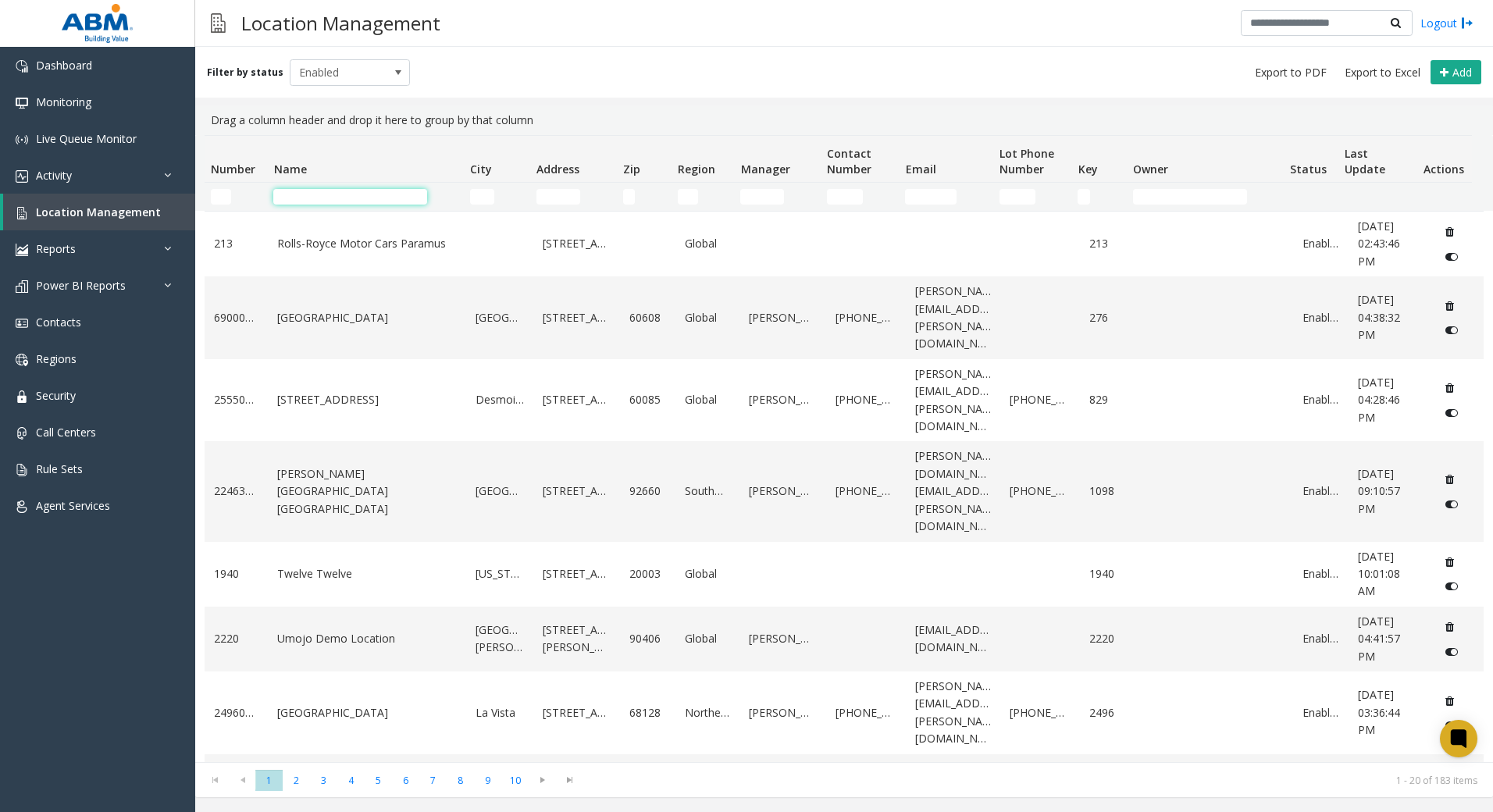
click at [394, 203] on input "Name Filter" at bounding box center [350, 196] width 154 height 16
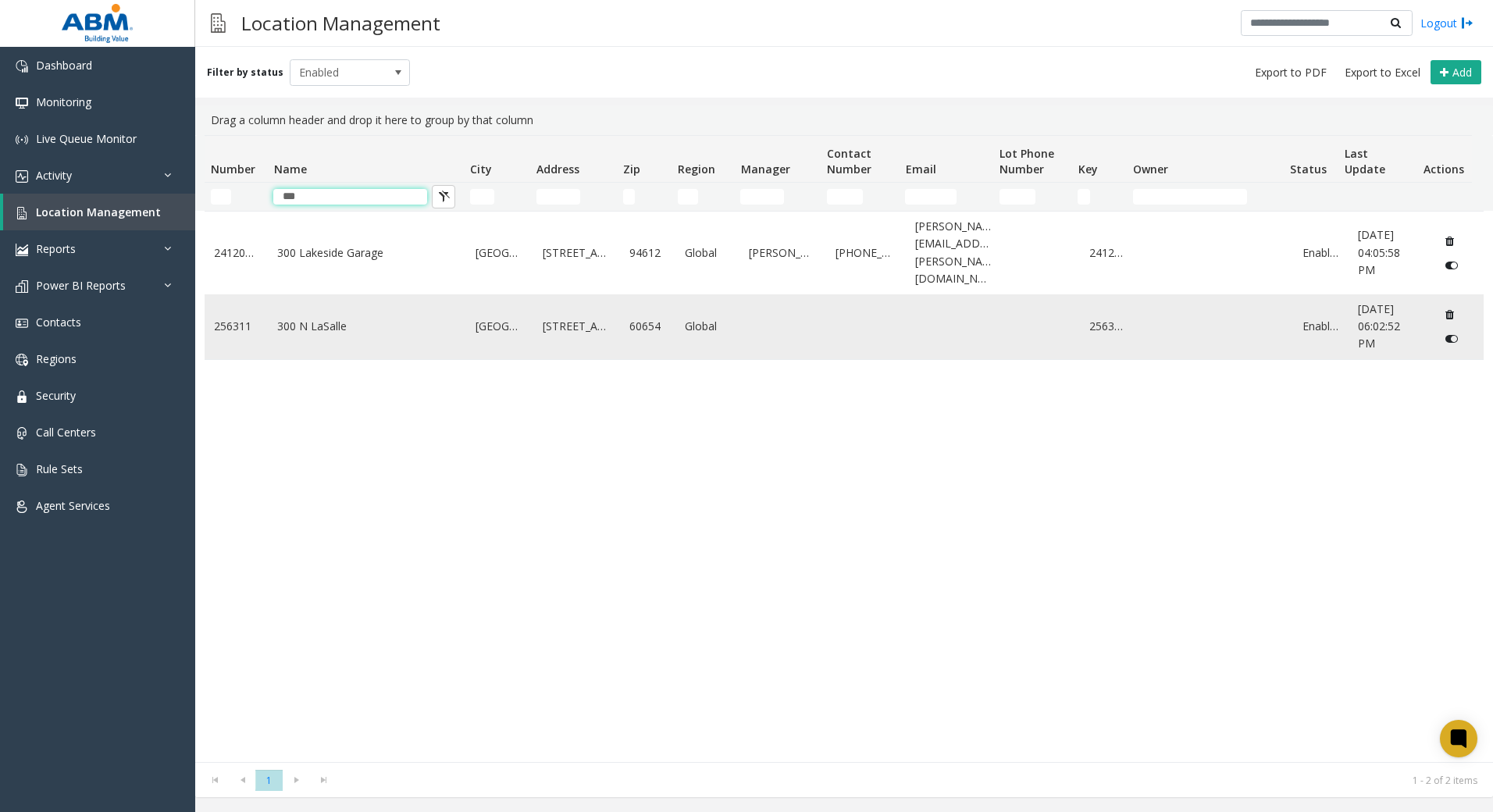
type input "***"
click at [369, 318] on link "300 N LaSalle" at bounding box center [367, 326] width 180 height 17
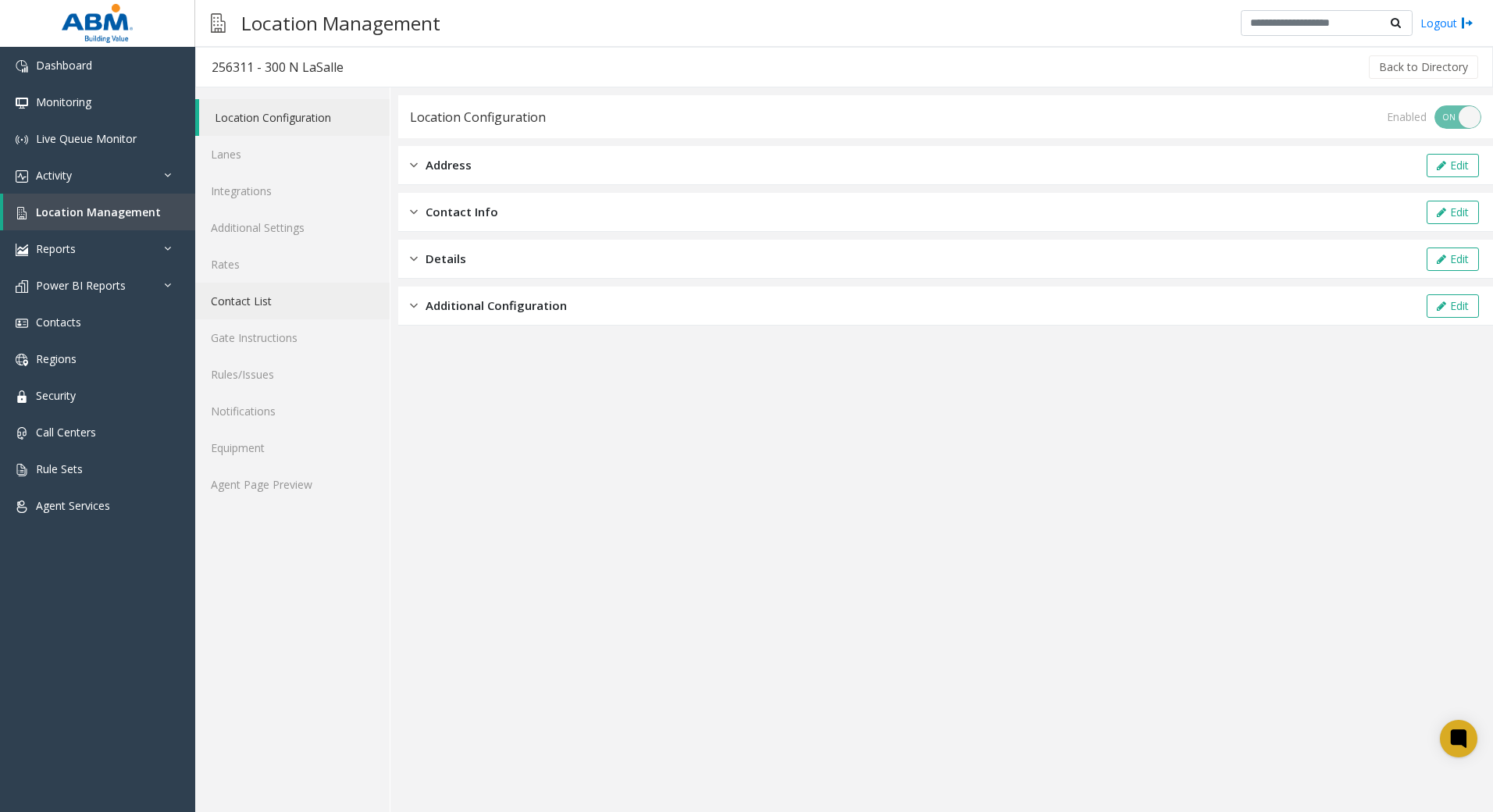
click at [282, 304] on link "Contact List" at bounding box center [293, 301] width 195 height 37
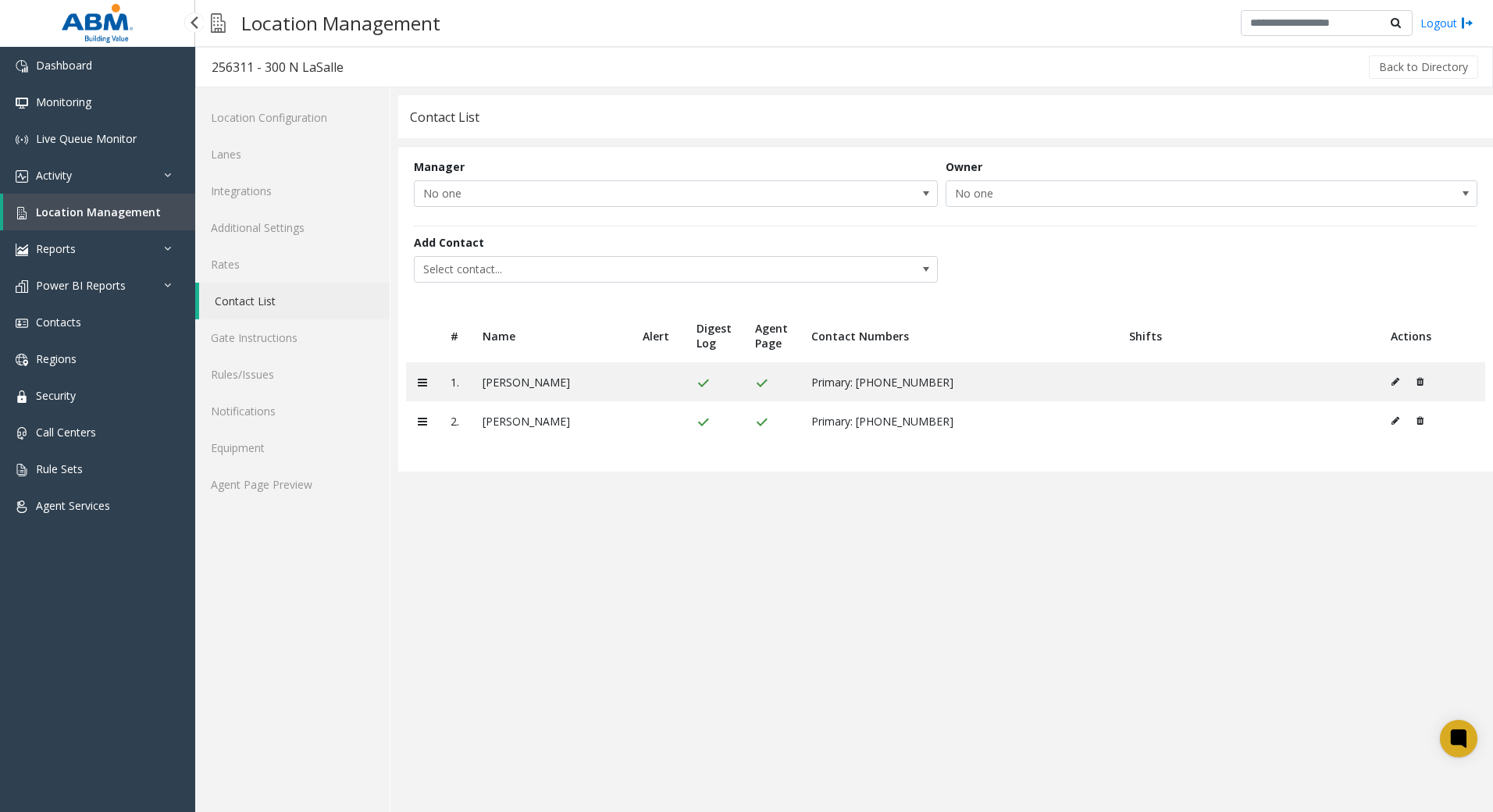
click at [112, 217] on span "Location Management" at bounding box center [98, 212] width 125 height 15
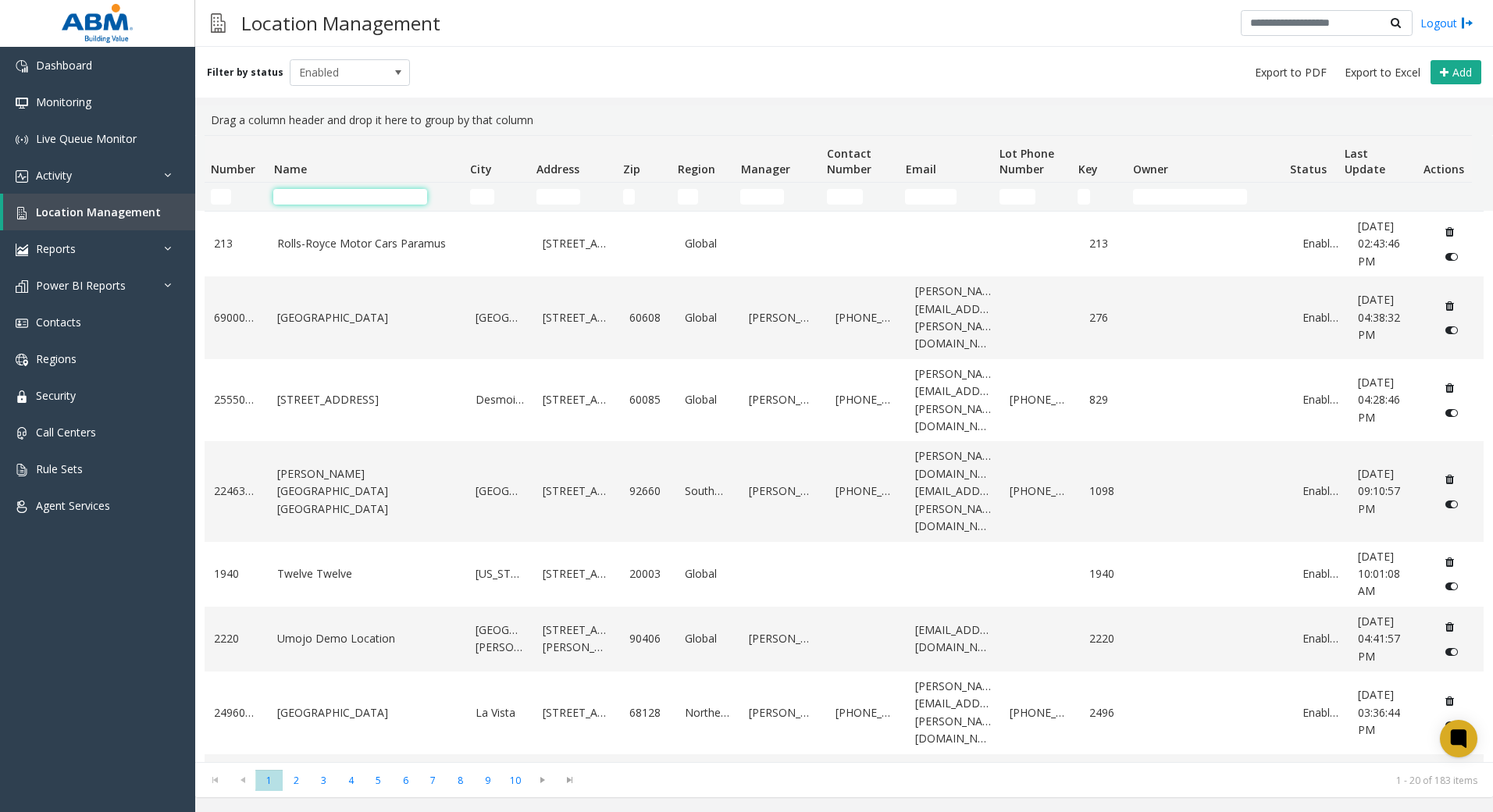
click at [378, 195] on input "Name Filter" at bounding box center [350, 196] width 154 height 16
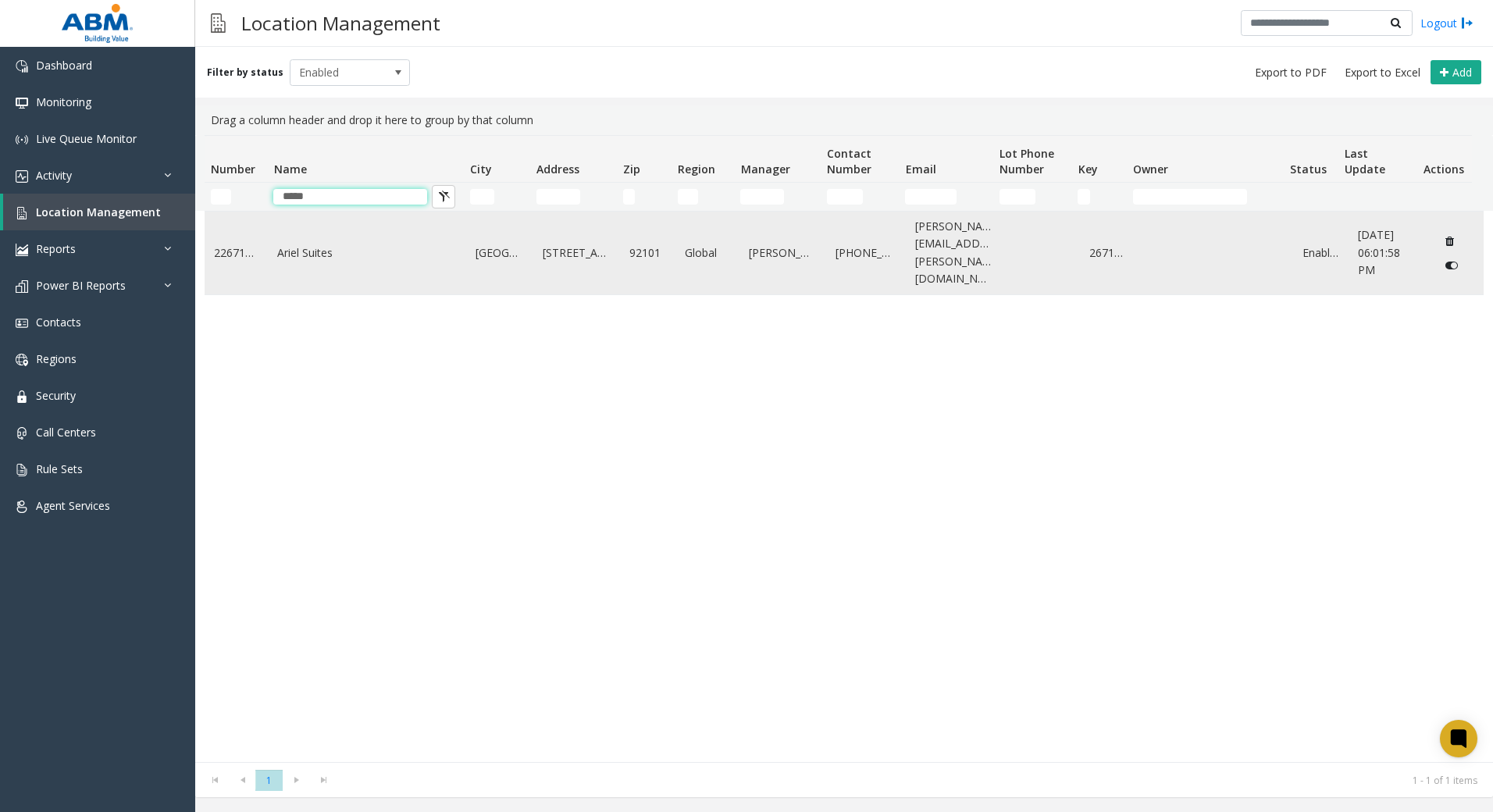
type input "*****"
click at [308, 259] on td "Ariel Suites" at bounding box center [367, 252] width 198 height 83
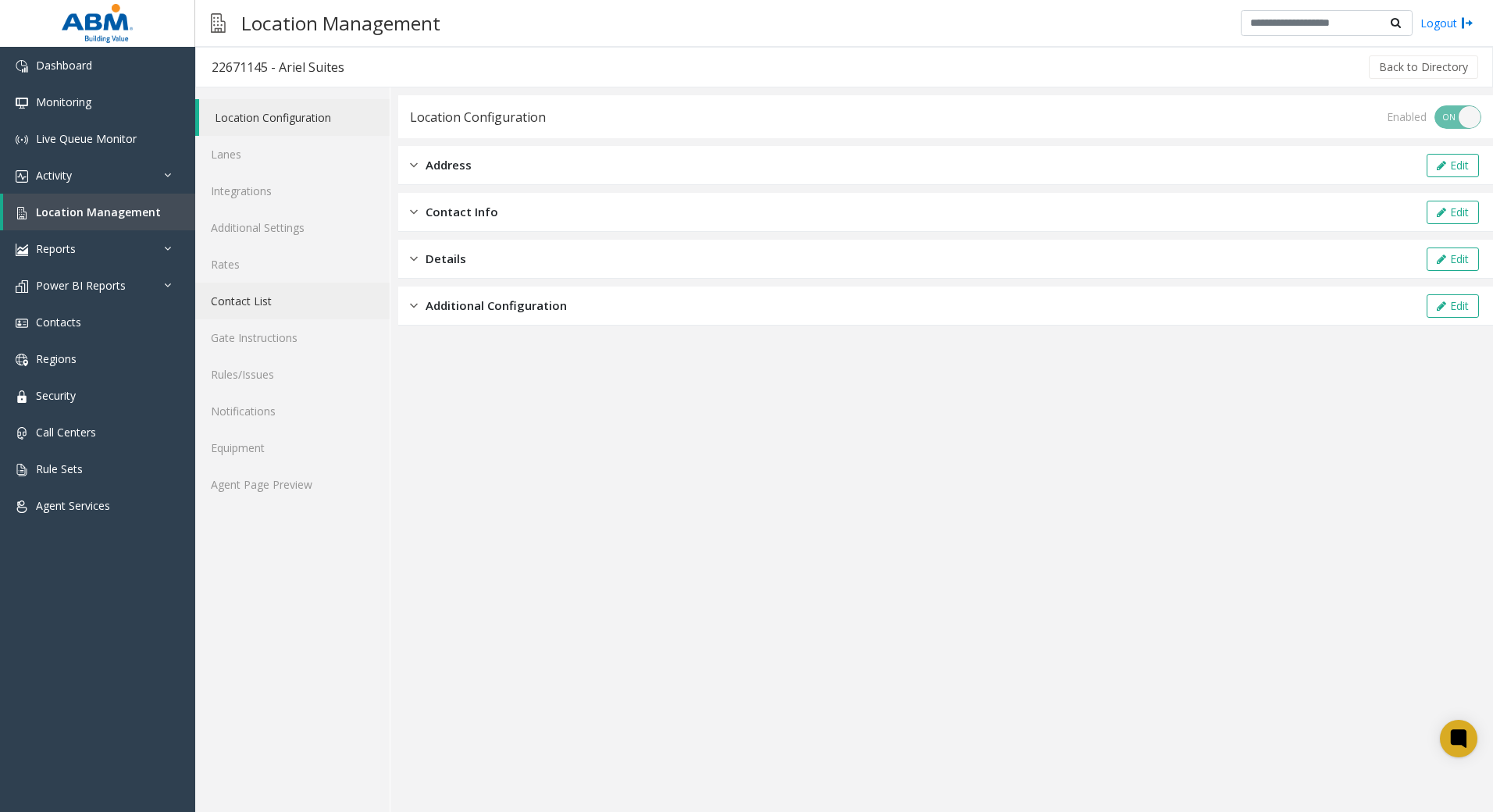
click at [260, 308] on link "Contact List" at bounding box center [293, 301] width 195 height 37
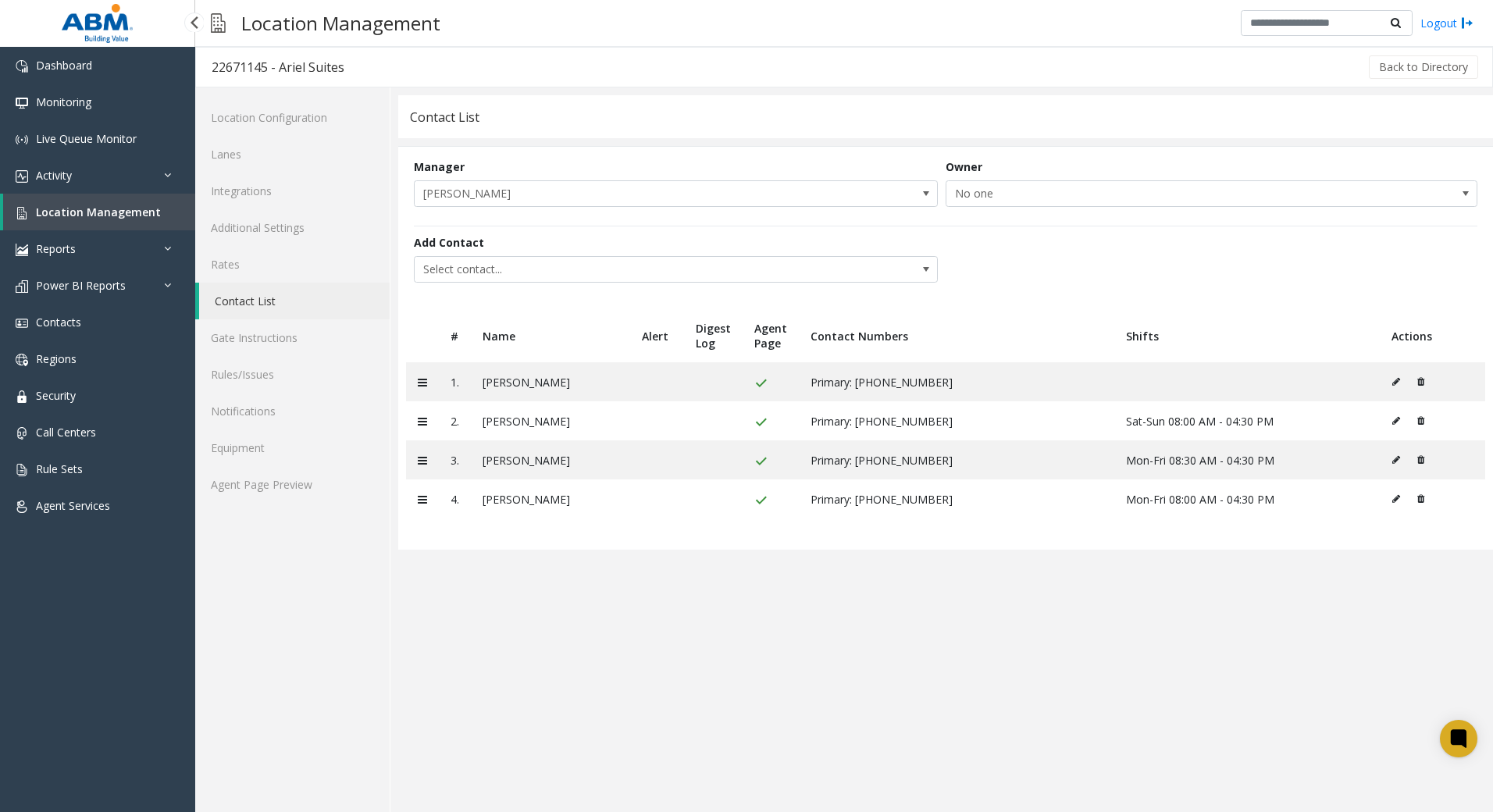
click at [126, 220] on link "Location Management" at bounding box center [99, 212] width 192 height 37
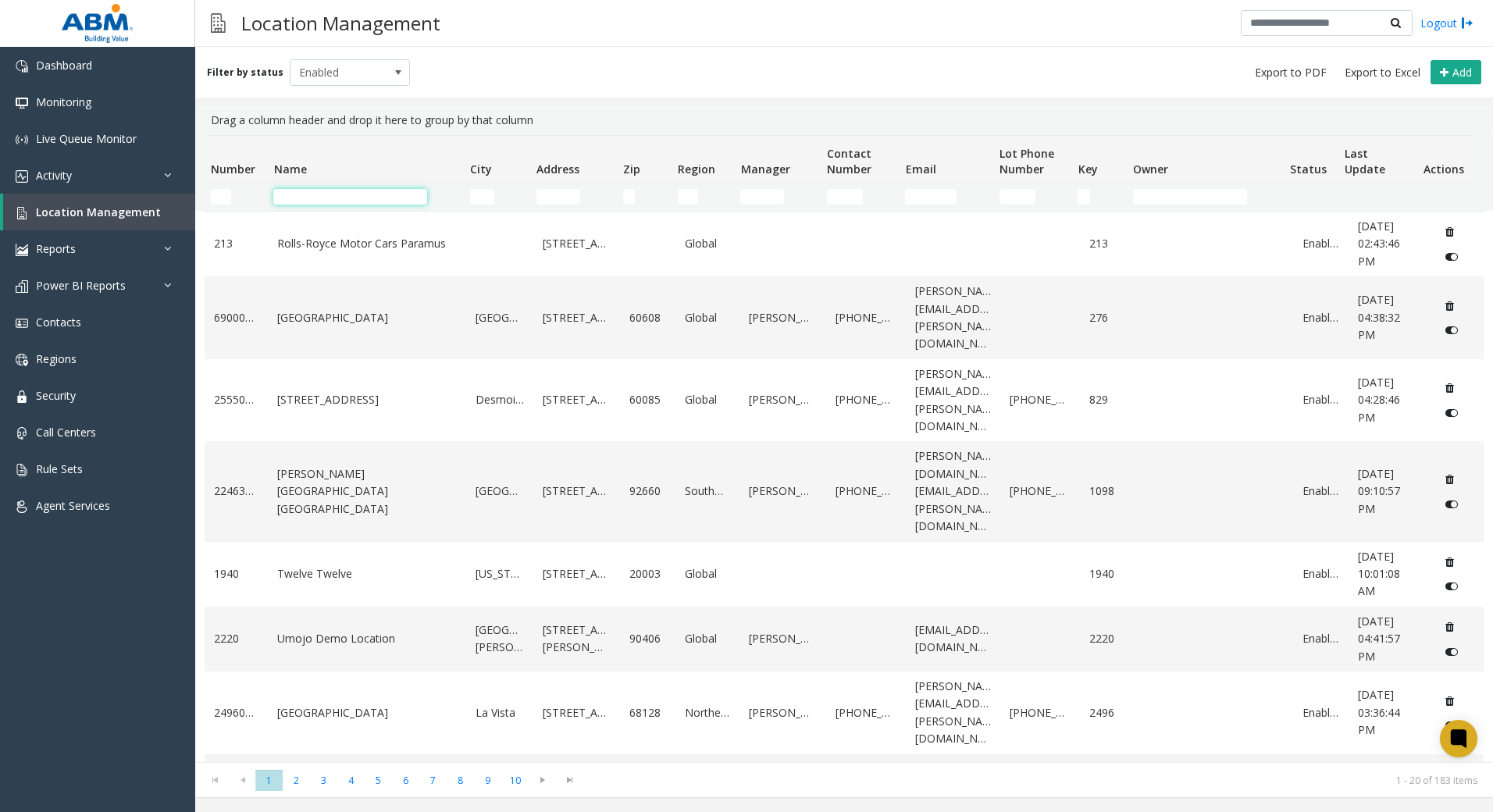
click at [349, 194] on input "Name Filter" at bounding box center [350, 196] width 154 height 16
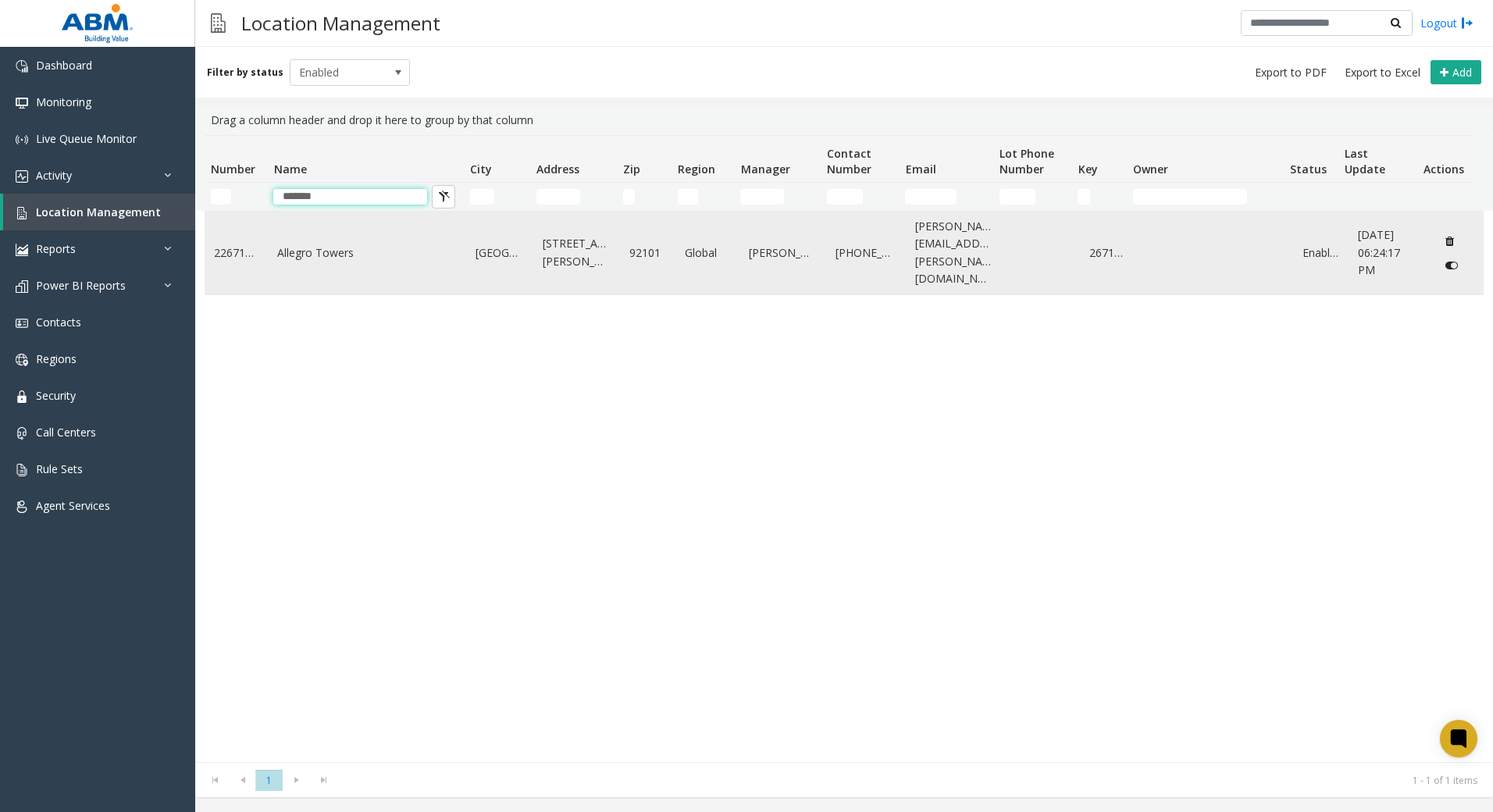
type input "*******"
click at [358, 246] on link "Allegro Towers" at bounding box center [367, 252] width 180 height 17
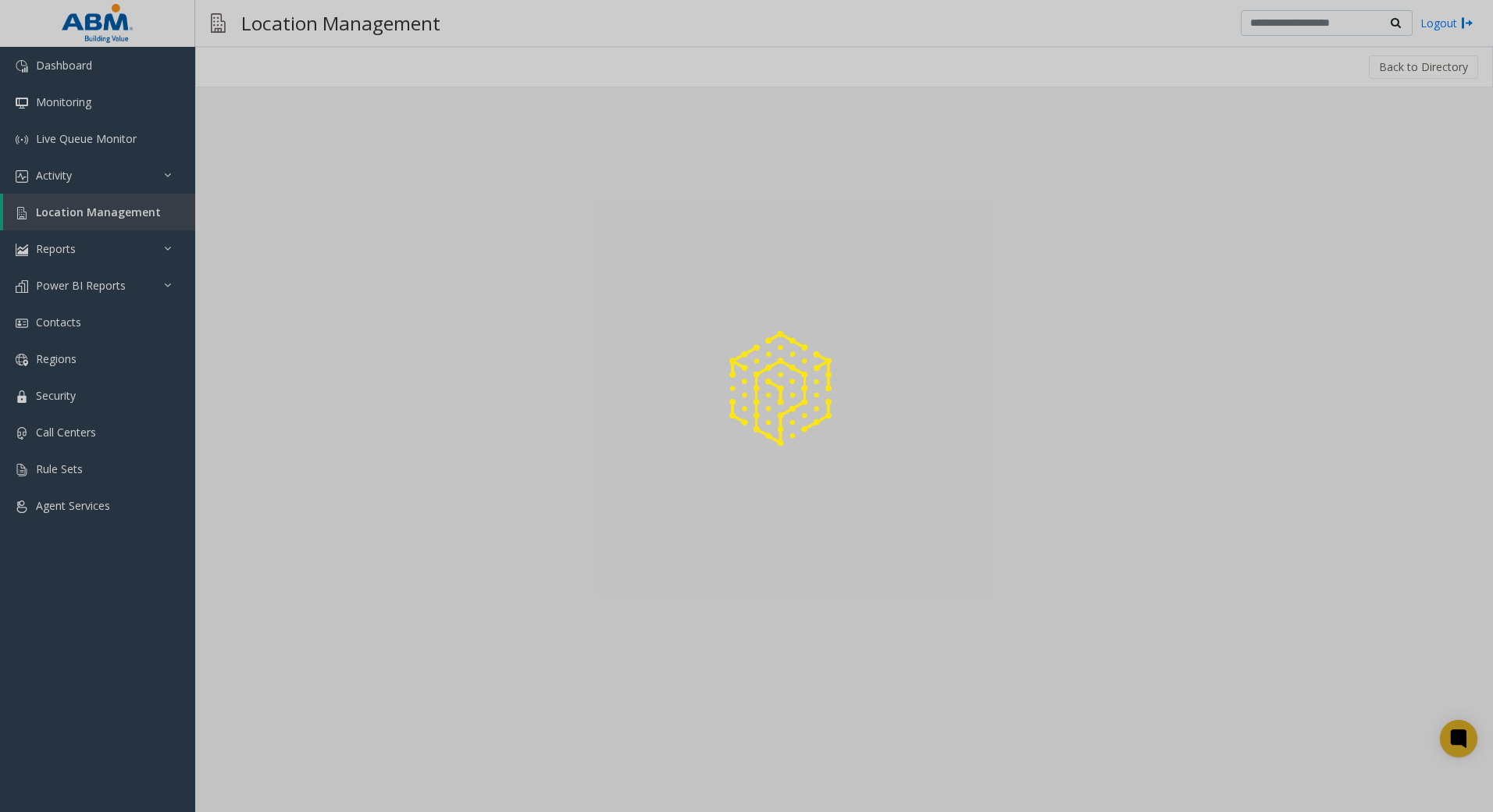
click at [358, 246] on div at bounding box center [746, 406] width 1493 height 812
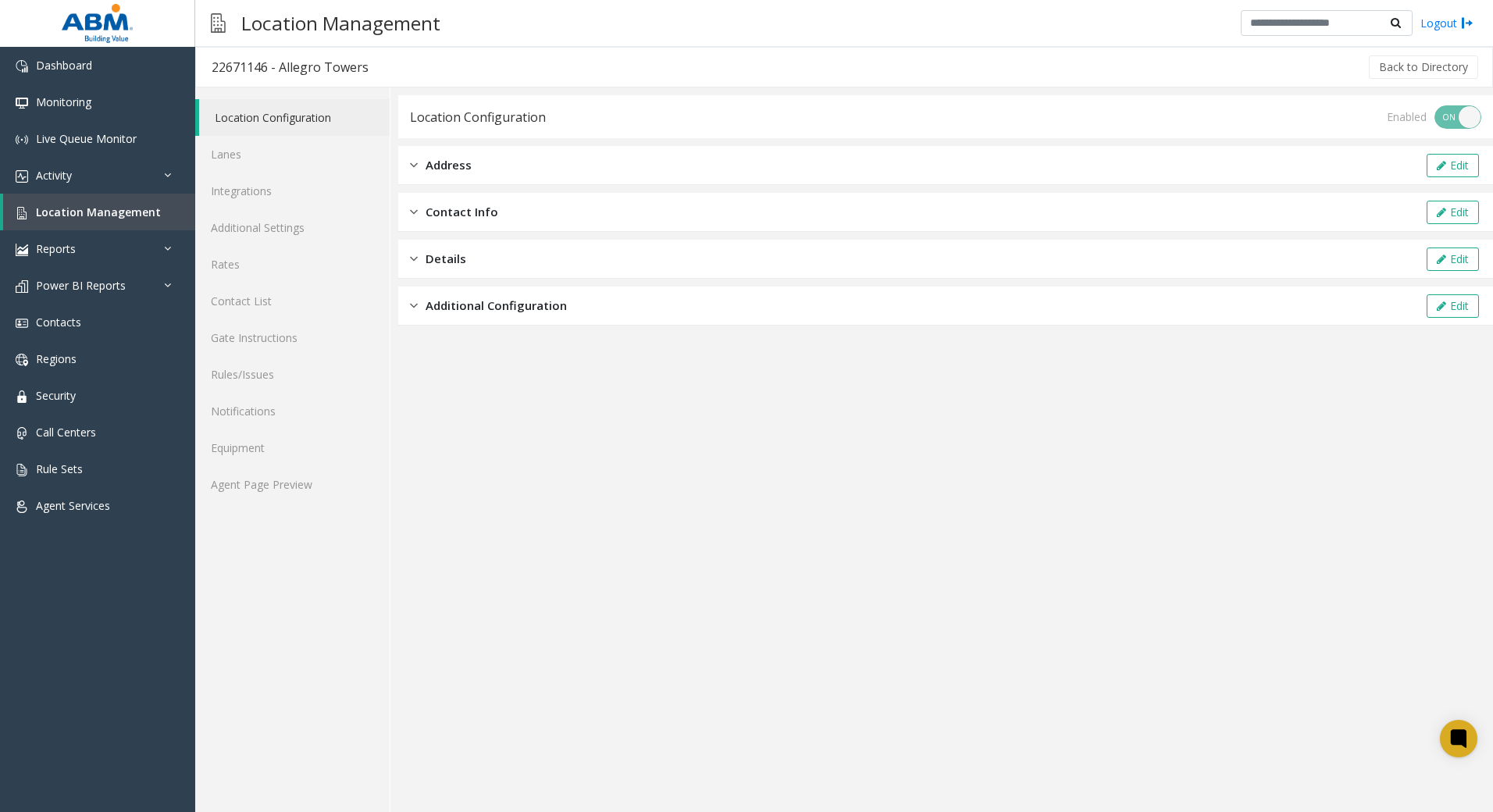
click at [1041, 523] on app-location-configuration "Location Configuration Enabled ON OFF Address Edit Contact Info Edit Details Ed…" at bounding box center [946, 454] width 1095 height 716
click at [276, 304] on link "Contact List" at bounding box center [293, 301] width 195 height 37
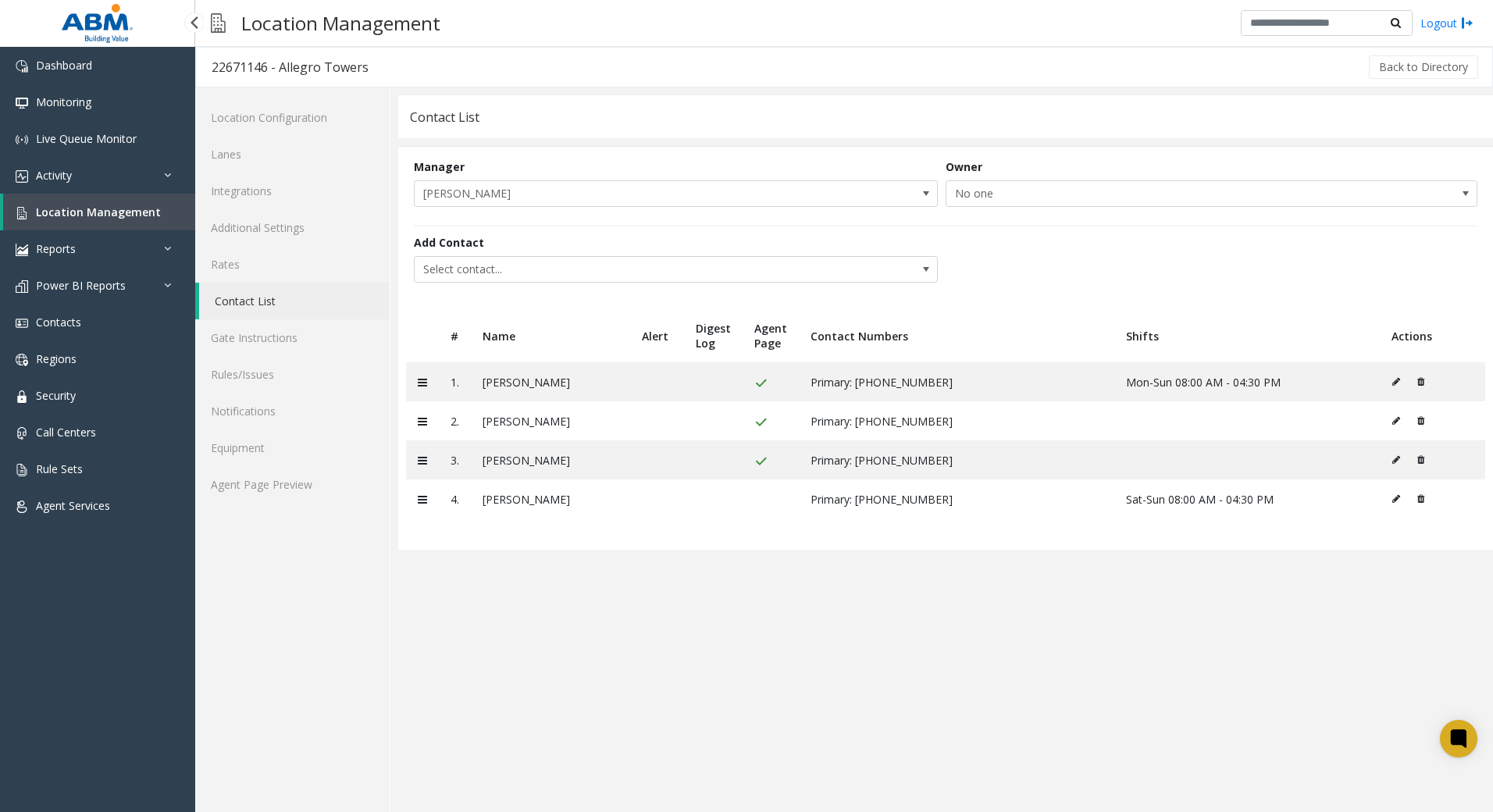
click at [88, 208] on span "Location Management" at bounding box center [98, 212] width 125 height 15
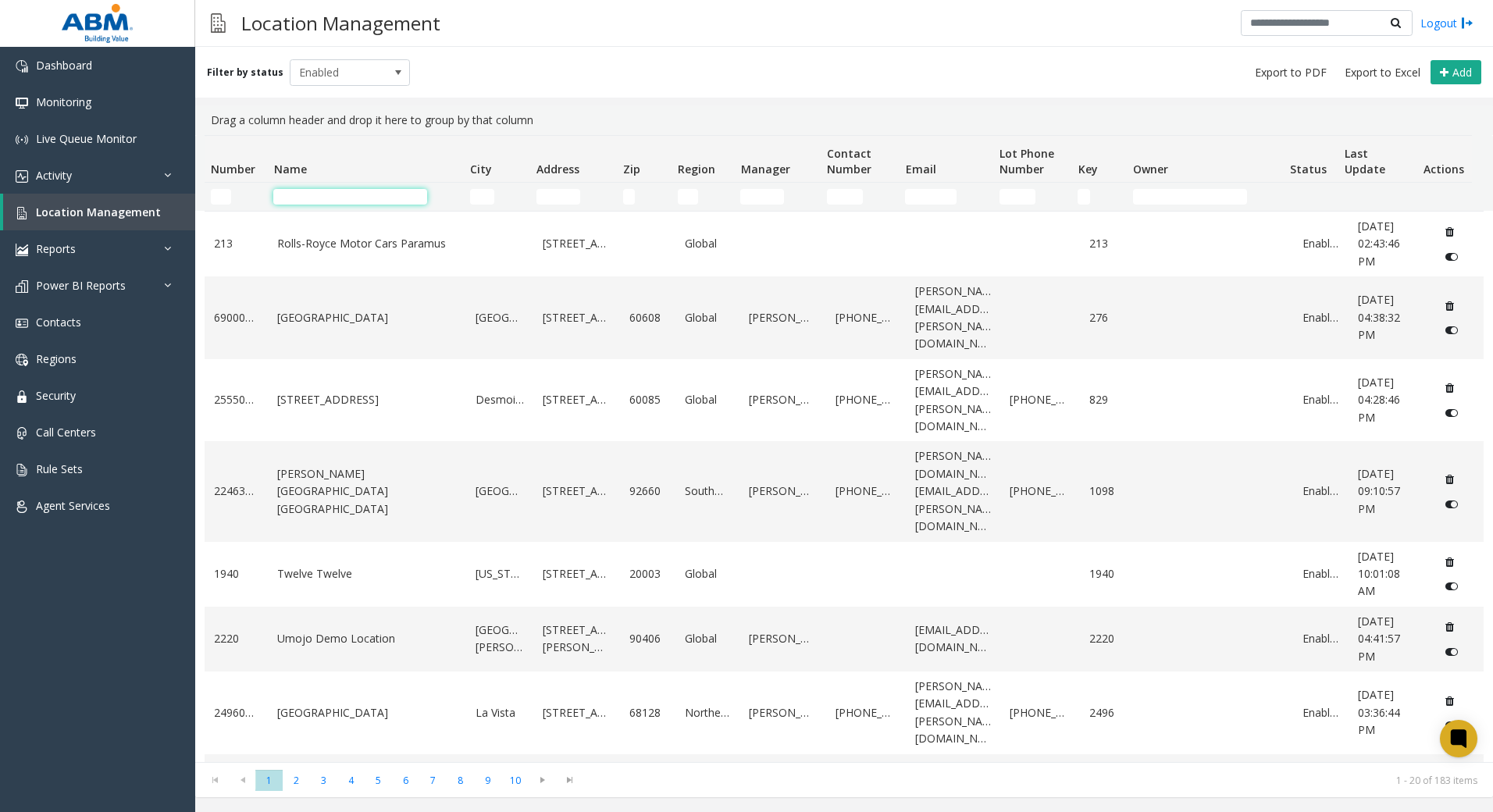
click at [317, 192] on input "Name Filter" at bounding box center [350, 196] width 154 height 16
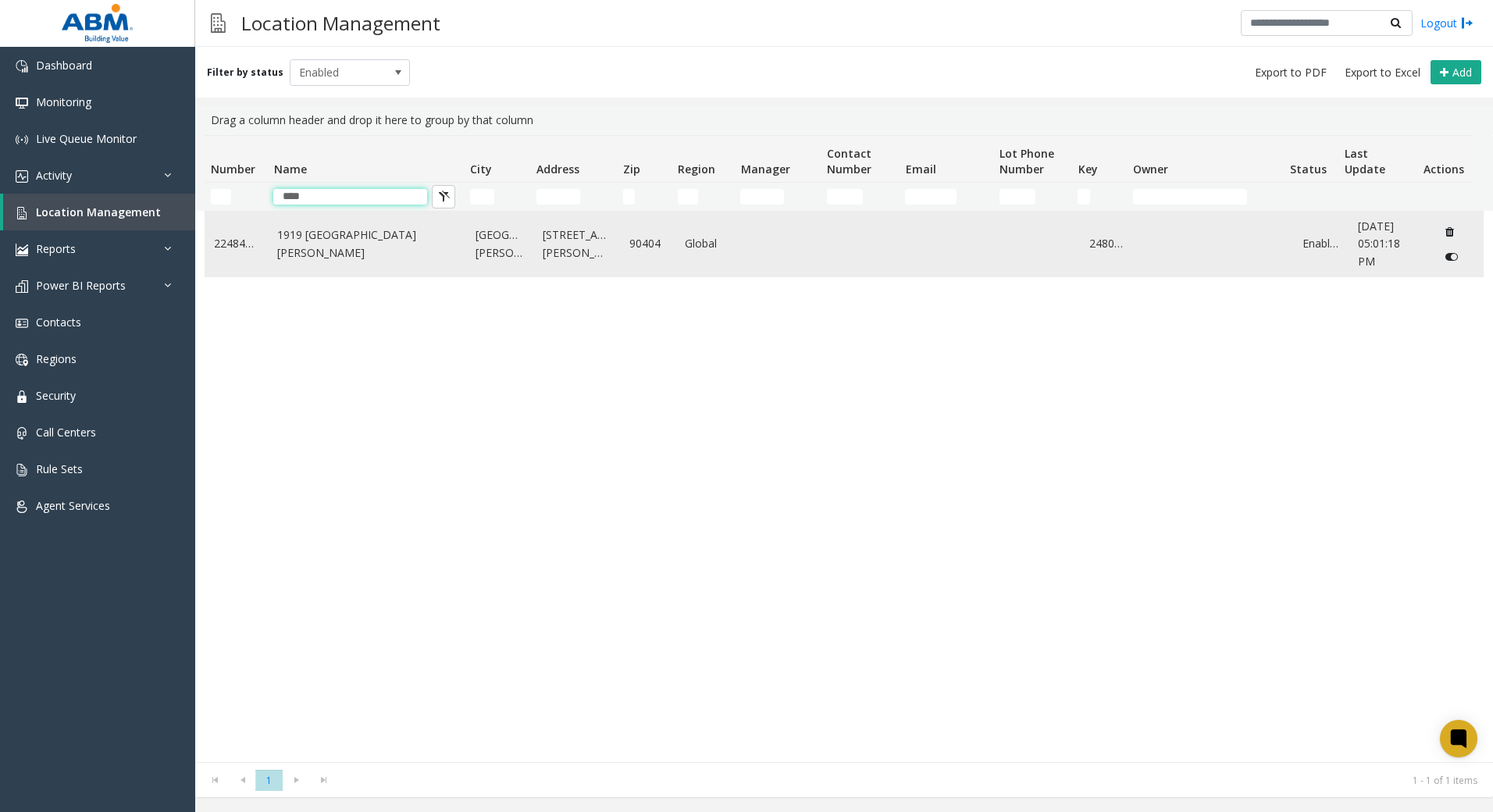
type input "****"
click at [397, 249] on link "1919 [GEOGRAPHIC_DATA][PERSON_NAME]" at bounding box center [367, 244] width 180 height 35
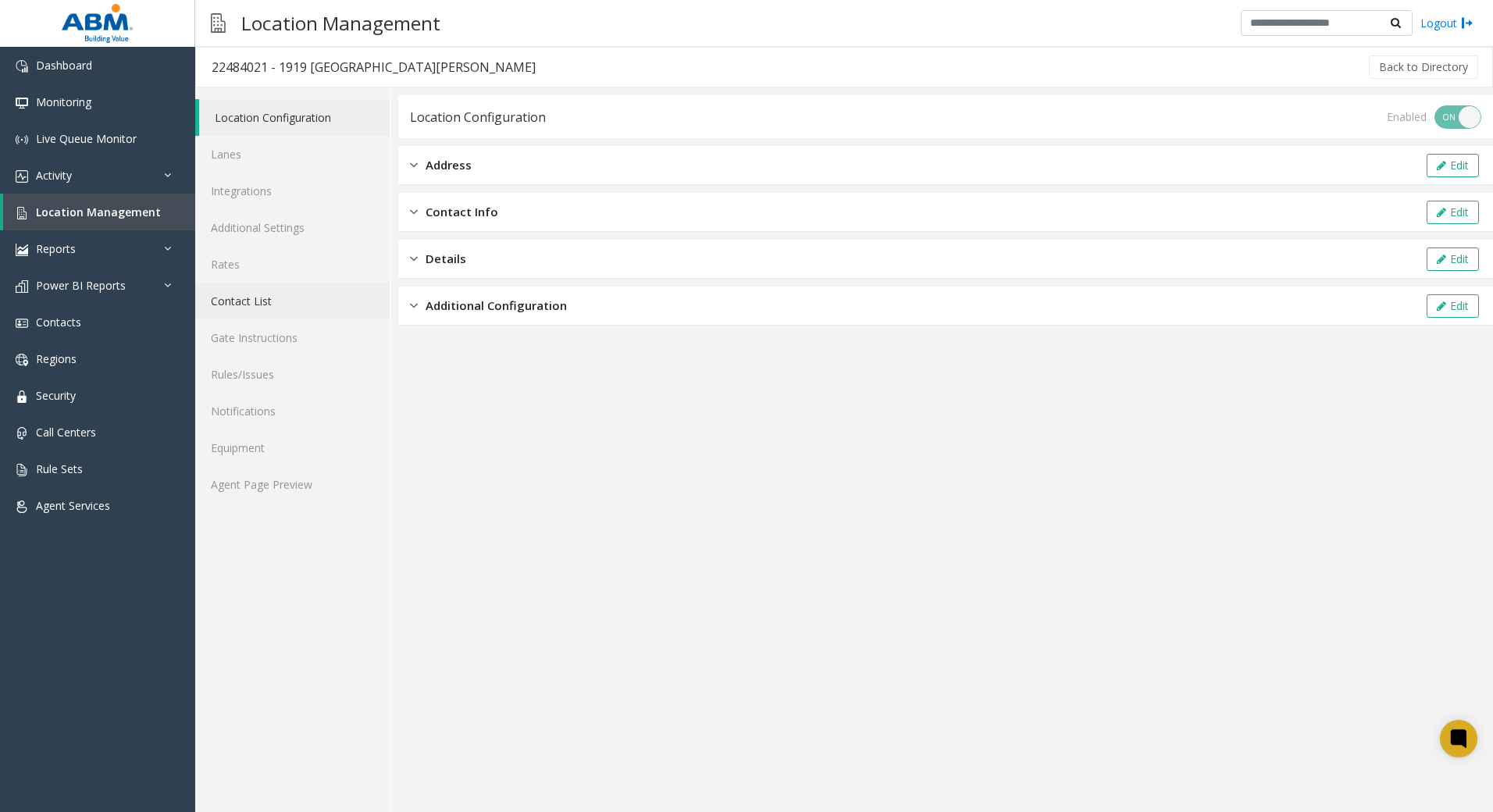
click at [240, 290] on link "Contact List" at bounding box center [293, 301] width 195 height 37
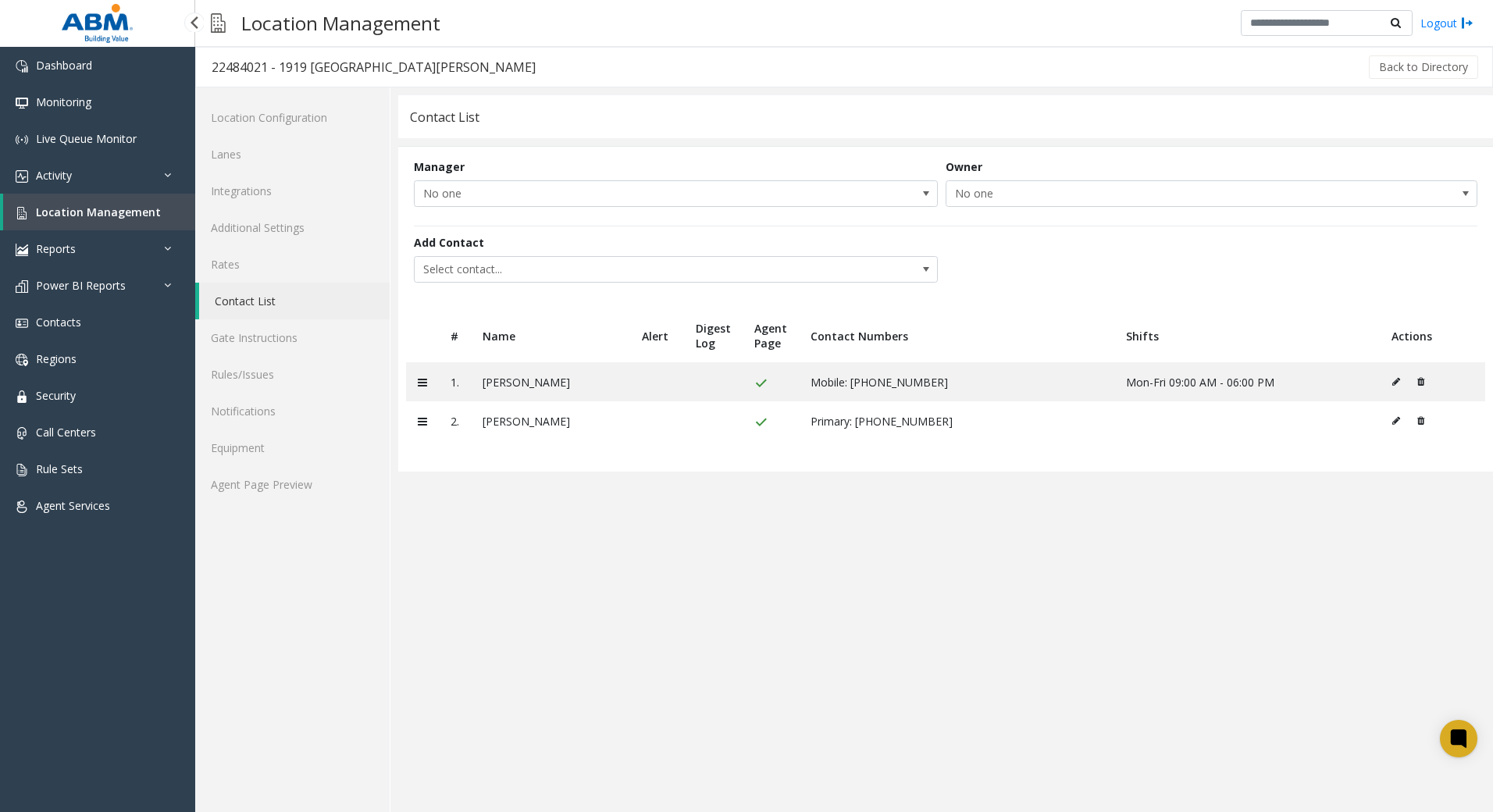
click at [100, 205] on span "Location Management" at bounding box center [98, 212] width 125 height 15
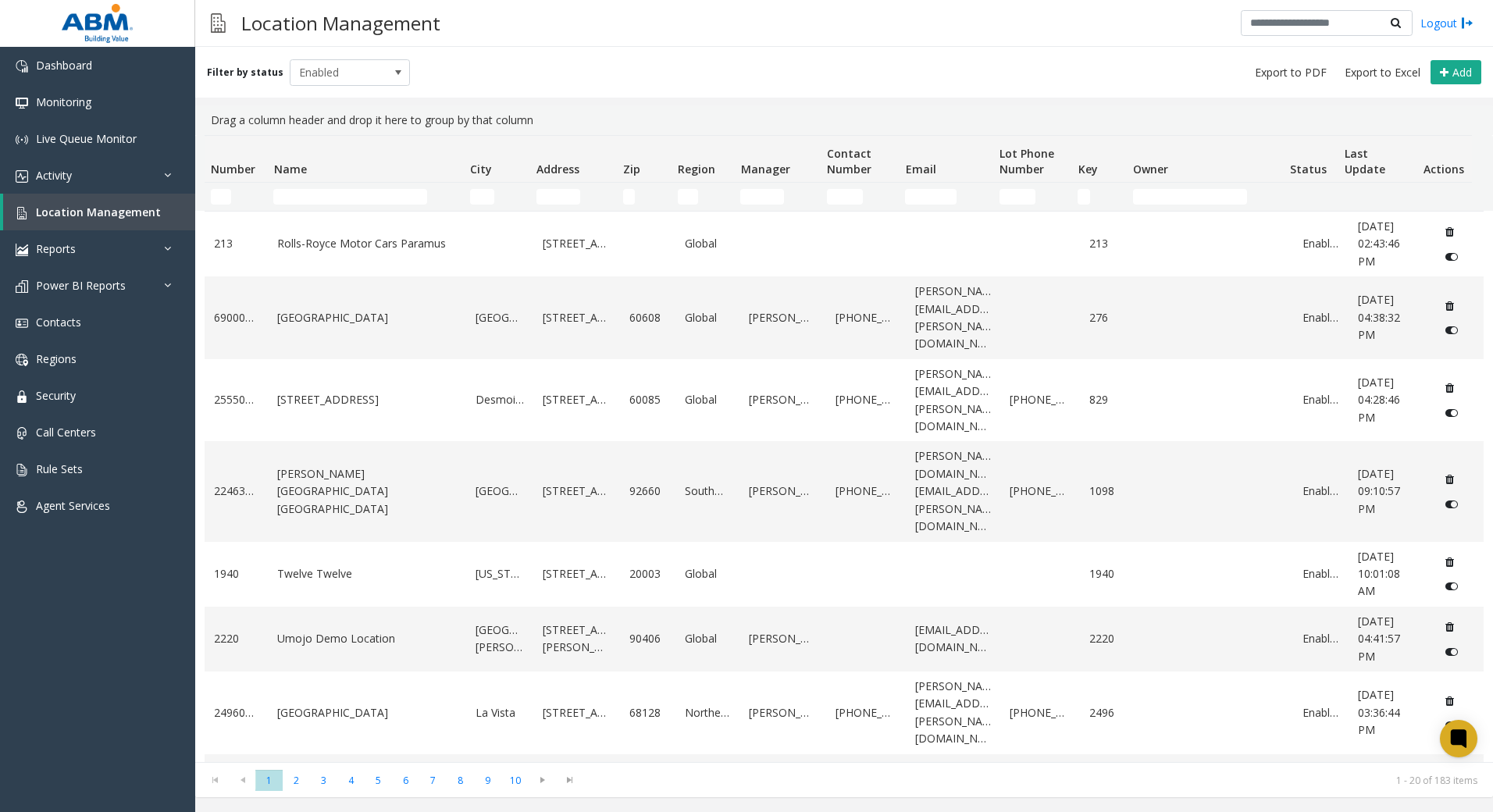
click at [378, 210] on td "Name Filter" at bounding box center [365, 197] width 196 height 29
drag, startPoint x: 377, startPoint y: 202, endPoint x: 413, endPoint y: 177, distance: 43.8
click at [377, 202] on input "Name Filter" at bounding box center [350, 196] width 154 height 16
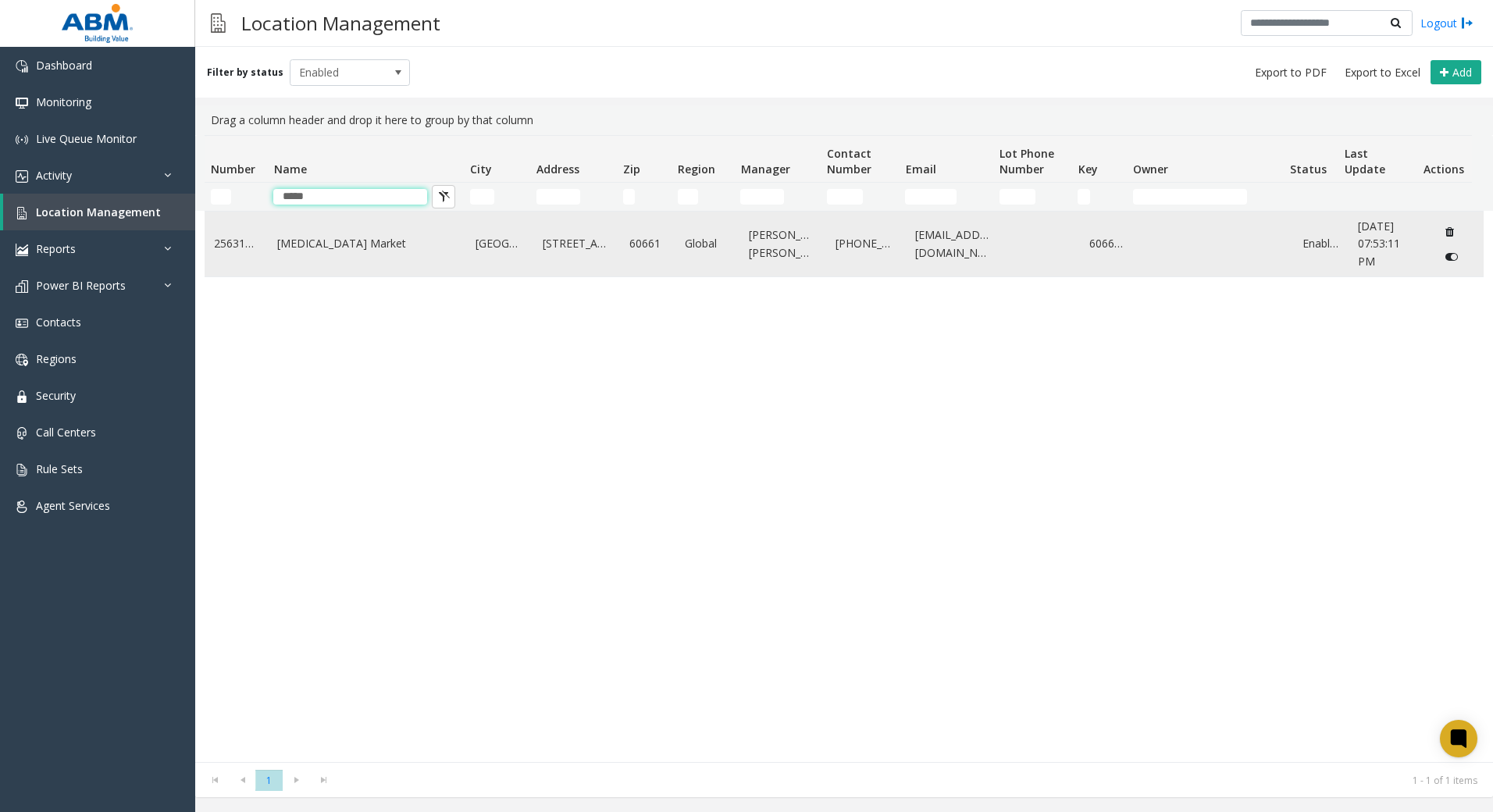
type input "*****"
click at [409, 246] on link "[MEDICAL_DATA] Market" at bounding box center [367, 243] width 180 height 17
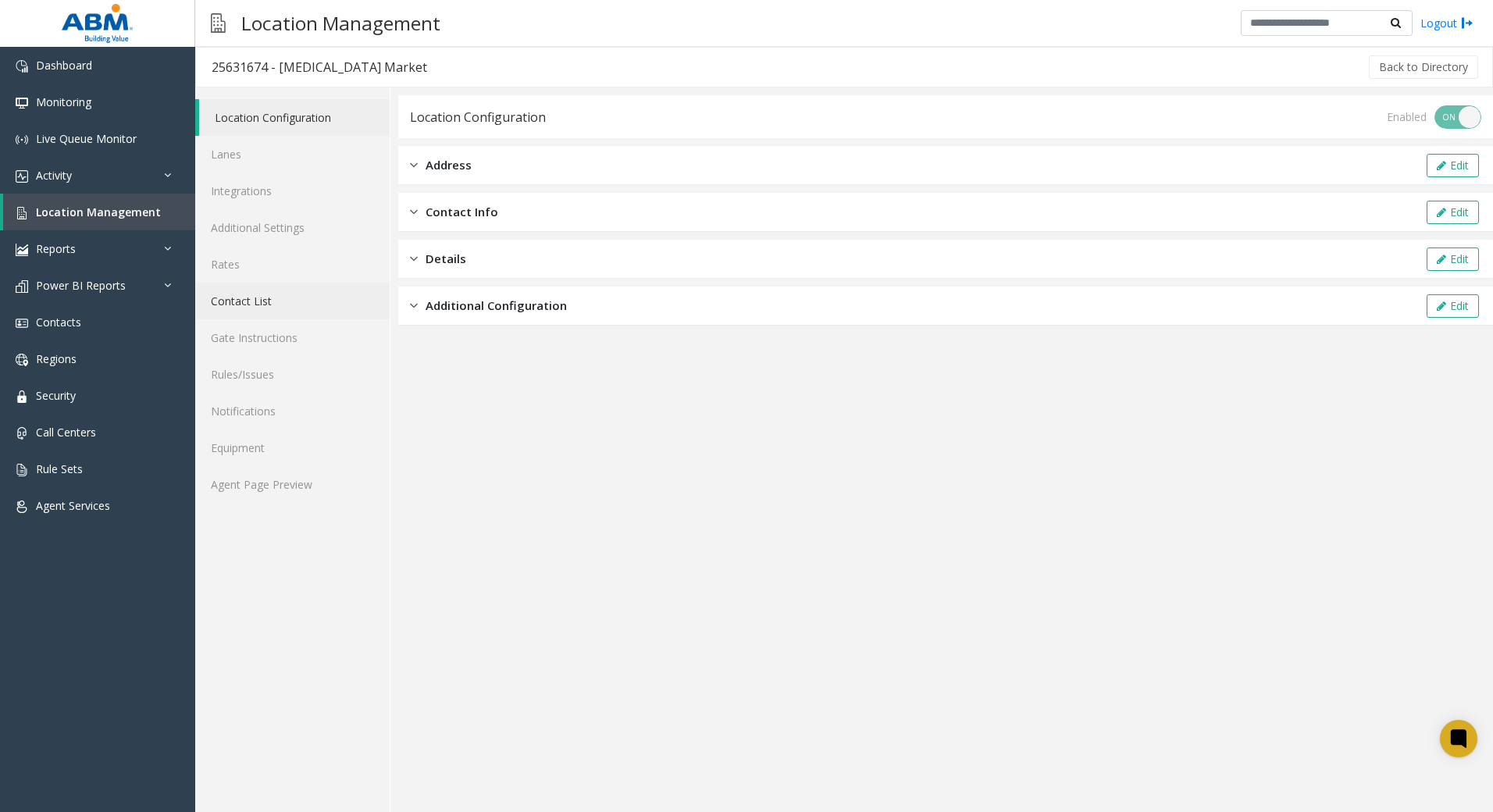
click at [262, 309] on link "Contact List" at bounding box center [293, 301] width 195 height 37
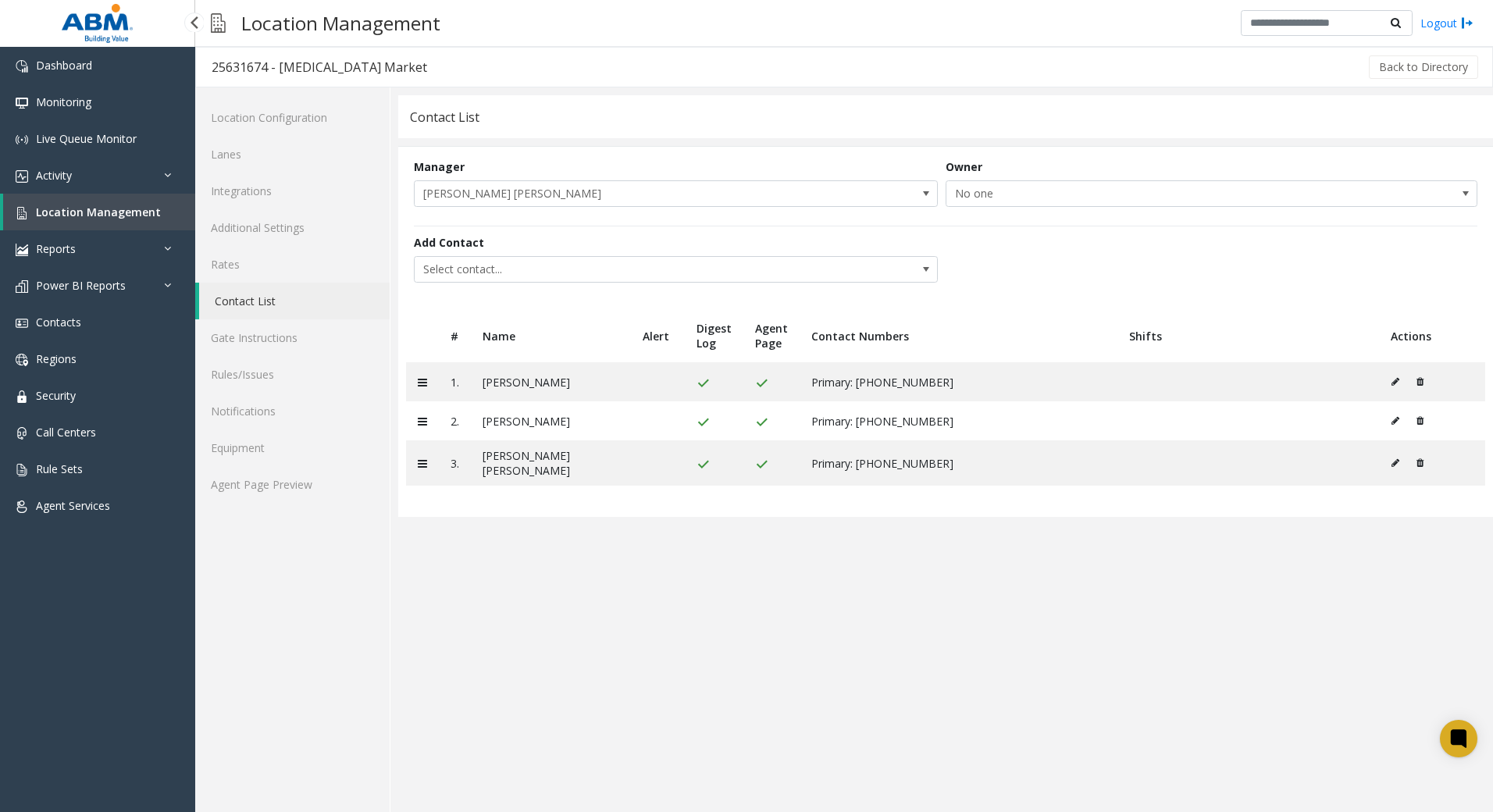
click at [126, 218] on span "Location Management" at bounding box center [98, 212] width 125 height 15
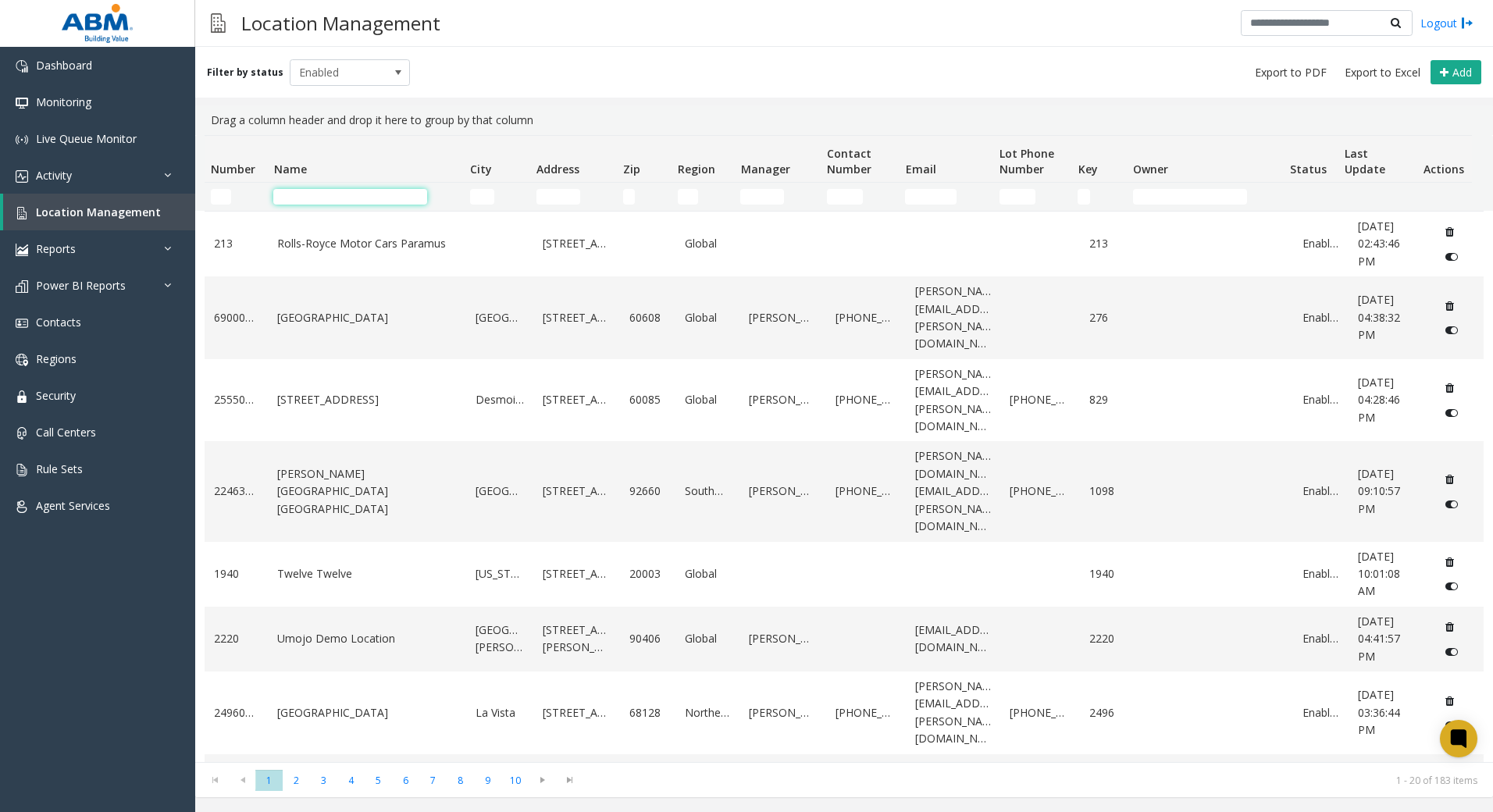
click at [325, 193] on input "Name Filter" at bounding box center [350, 196] width 154 height 16
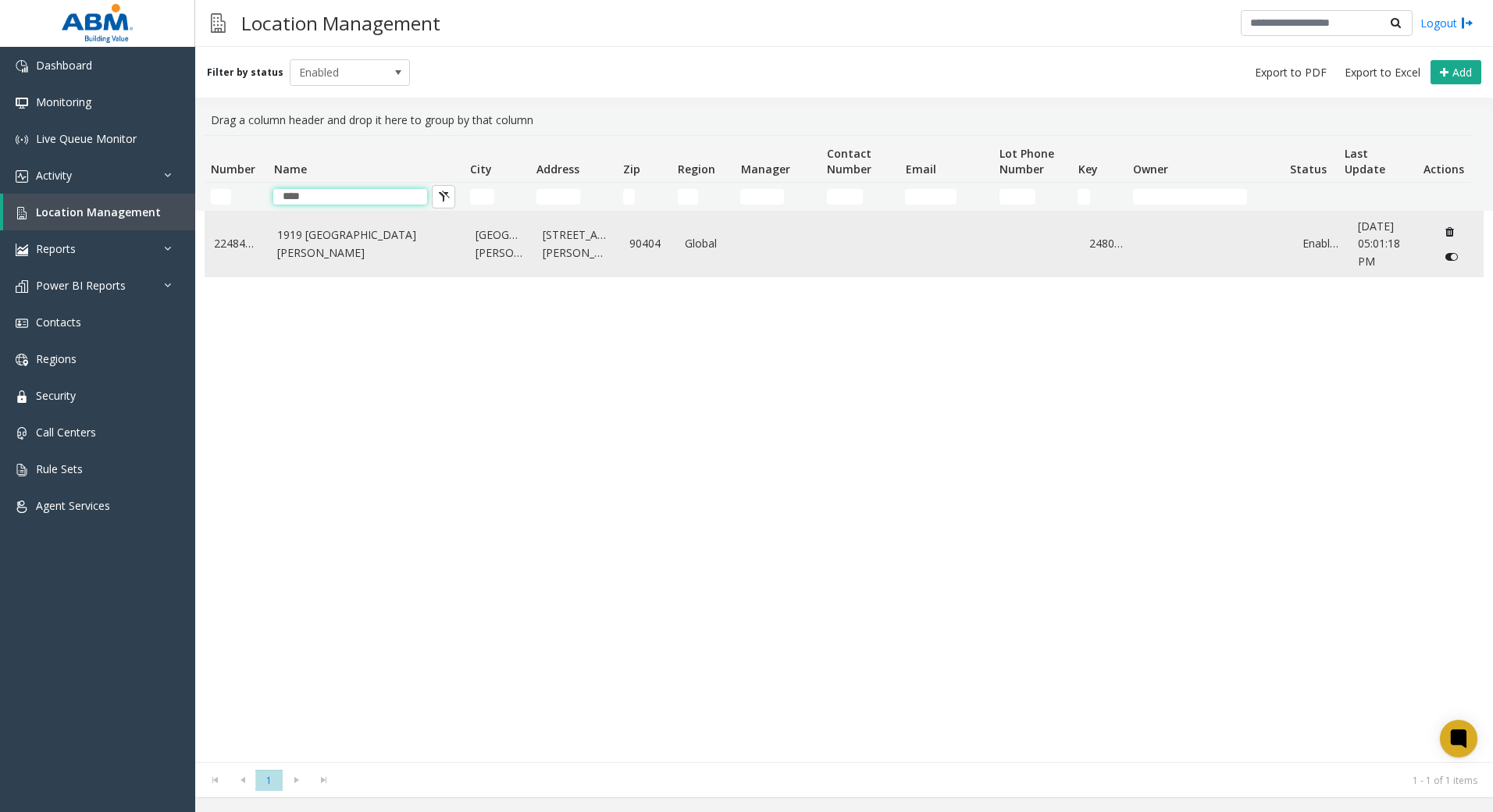
type input "****"
click at [413, 248] on link "1919 [GEOGRAPHIC_DATA][PERSON_NAME]" at bounding box center [367, 244] width 180 height 35
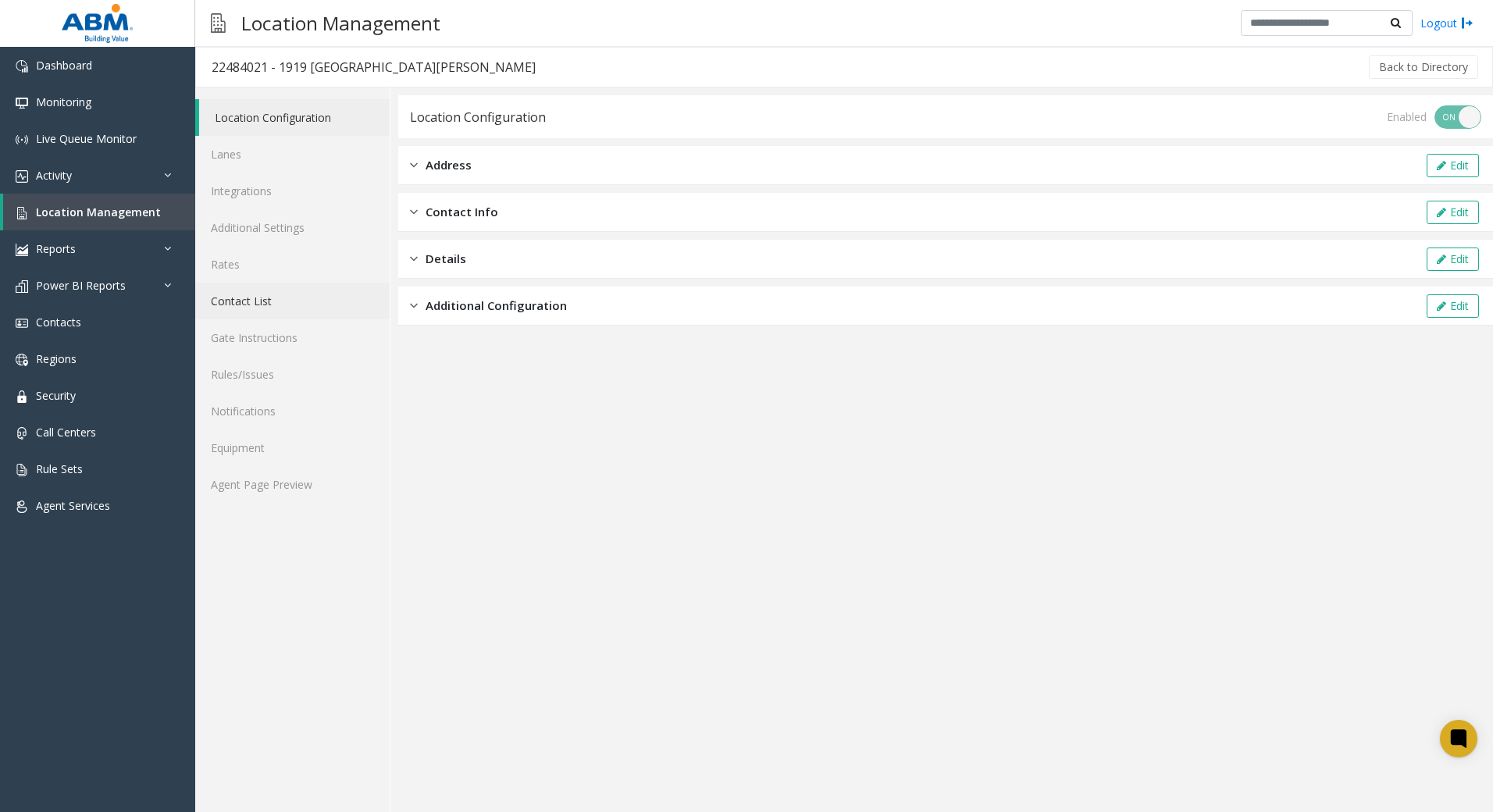
click at [294, 289] on link "Contact List" at bounding box center [293, 301] width 195 height 37
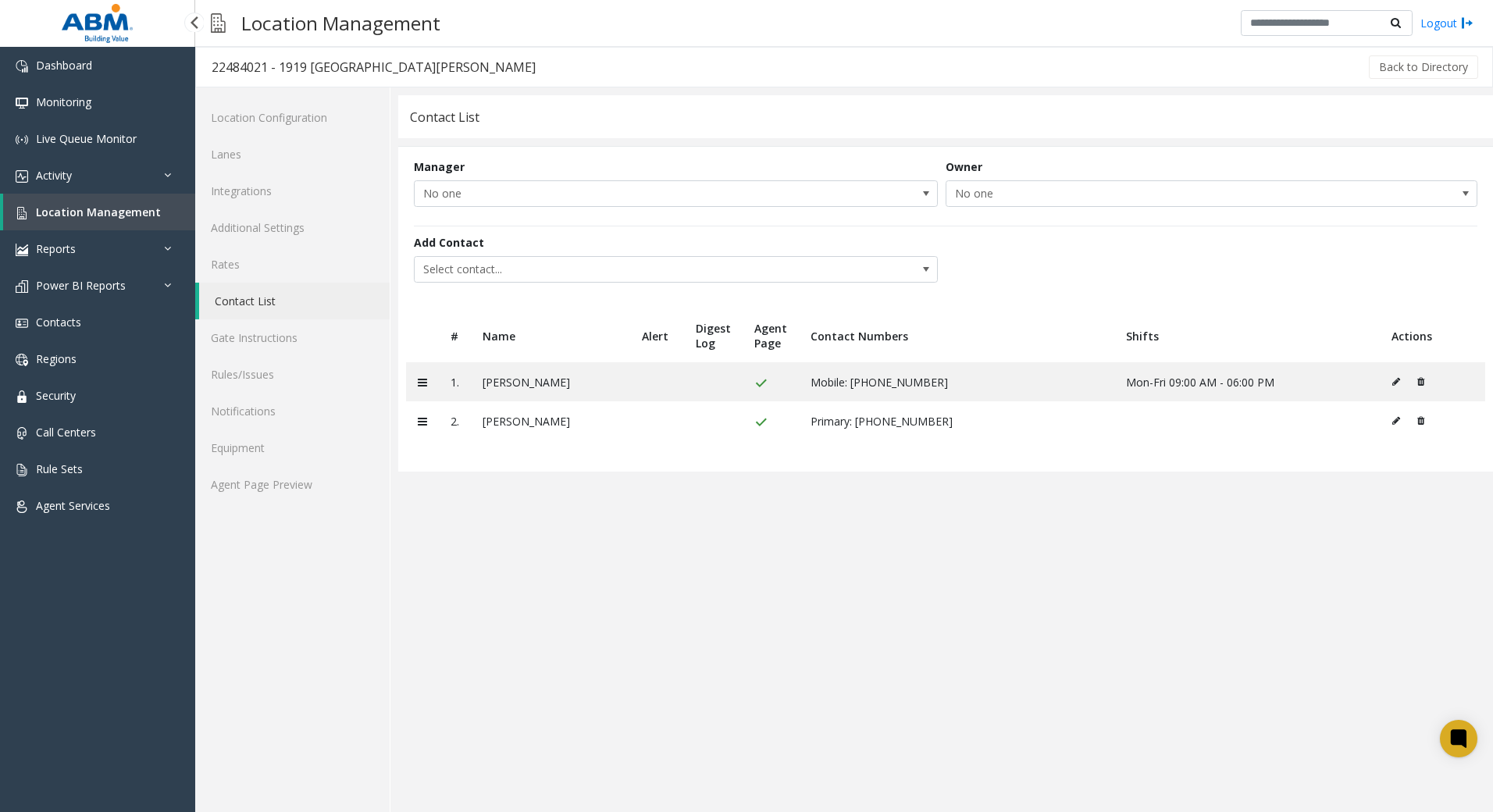
click at [91, 211] on span "Location Management" at bounding box center [98, 212] width 125 height 15
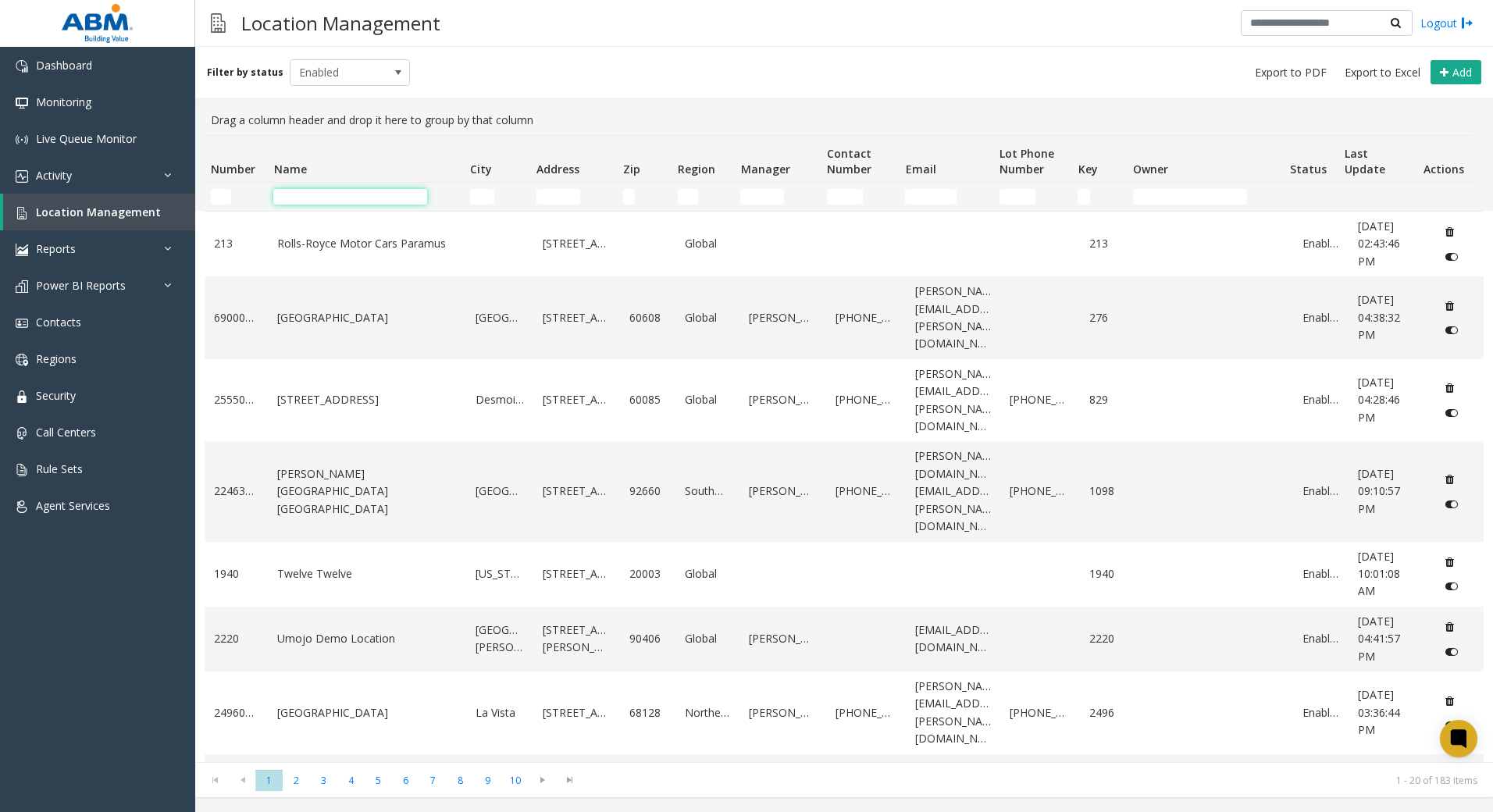
click at [369, 196] on input "Name Filter" at bounding box center [350, 196] width 154 height 16
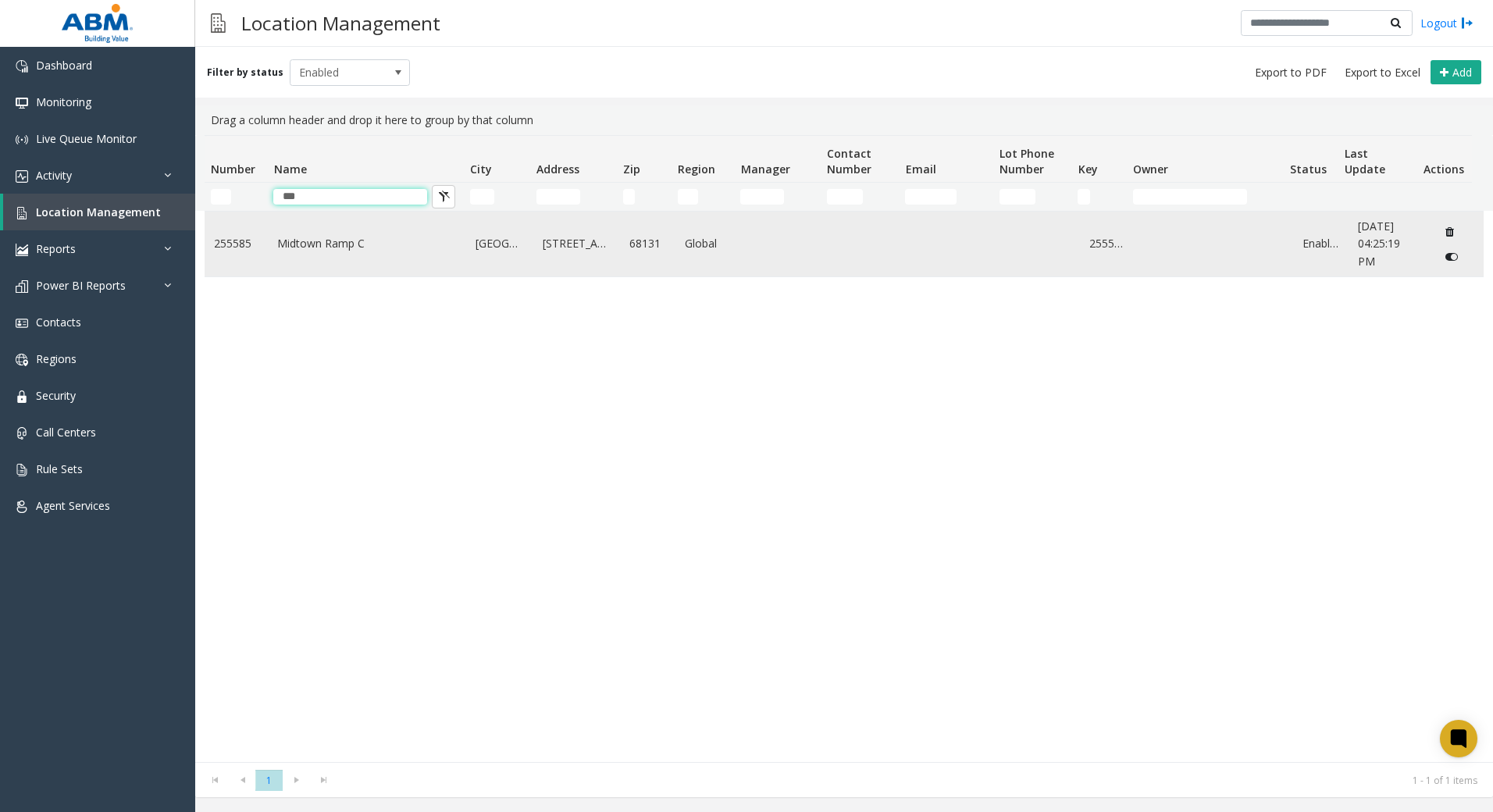
type input "***"
click at [263, 255] on td "255585" at bounding box center [236, 243] width 63 height 65
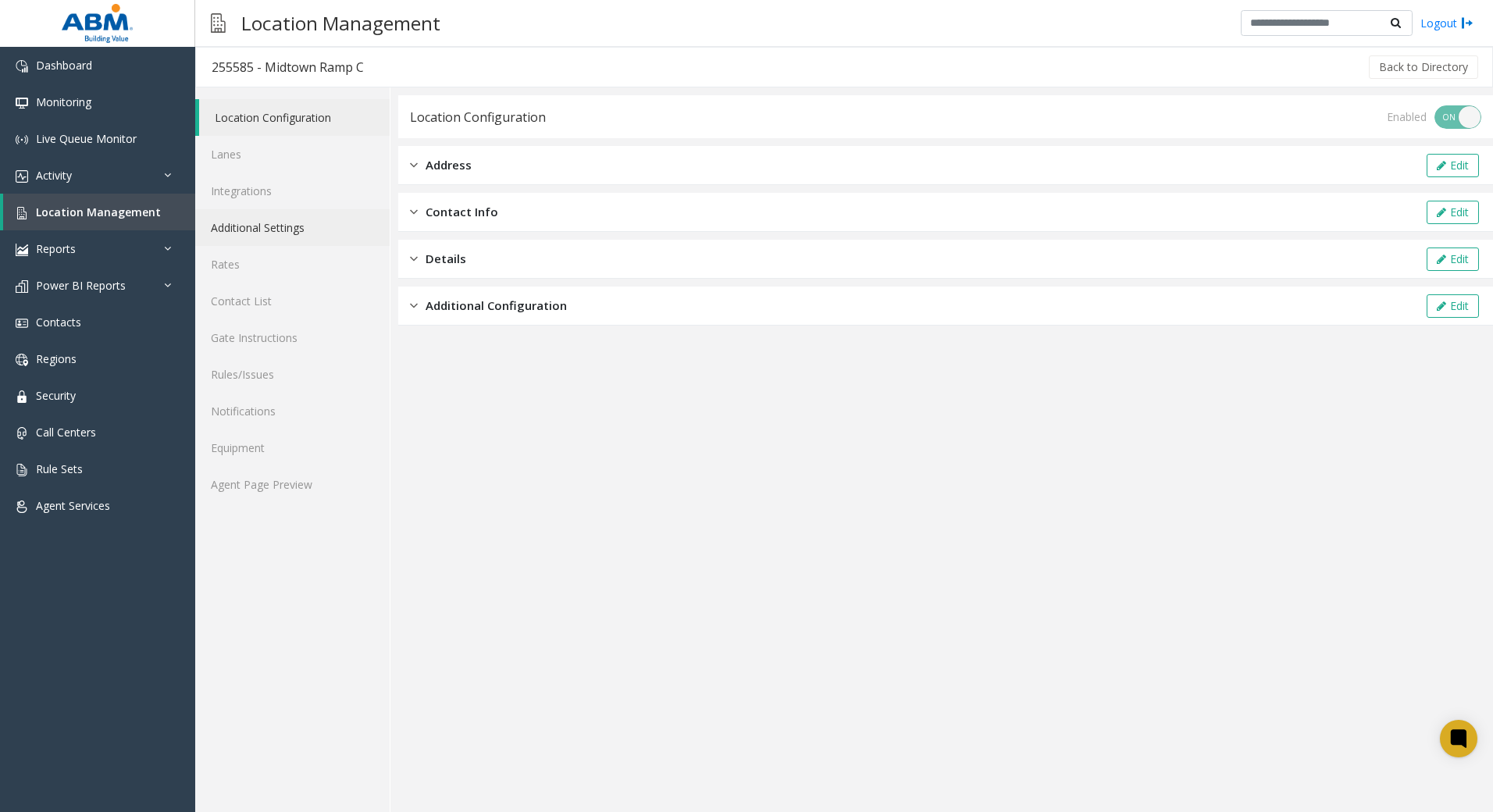
click at [343, 230] on link "Additional Settings" at bounding box center [293, 227] width 195 height 37
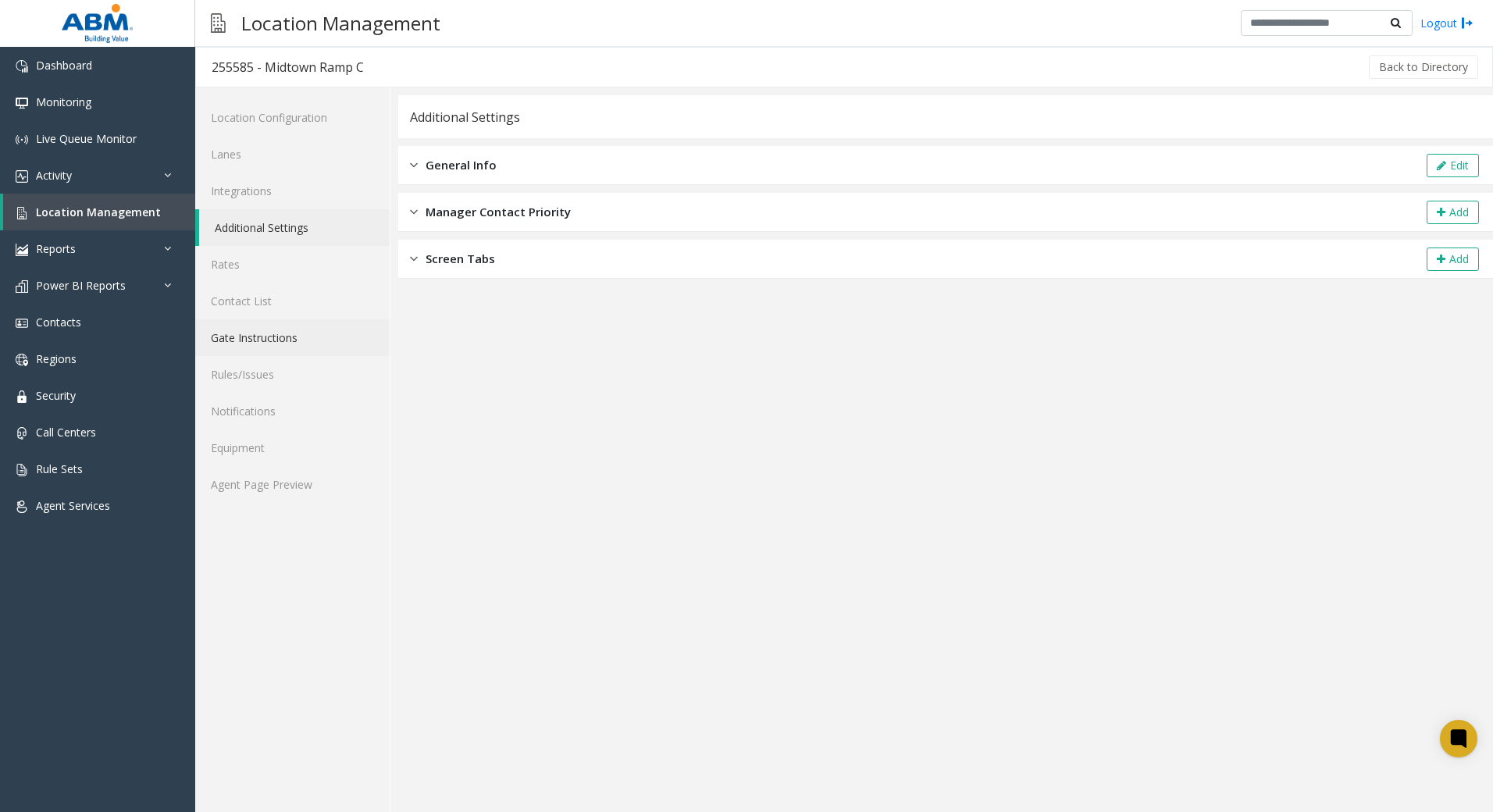
click at [310, 338] on link "Gate Instructions" at bounding box center [293, 338] width 195 height 37
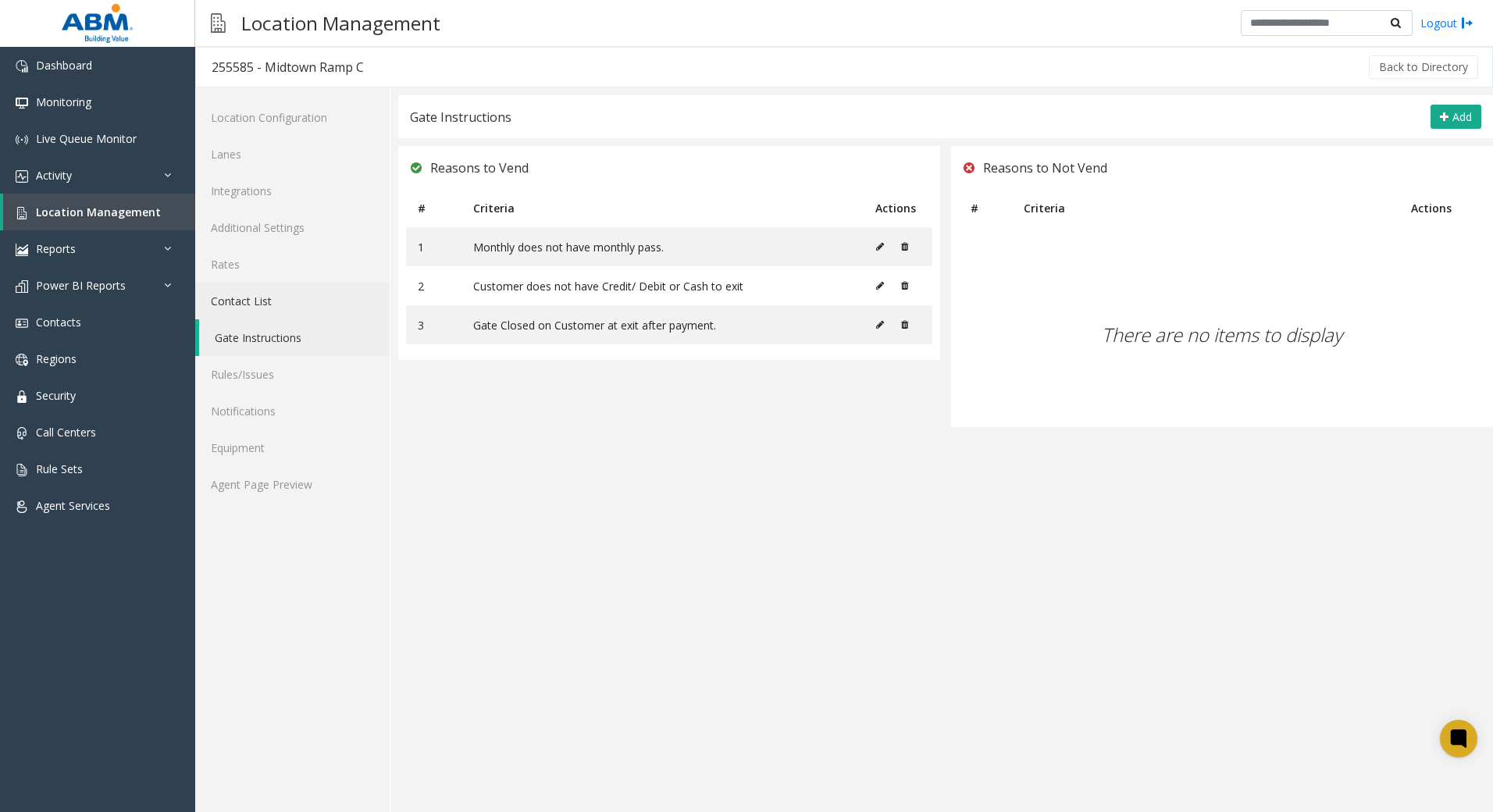
click at [295, 308] on link "Contact List" at bounding box center [293, 301] width 195 height 37
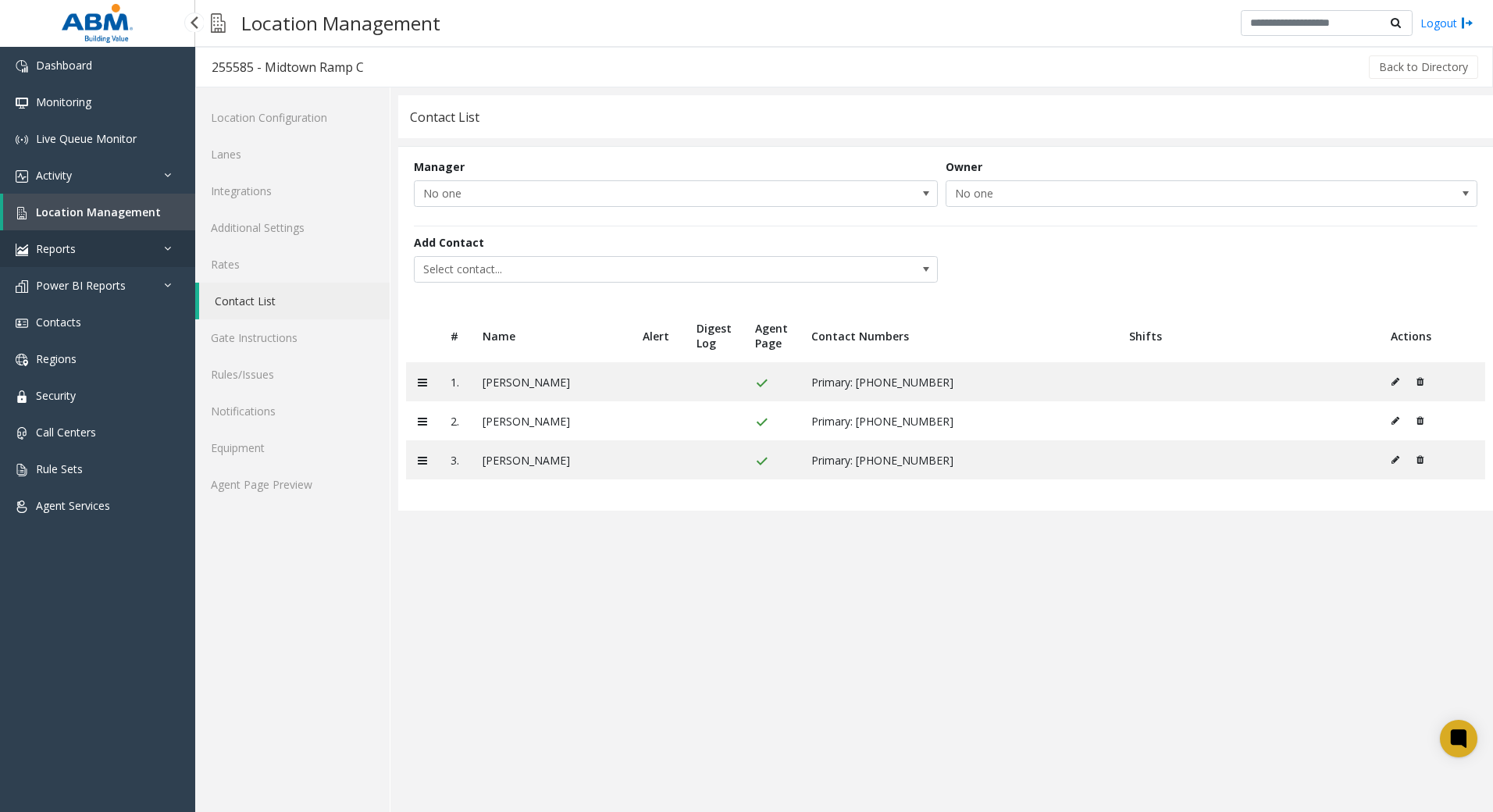
click at [117, 231] on link "Reports" at bounding box center [97, 249] width 196 height 37
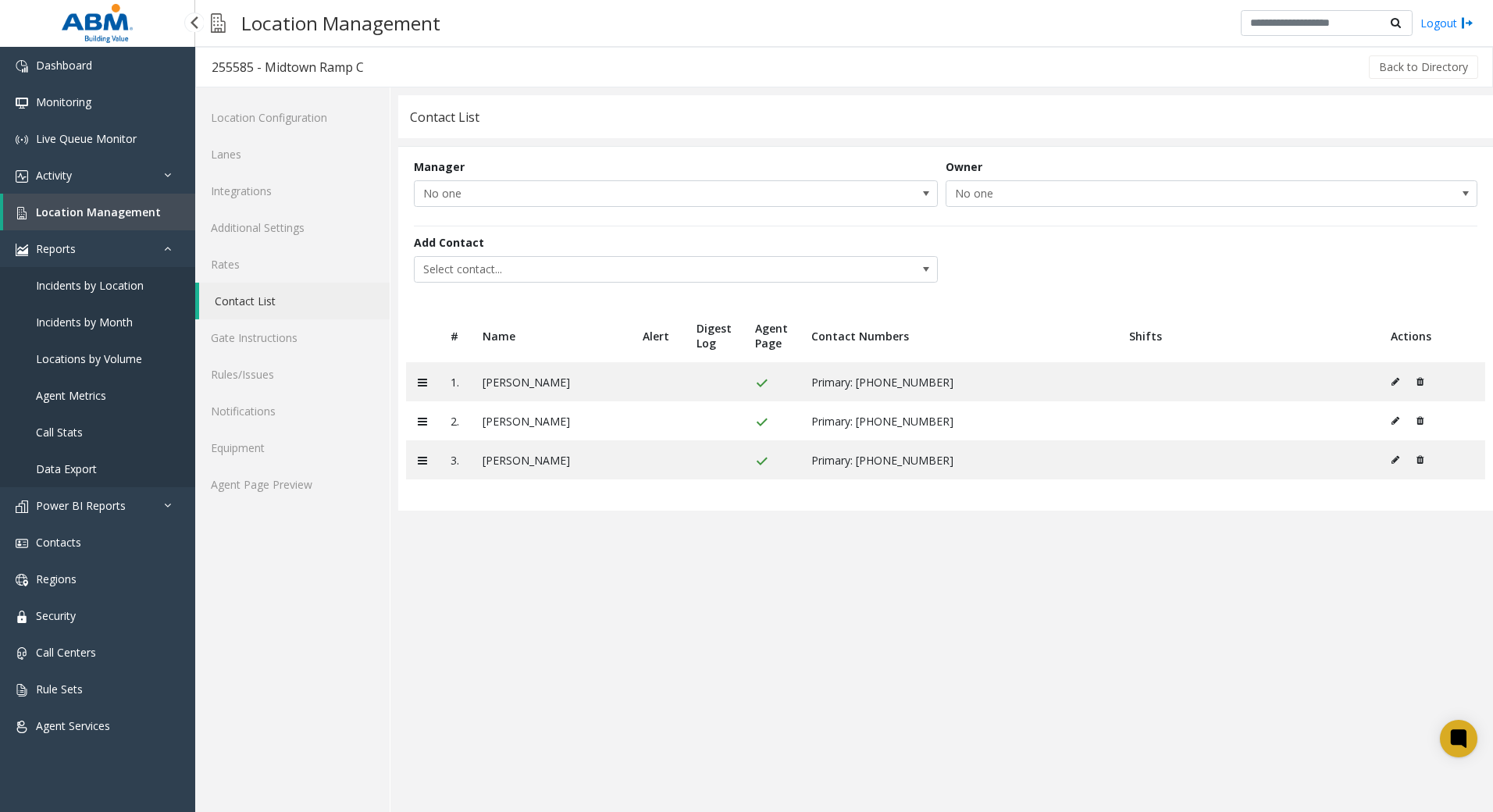
click at [115, 219] on span "Location Management" at bounding box center [98, 212] width 125 height 15
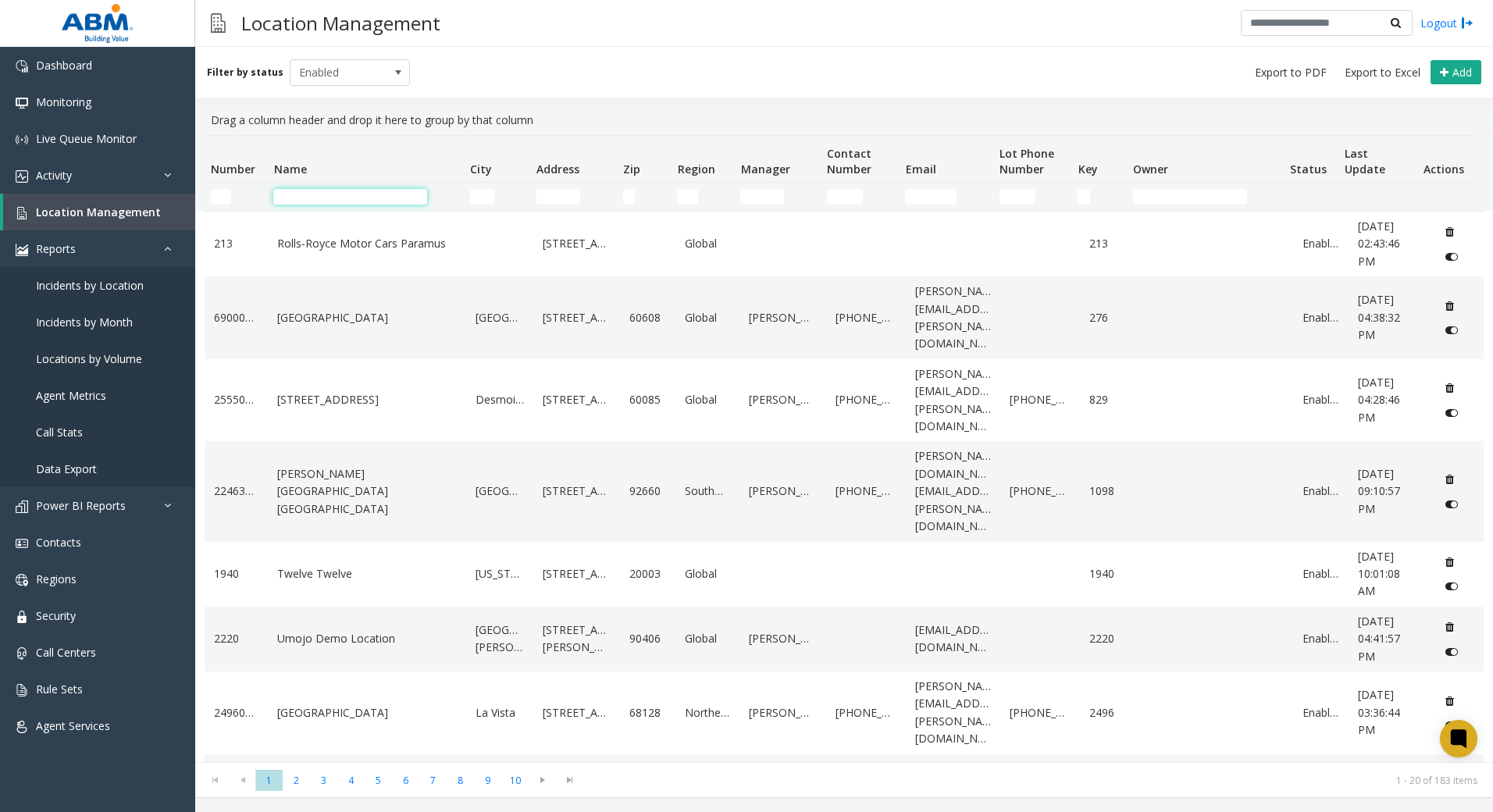
click at [341, 195] on input "Name Filter" at bounding box center [350, 196] width 154 height 16
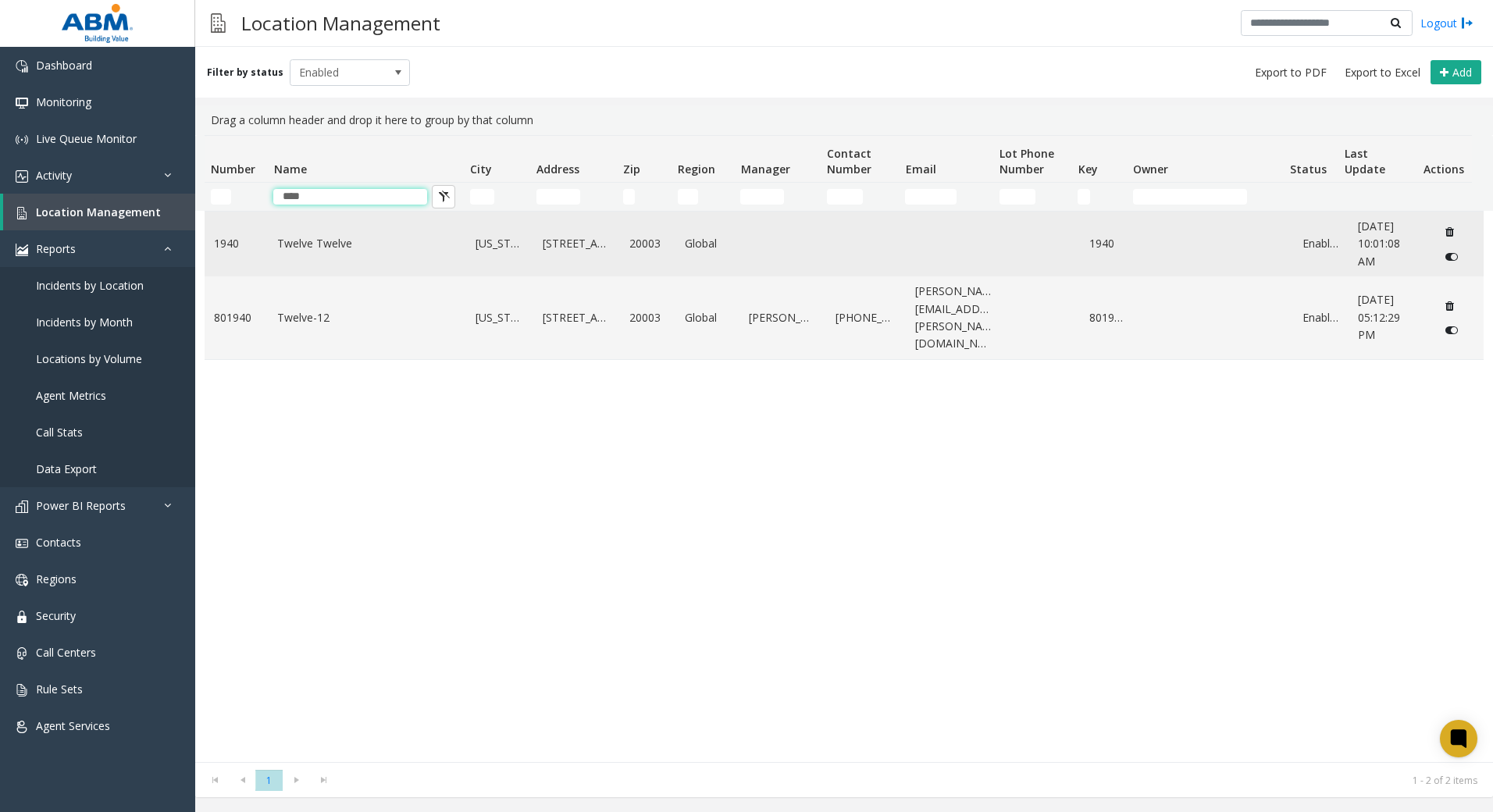
type input "****"
click at [352, 267] on td "Twelve Twelve" at bounding box center [367, 243] width 198 height 65
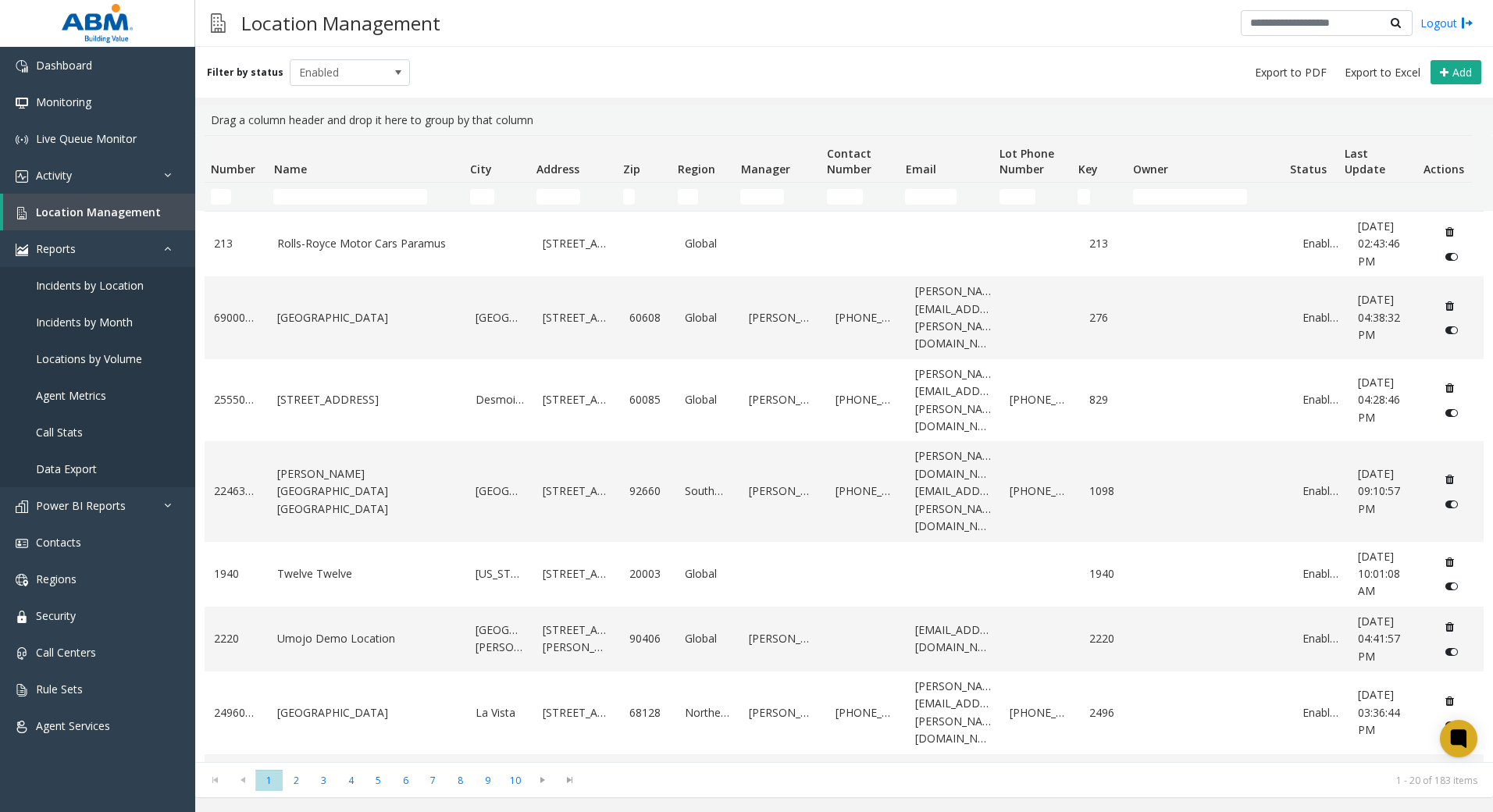
click at [324, 206] on td "Name Filter" at bounding box center [365, 197] width 196 height 29
click at [321, 194] on input "Name Filter" at bounding box center [350, 196] width 154 height 16
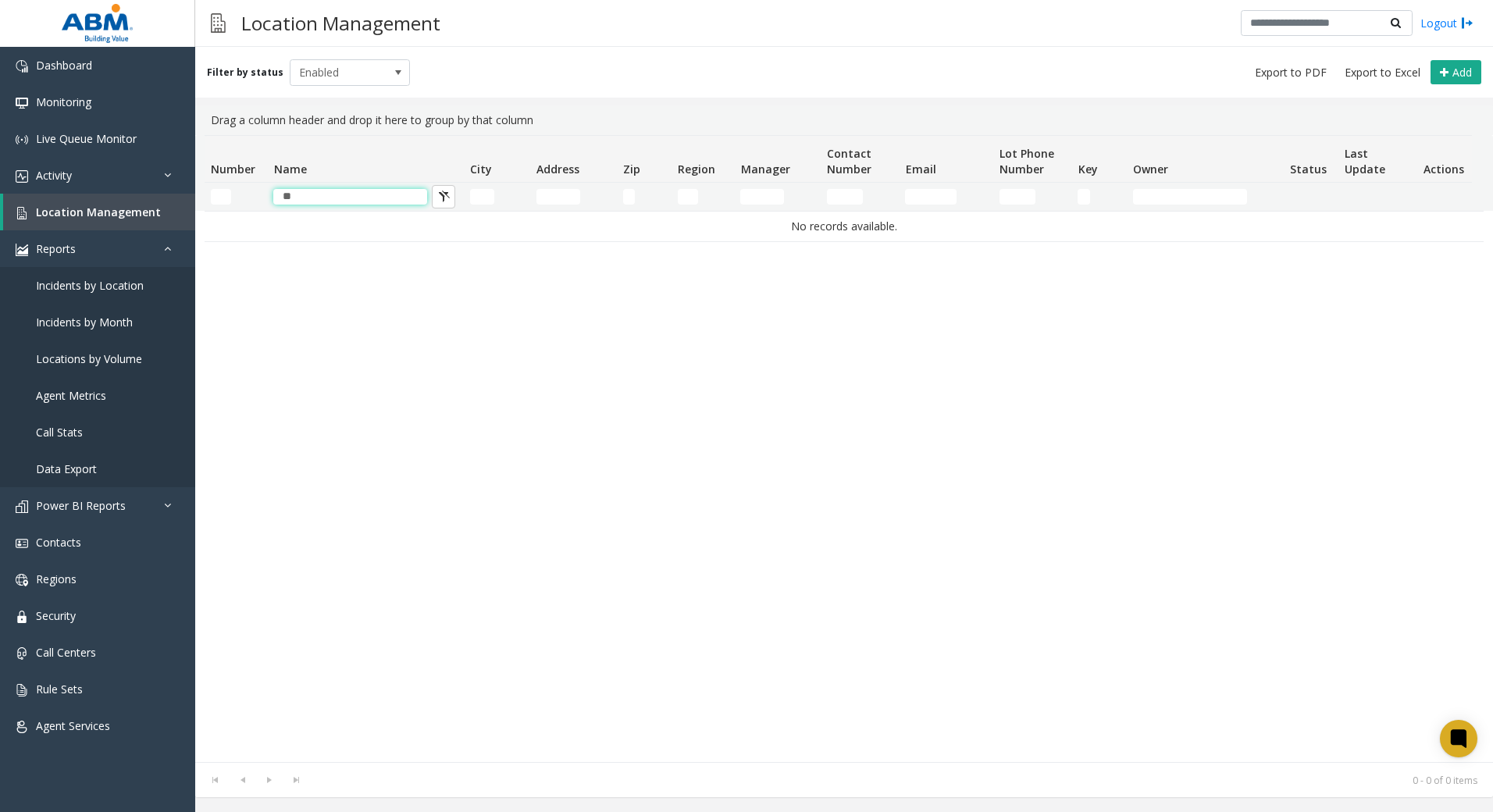
type input "*"
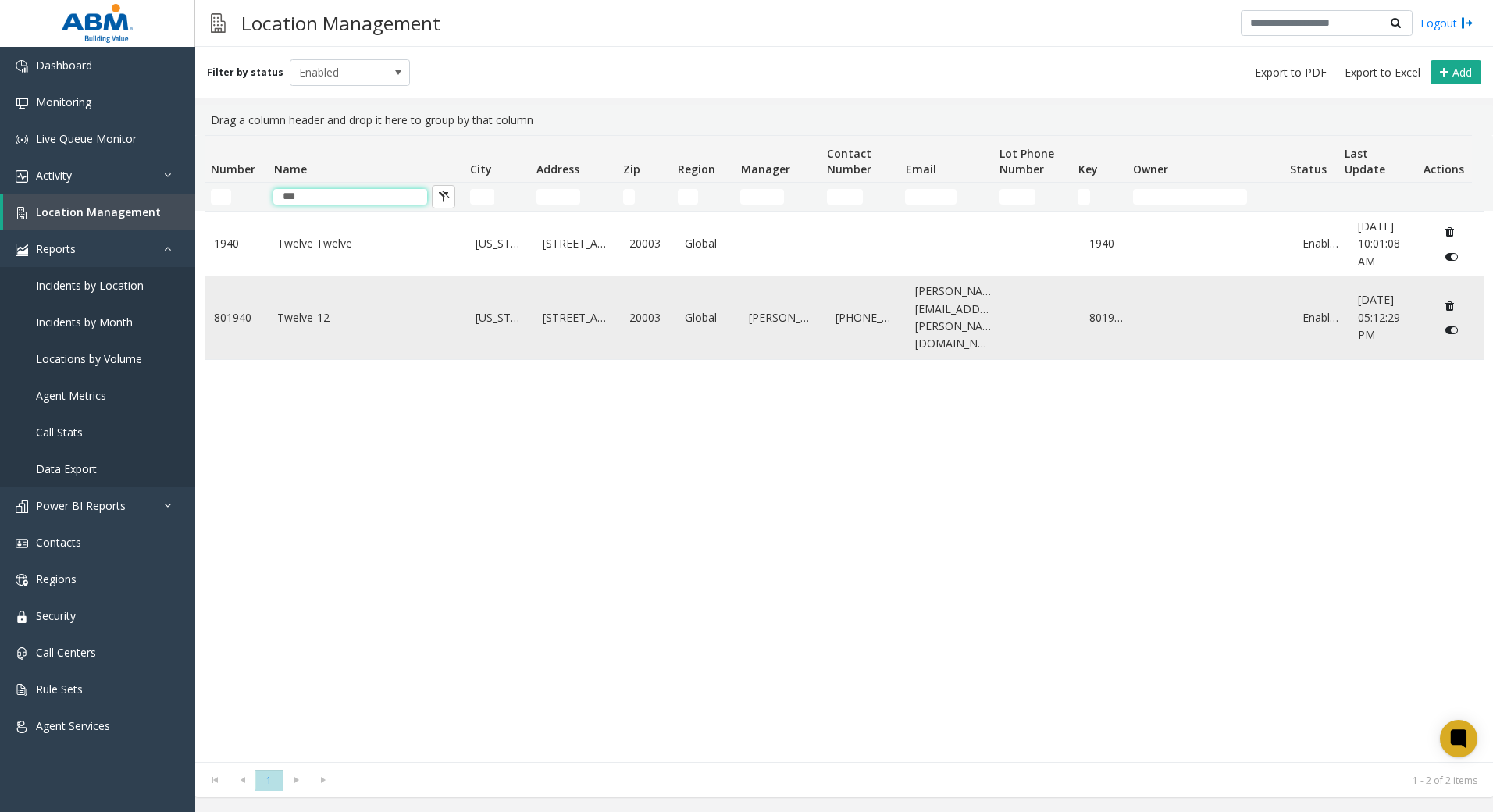
type input "***"
click at [325, 296] on td "Twelve-12" at bounding box center [367, 317] width 198 height 83
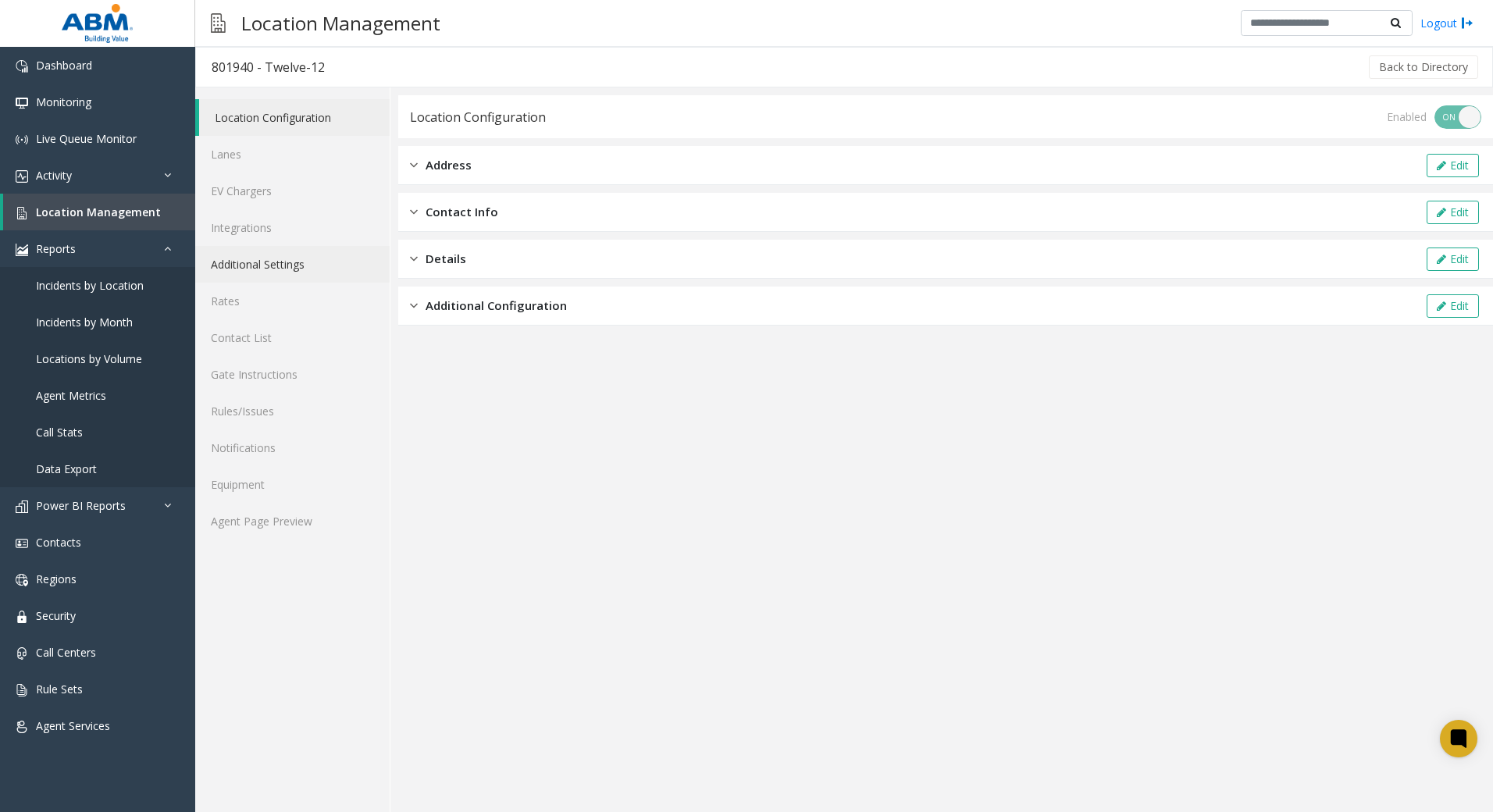
click at [274, 258] on link "Additional Settings" at bounding box center [293, 264] width 195 height 37
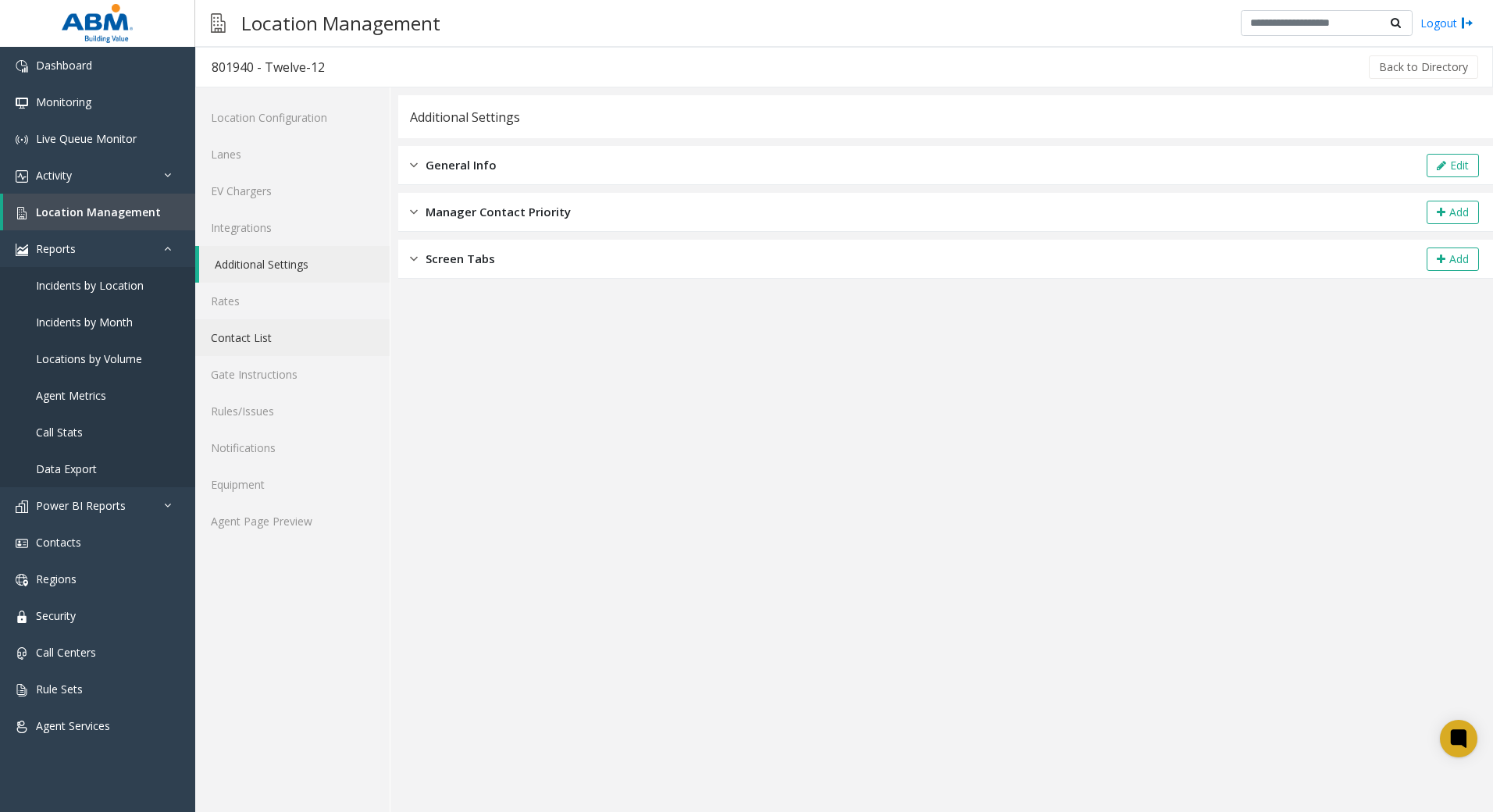
click at [290, 332] on link "Contact List" at bounding box center [293, 338] width 195 height 37
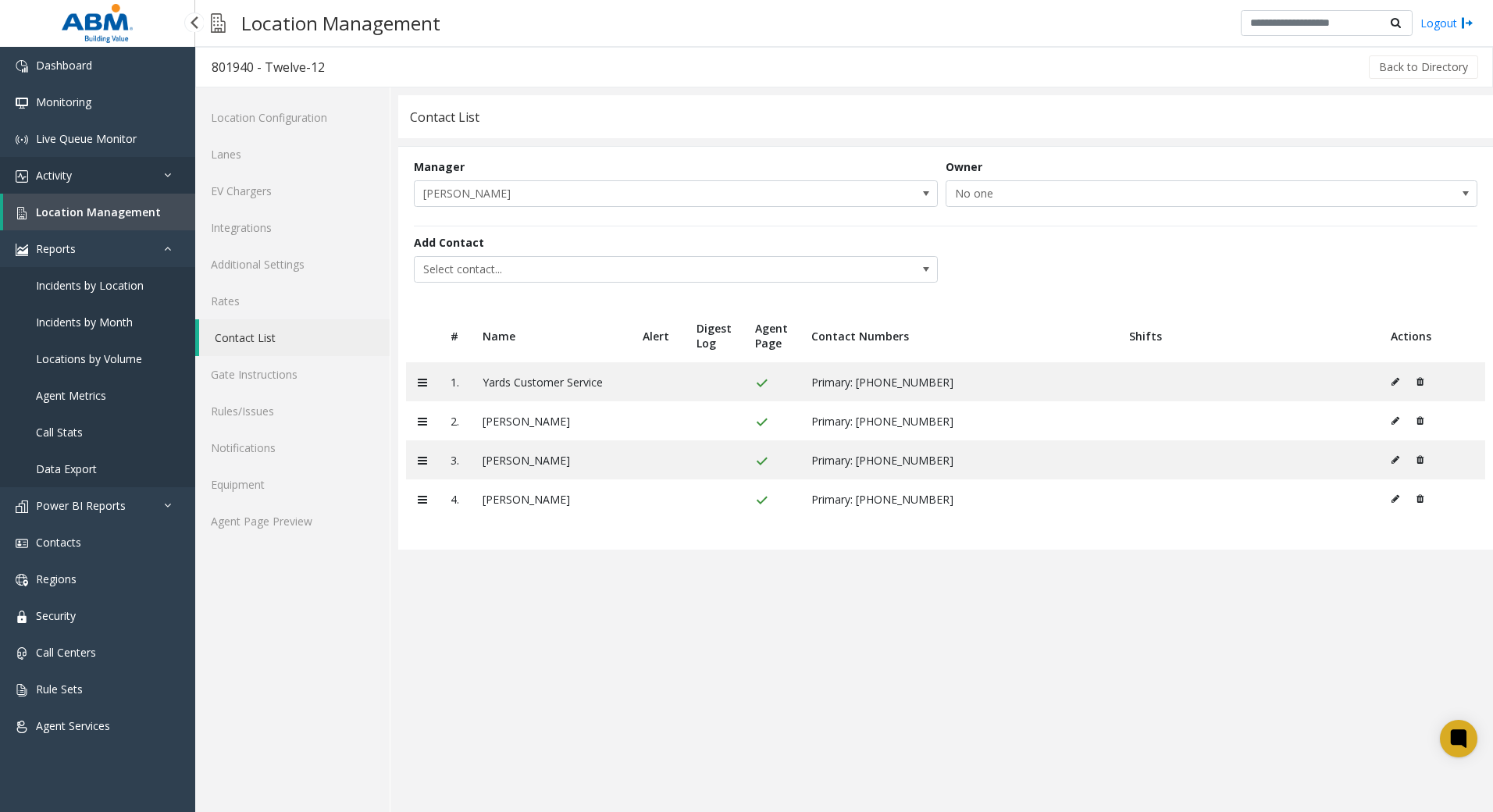
click at [72, 183] on link "Activity" at bounding box center [97, 175] width 196 height 37
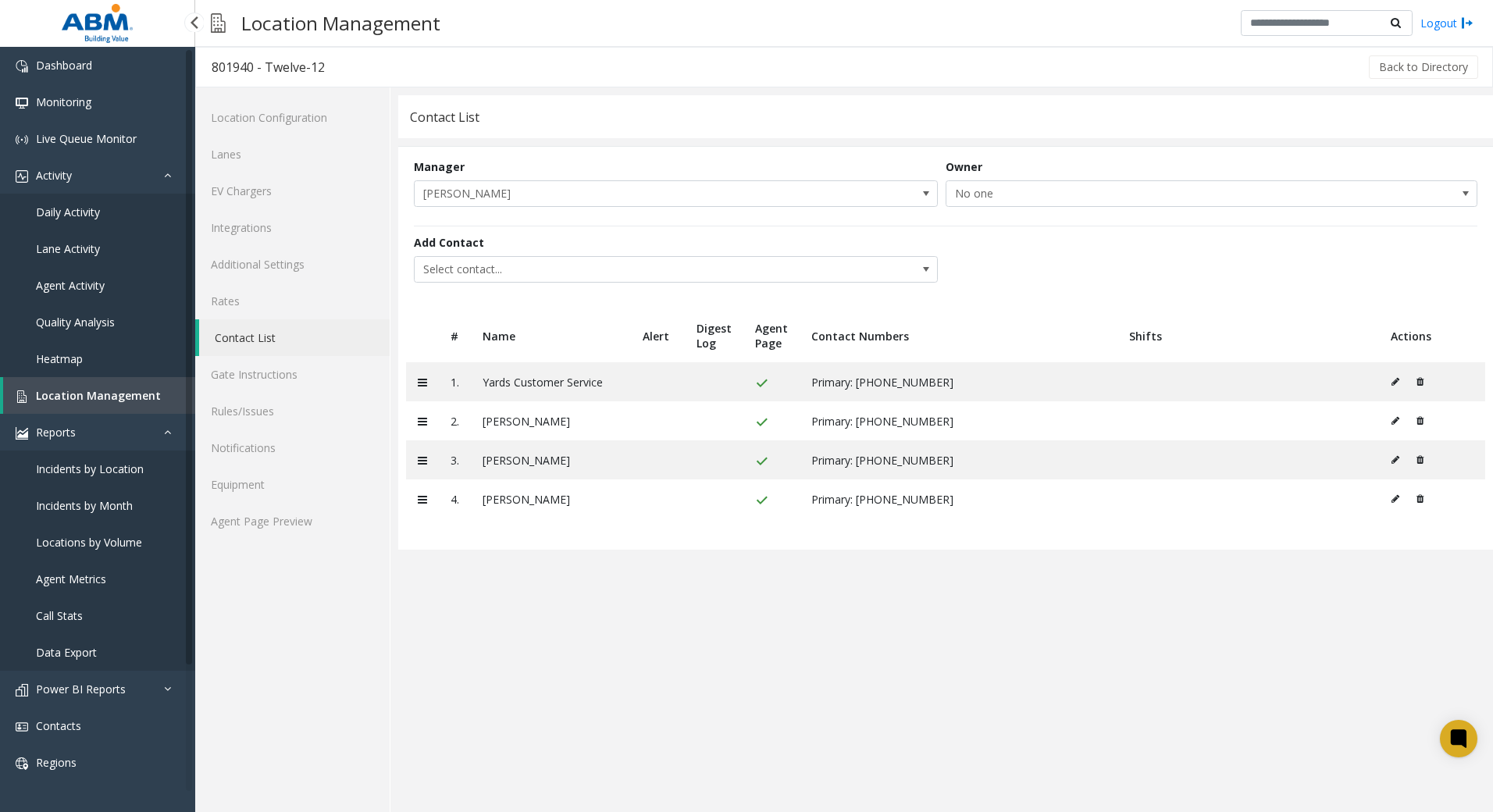
click at [76, 209] on span "Daily Activity" at bounding box center [68, 212] width 64 height 15
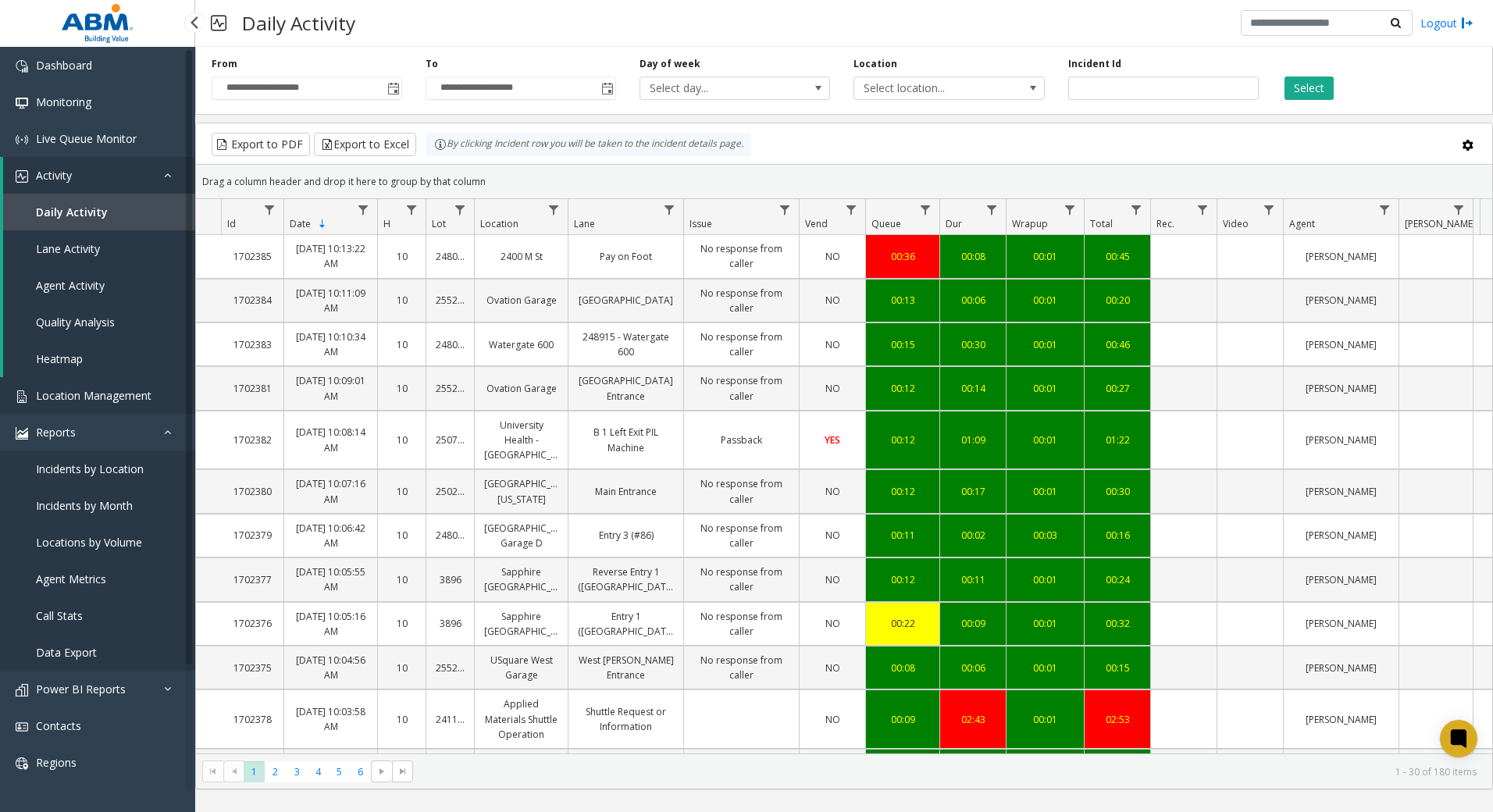
click at [90, 400] on span "Location Management" at bounding box center [94, 396] width 116 height 15
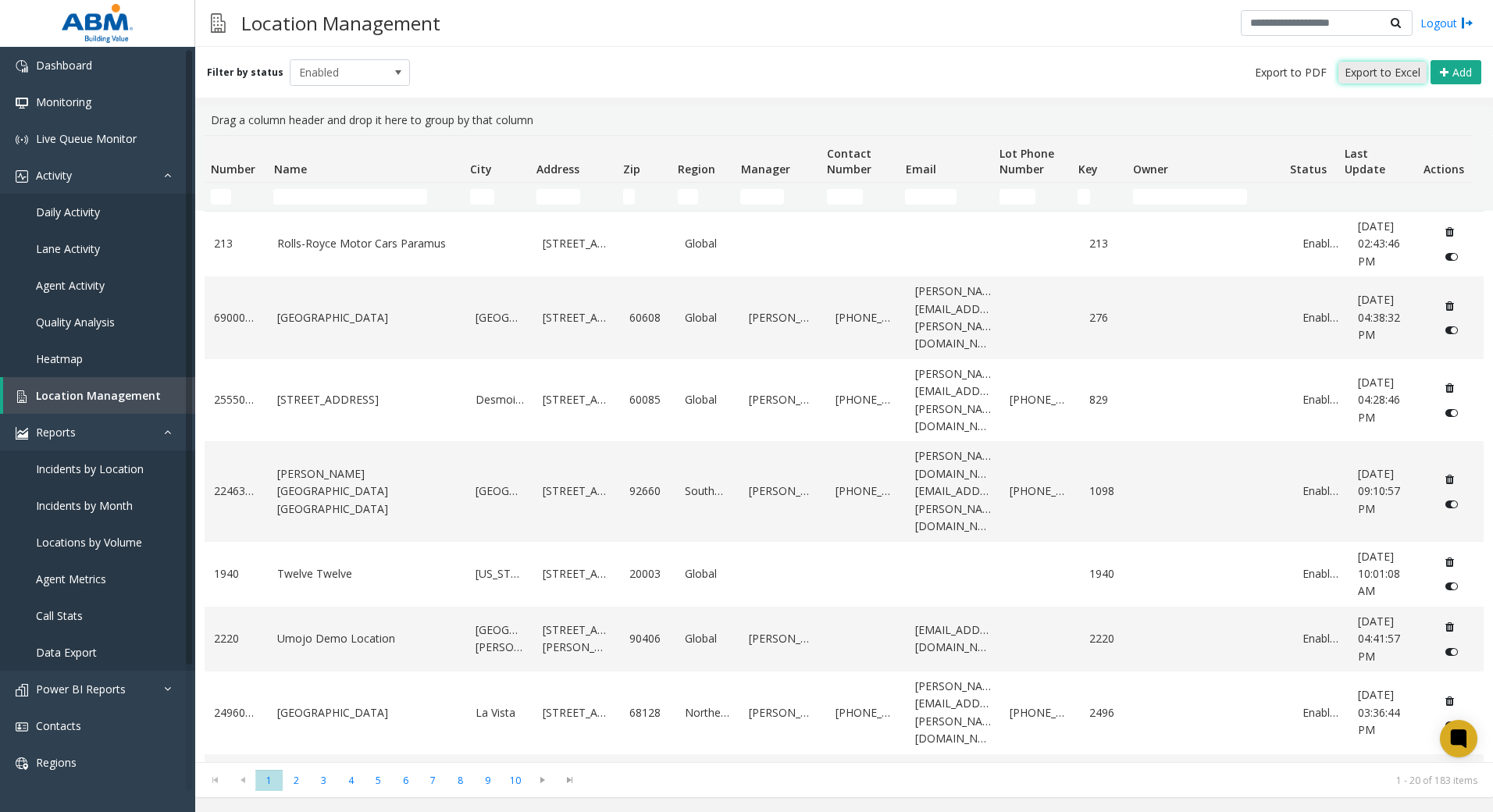
click at [1379, 72] on span "Export to Excel" at bounding box center [1383, 72] width 76 height 16
click at [1409, 70] on span "Export to Excel" at bounding box center [1383, 72] width 76 height 16
click at [370, 195] on input "Name Filter" at bounding box center [350, 196] width 154 height 16
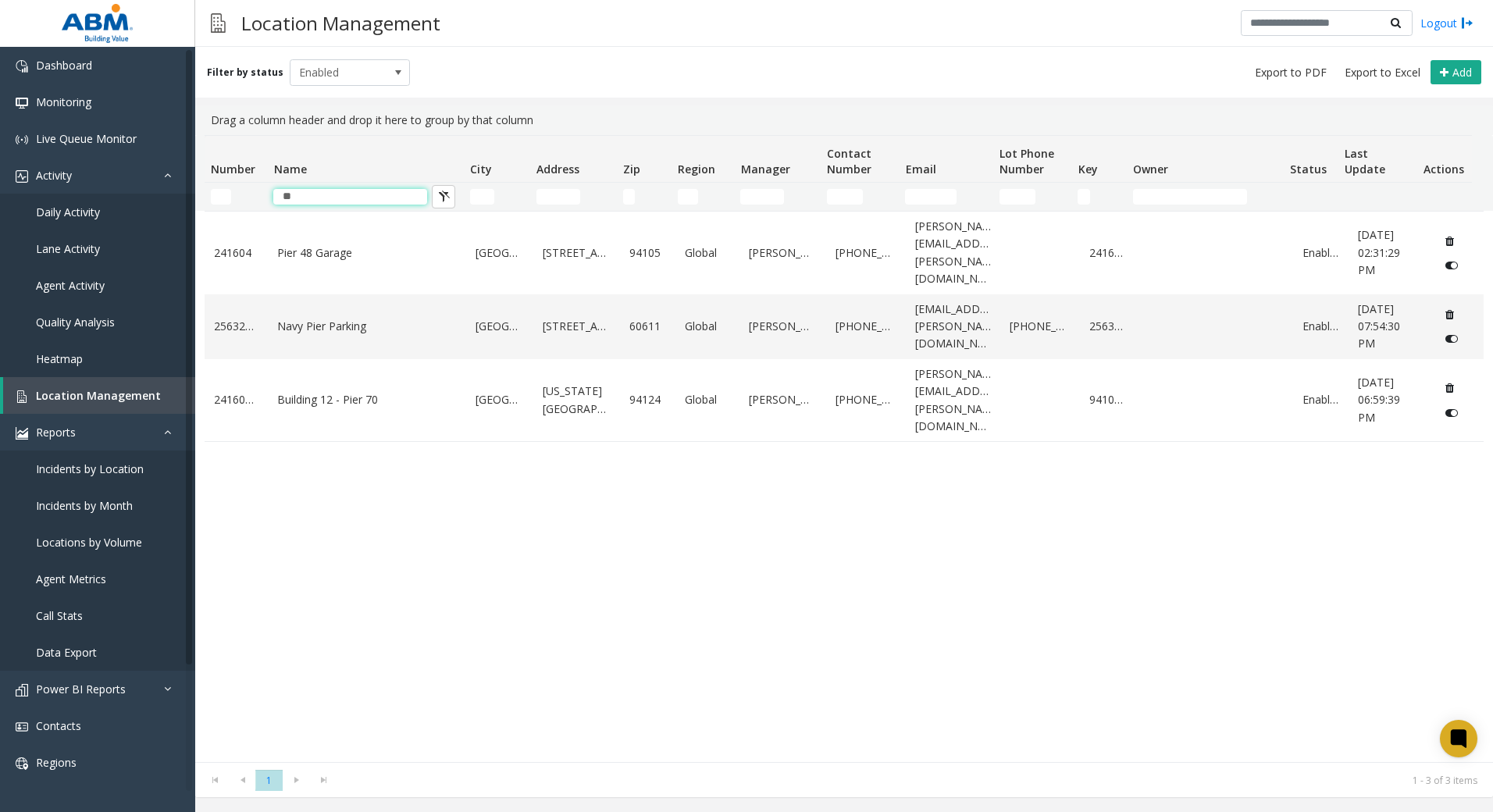
type input "*"
